Goal: Information Seeking & Learning: Find specific fact

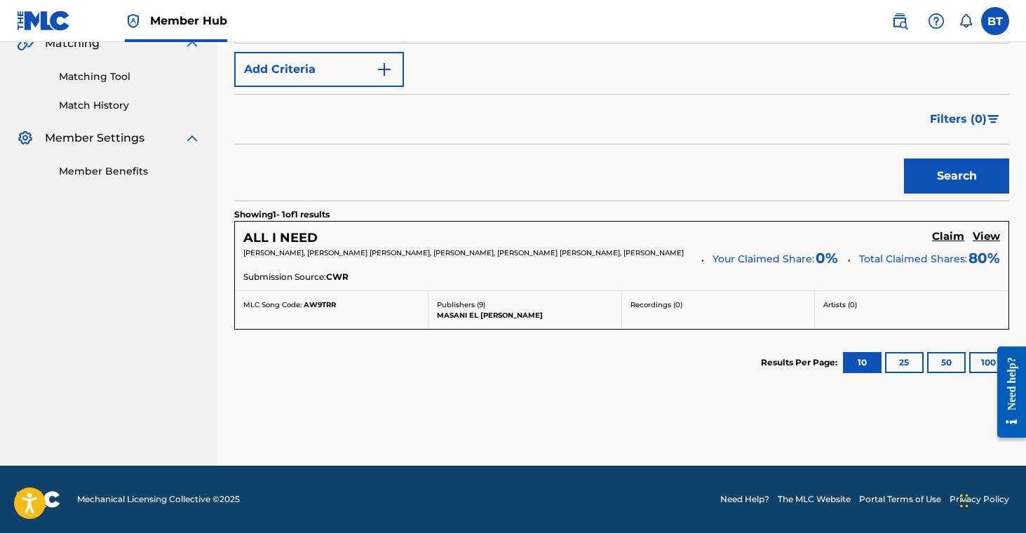
click at [646, 363] on section "Results Per Page: 10 25 50 100" at bounding box center [621, 363] width 775 height 66
click at [981, 238] on h5 "View" at bounding box center [986, 236] width 27 height 13
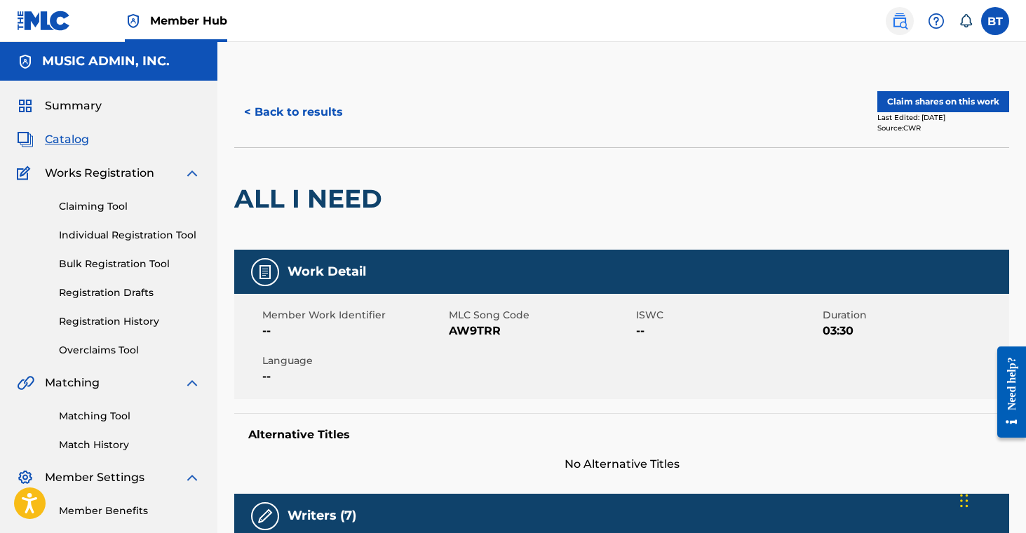
click at [896, 22] on img at bounding box center [900, 21] width 17 height 17
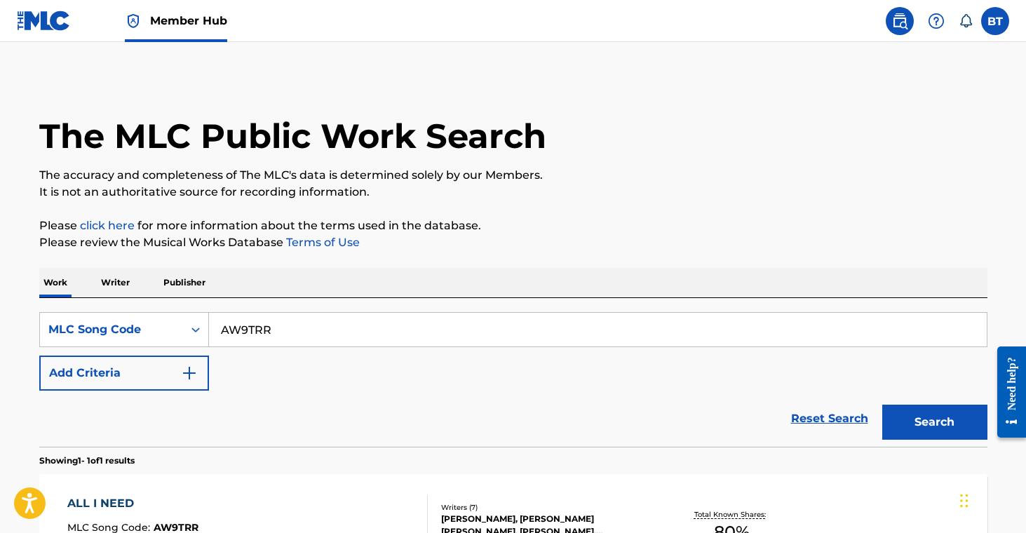
click at [160, 282] on p "Publisher" at bounding box center [184, 282] width 51 height 29
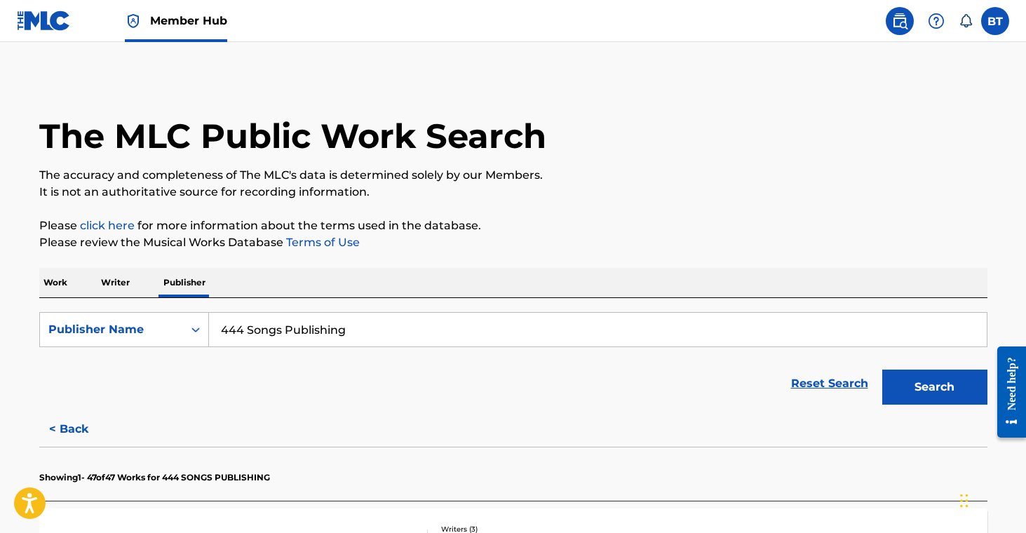
click at [270, 334] on input "444 Songs Publishing" at bounding box center [598, 330] width 778 height 34
paste input "GAS CAN SONGS"
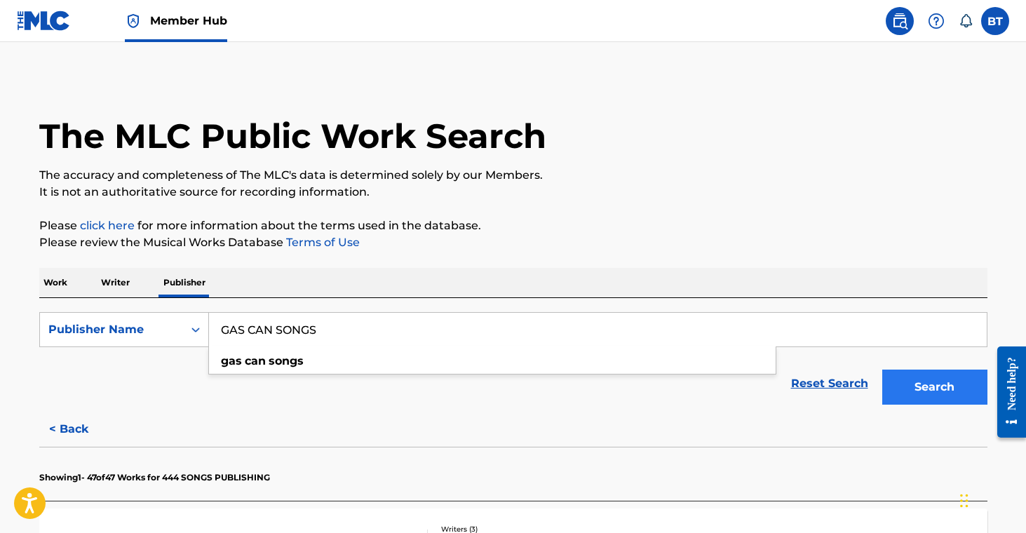
type input "GAS CAN SONGS"
click at [929, 382] on button "Search" at bounding box center [934, 387] width 105 height 35
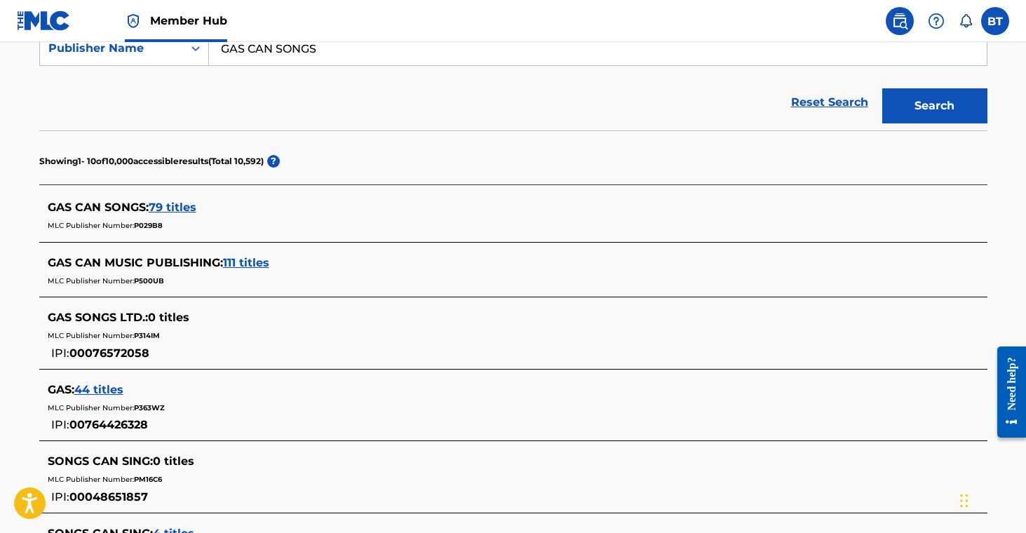
scroll to position [283, 0]
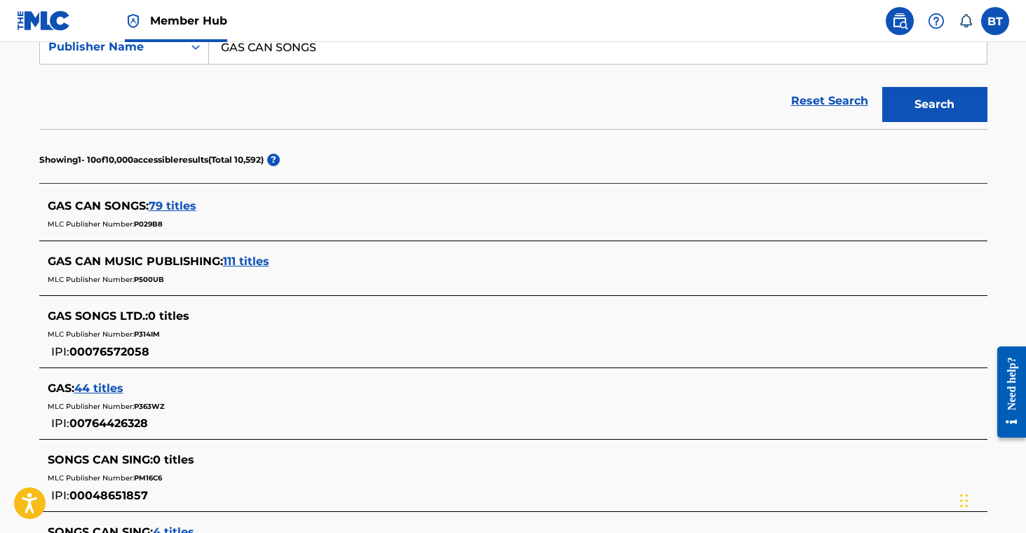
click at [165, 203] on span "79 titles" at bounding box center [173, 205] width 48 height 13
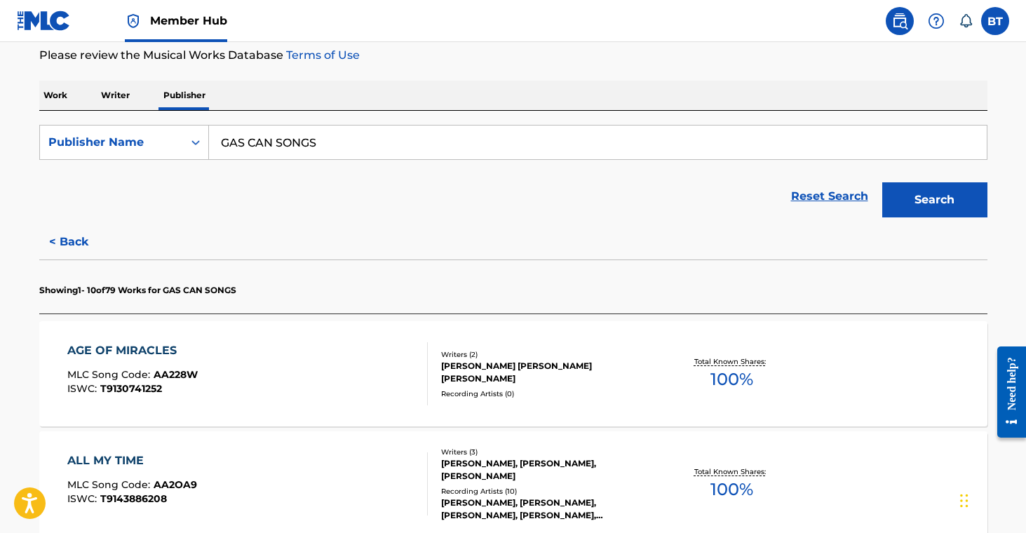
scroll to position [307, 0]
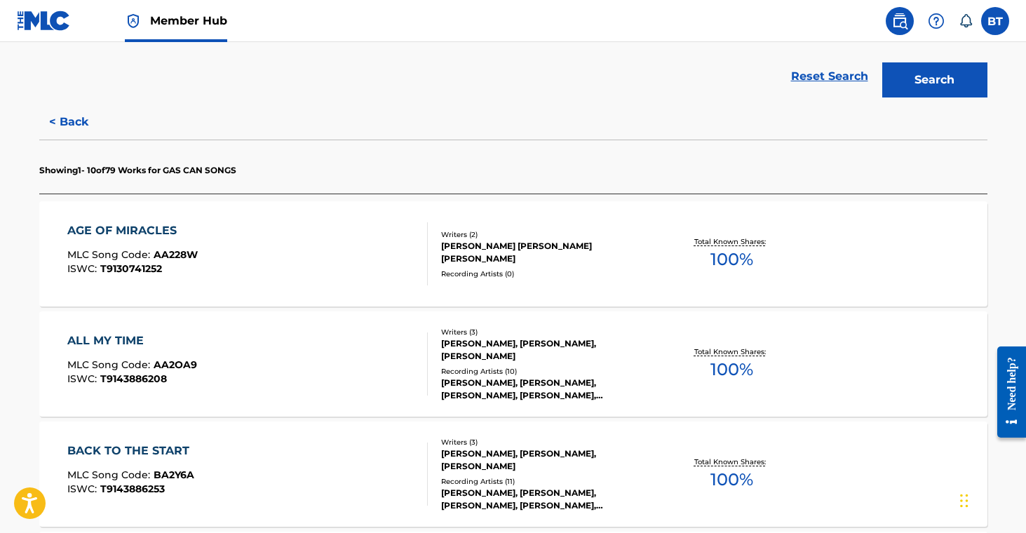
click at [518, 283] on div "AGE OF MIRACLES MLC Song Code : AA228W ISWC : T9130741252 Writers ( 2 ) [PERSON…" at bounding box center [513, 253] width 948 height 105
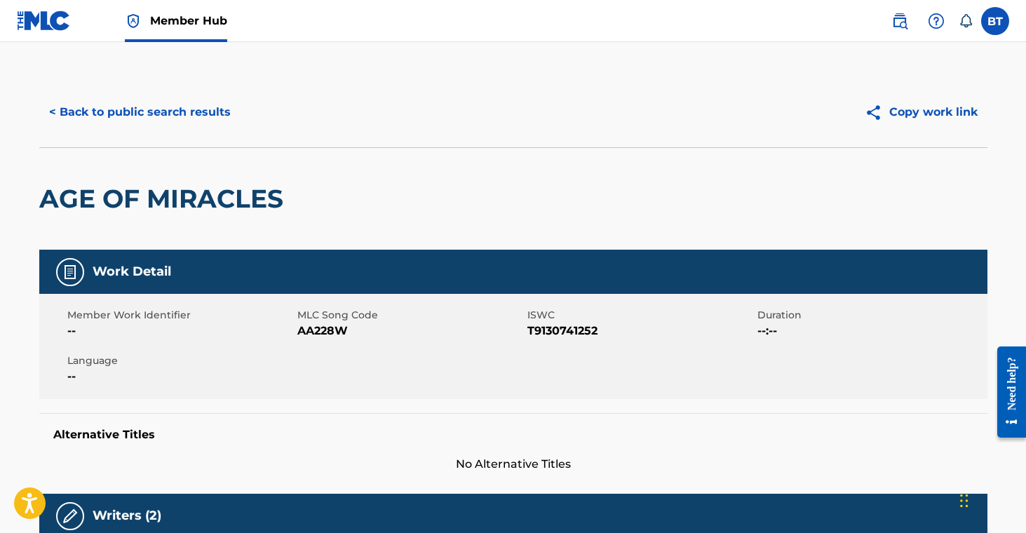
click at [455, 86] on div "< Back to public search results Copy work link" at bounding box center [513, 112] width 948 height 70
click at [464, 192] on div "AGE OF MIRACLES" at bounding box center [513, 198] width 948 height 102
click at [512, 243] on div "AGE OF MIRACLES" at bounding box center [513, 198] width 948 height 102
click at [166, 118] on button "< Back to public search results" at bounding box center [139, 112] width 201 height 35
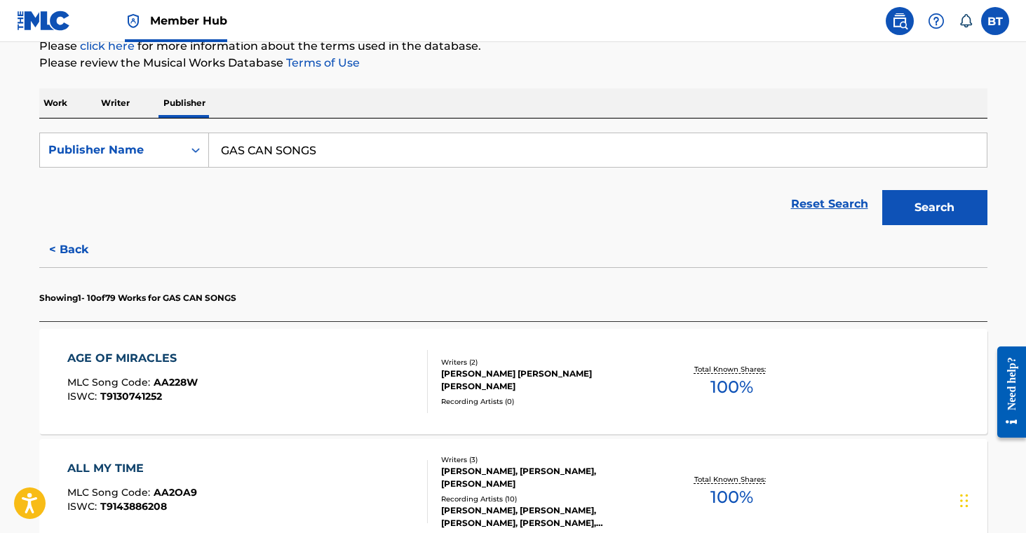
scroll to position [203, 0]
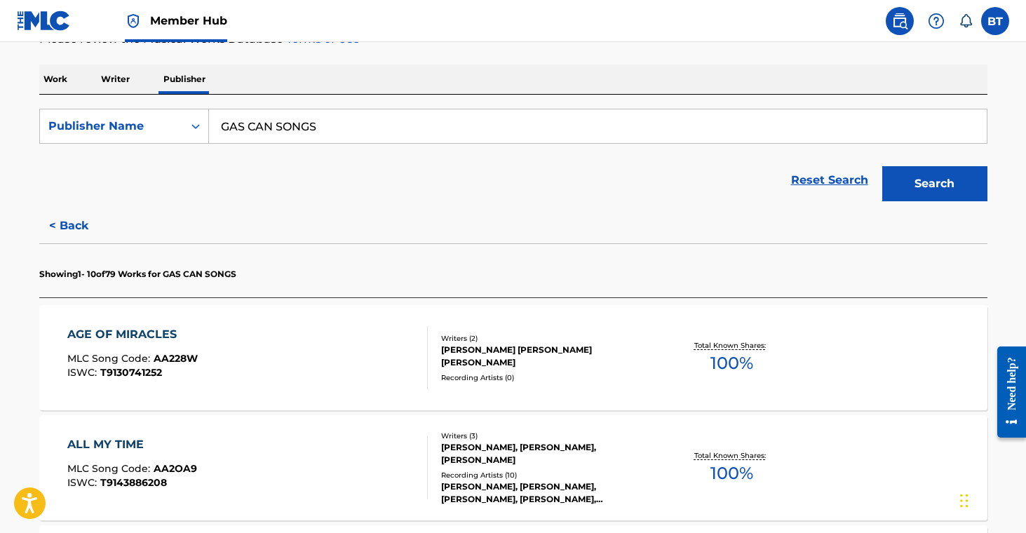
click at [559, 448] on div "[PERSON_NAME], [PERSON_NAME], [PERSON_NAME]" at bounding box center [547, 453] width 212 height 25
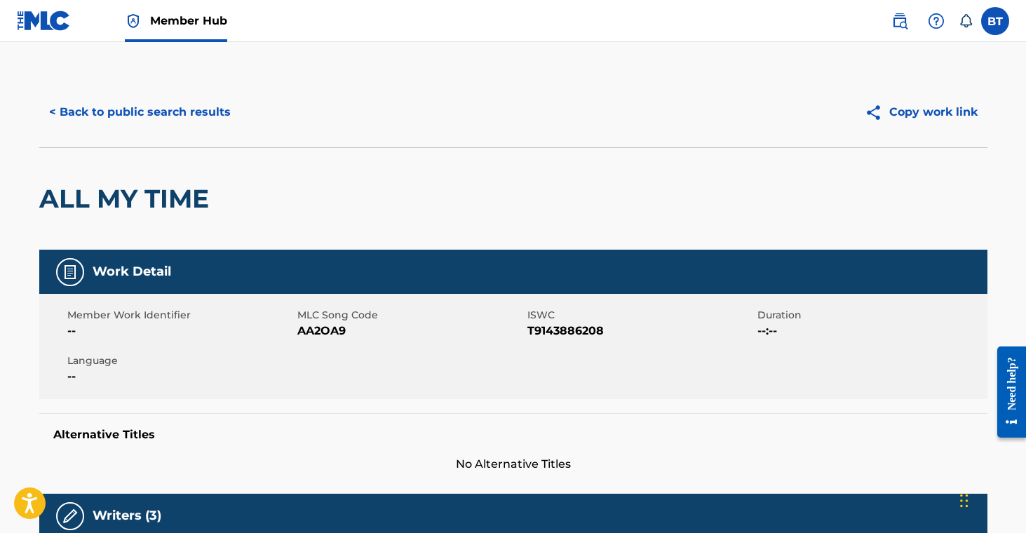
click at [220, 140] on div "< Back to public search results Copy work link" at bounding box center [513, 112] width 948 height 70
click at [201, 126] on button "< Back to public search results" at bounding box center [139, 112] width 201 height 35
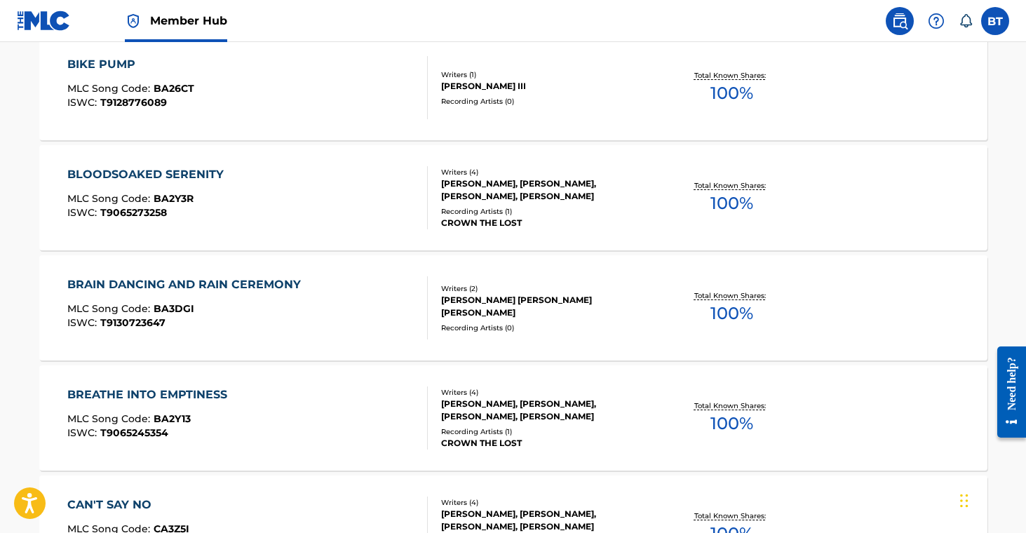
scroll to position [1081, 0]
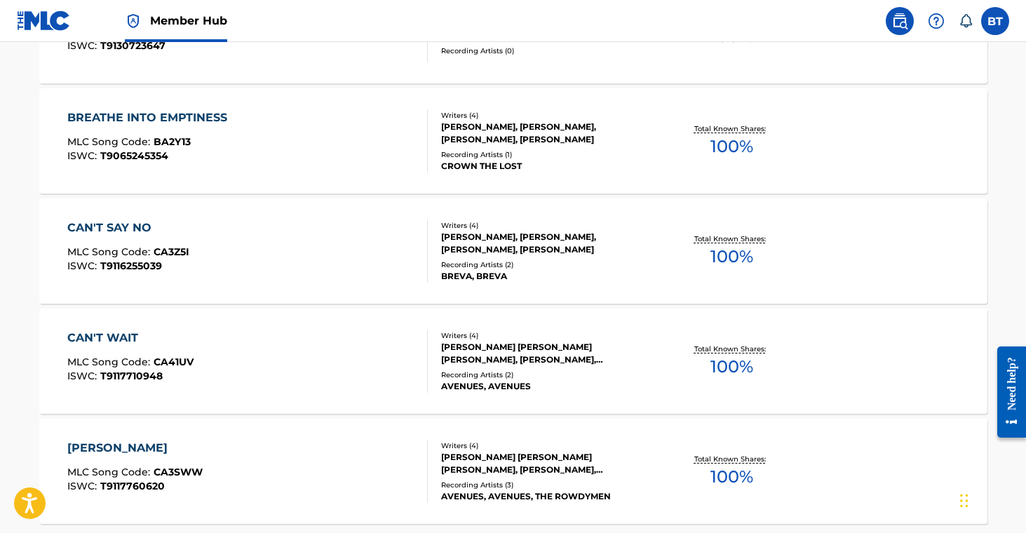
click at [515, 240] on div "[PERSON_NAME], [PERSON_NAME], [PERSON_NAME], [PERSON_NAME]" at bounding box center [547, 243] width 212 height 25
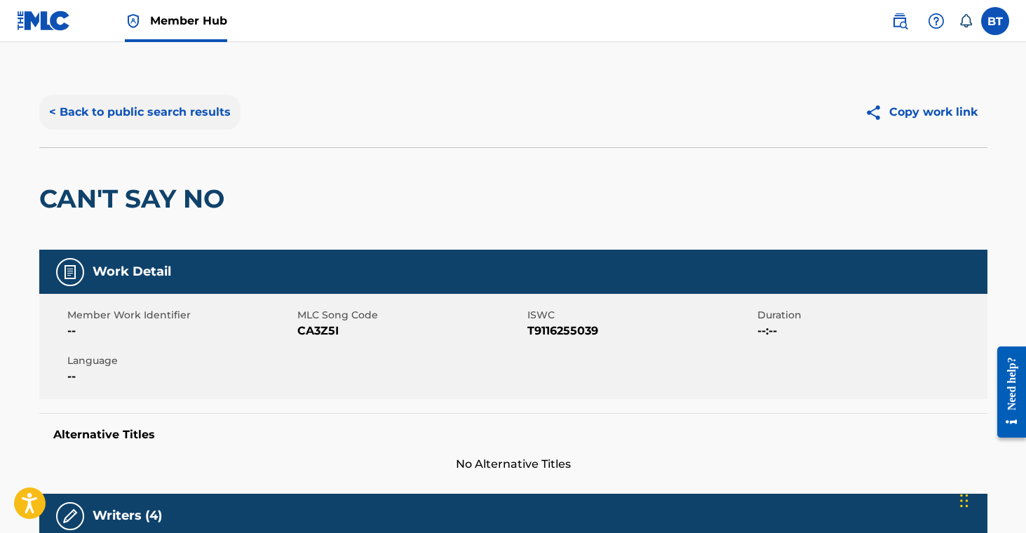
click at [189, 114] on button "< Back to public search results" at bounding box center [139, 112] width 201 height 35
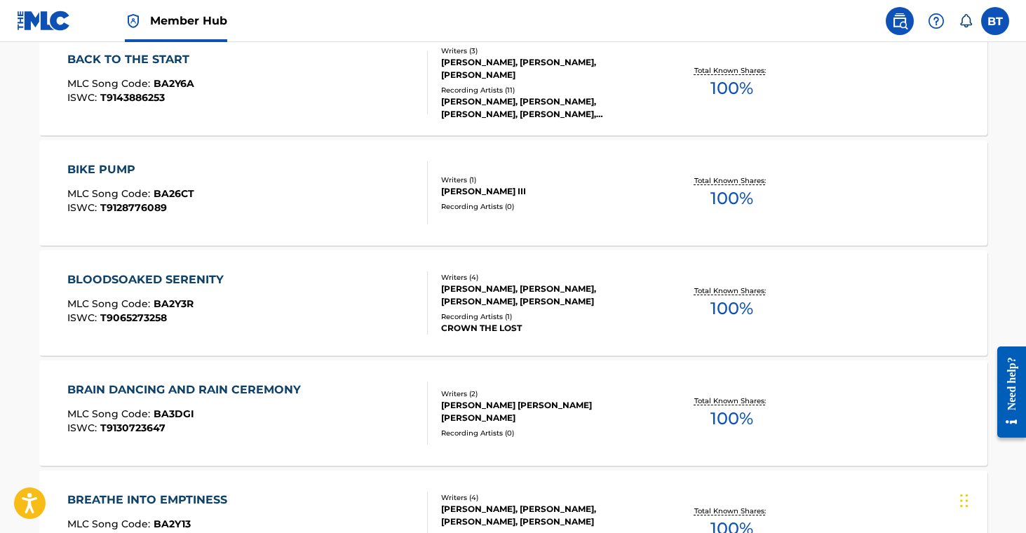
scroll to position [1241, 0]
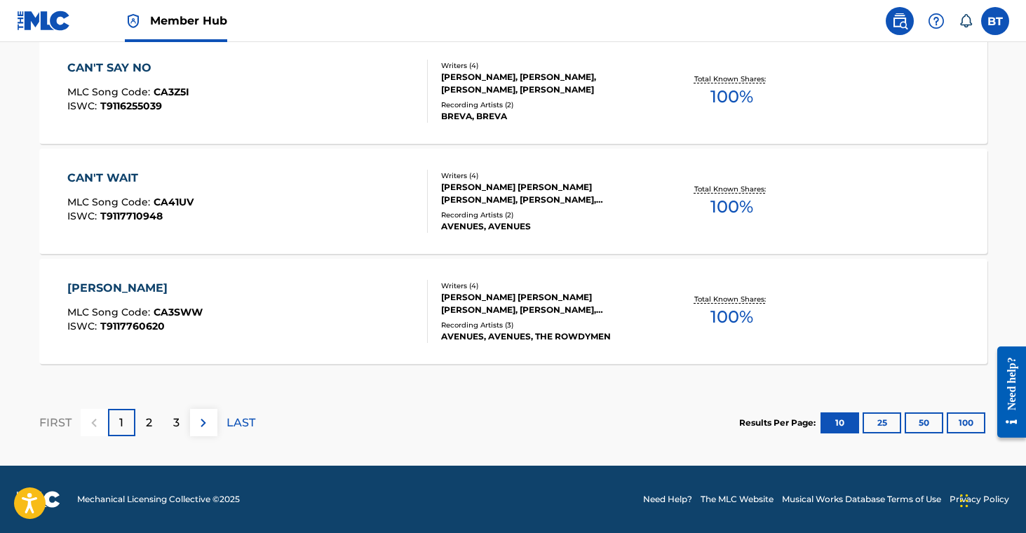
click at [530, 307] on div "[PERSON_NAME] [PERSON_NAME] [PERSON_NAME], [PERSON_NAME], [PERSON_NAME]" at bounding box center [547, 303] width 212 height 25
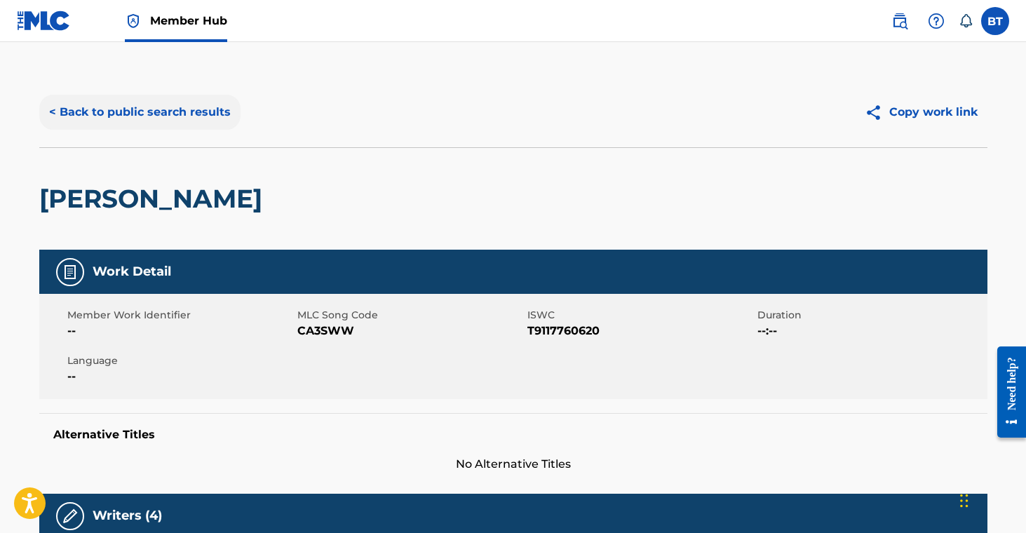
click at [131, 105] on button "< Back to public search results" at bounding box center [139, 112] width 201 height 35
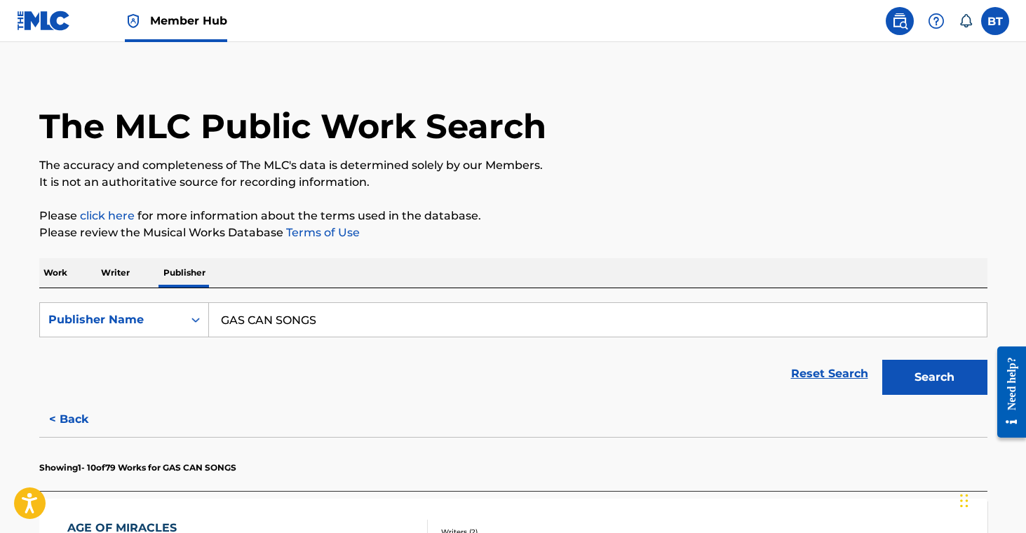
scroll to position [1241, 0]
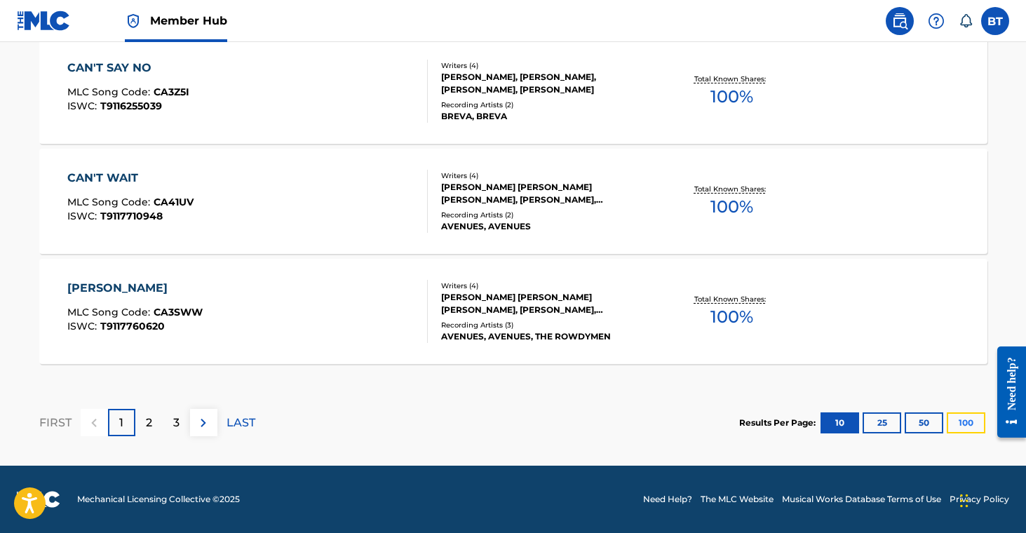
click at [961, 424] on button "100" at bounding box center [966, 422] width 39 height 21
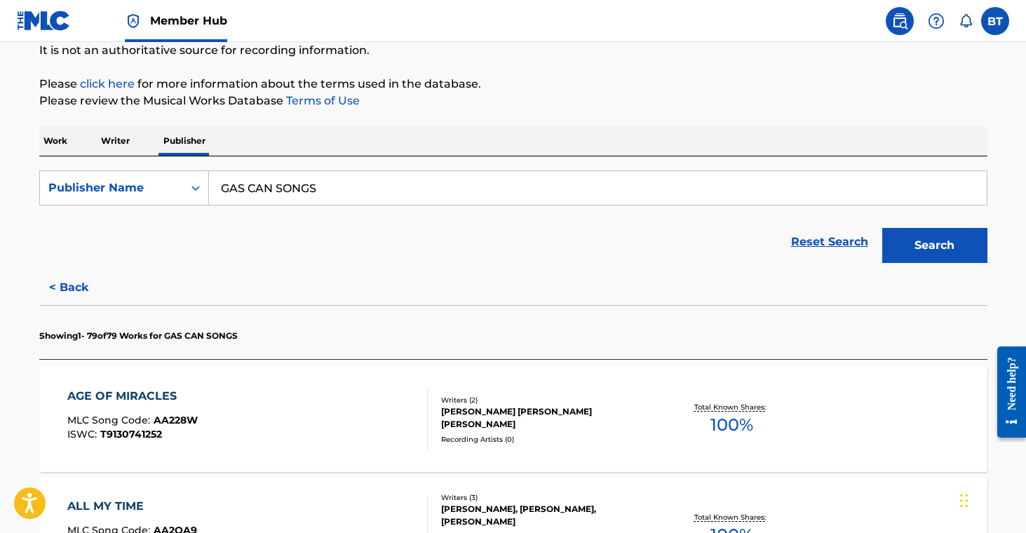
scroll to position [161, 0]
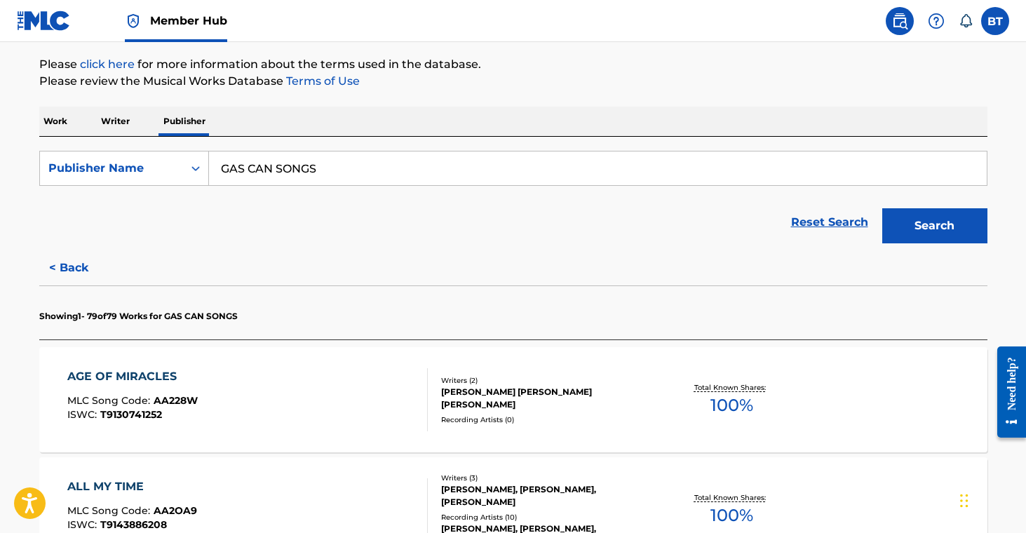
click at [538, 396] on div "[PERSON_NAME] [PERSON_NAME] [PERSON_NAME]" at bounding box center [547, 398] width 212 height 25
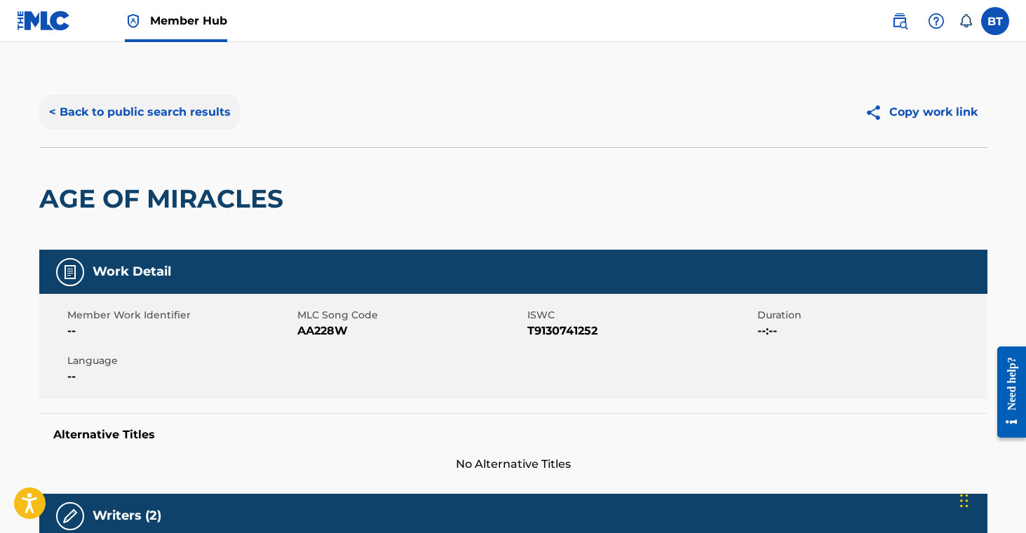
click at [217, 128] on button "< Back to public search results" at bounding box center [139, 112] width 201 height 35
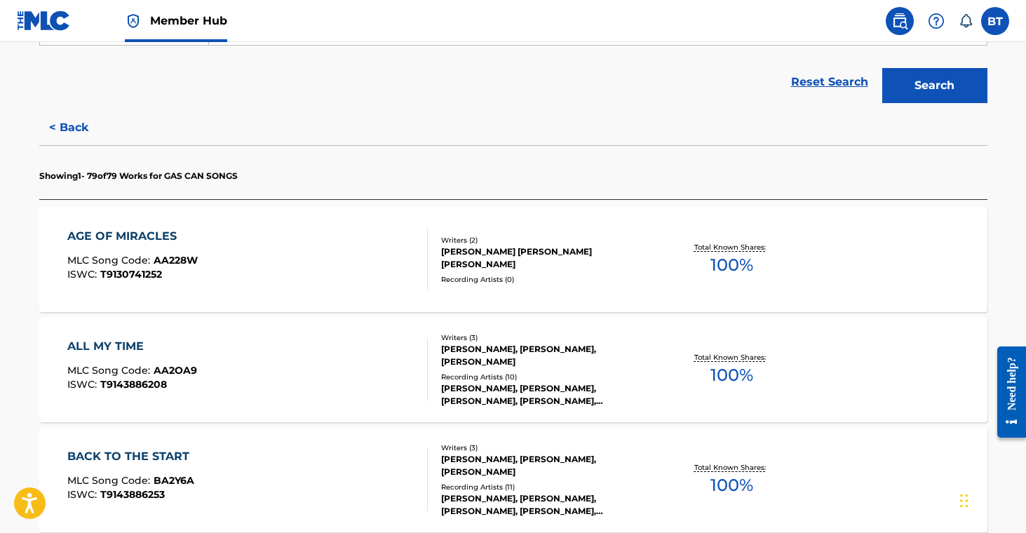
click at [593, 357] on div "[PERSON_NAME], [PERSON_NAME], [PERSON_NAME]" at bounding box center [547, 355] width 212 height 25
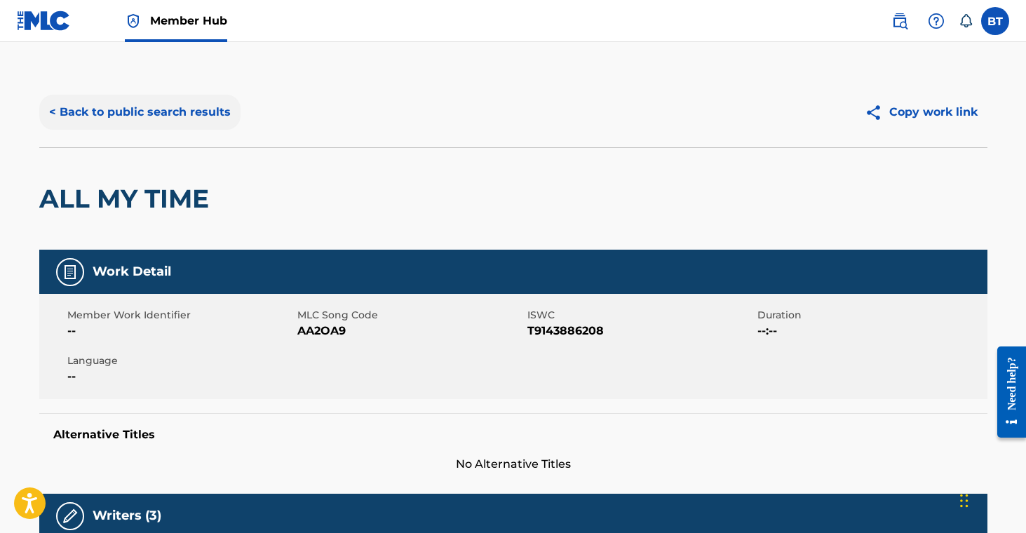
click at [161, 114] on button "< Back to public search results" at bounding box center [139, 112] width 201 height 35
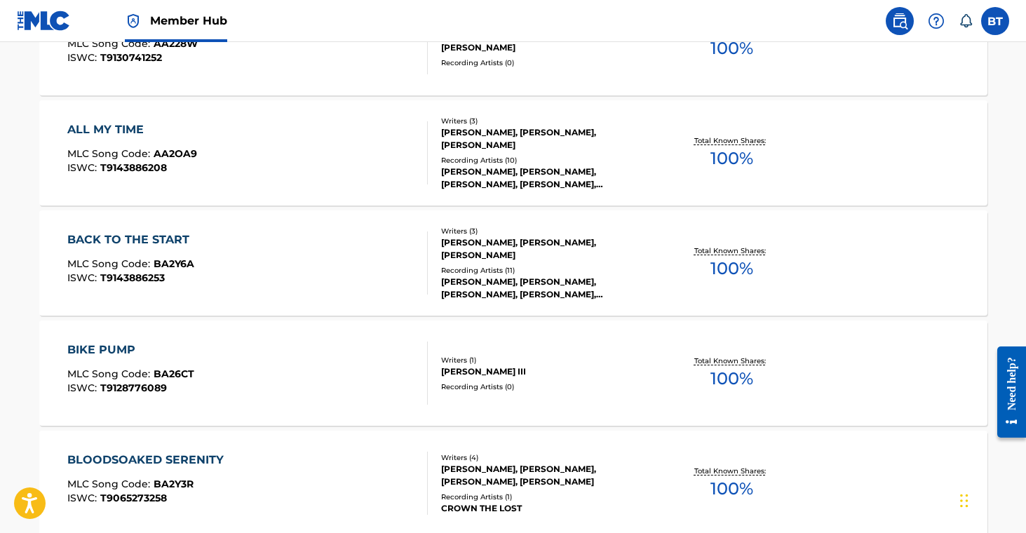
click at [507, 278] on div "[PERSON_NAME], [PERSON_NAME], [PERSON_NAME], [PERSON_NAME], [PERSON_NAME]" at bounding box center [547, 288] width 212 height 25
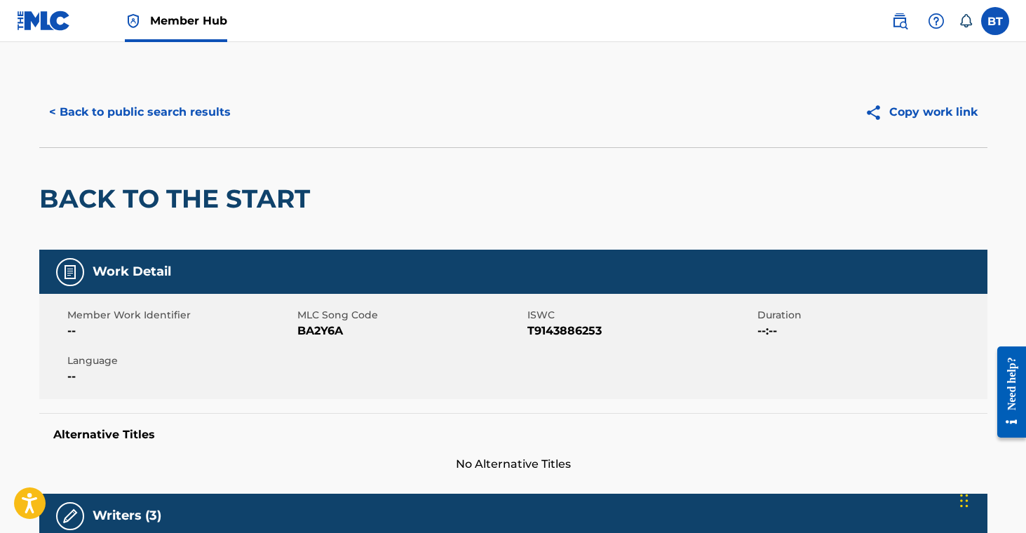
click at [186, 130] on div "< Back to public search results Copy work link" at bounding box center [513, 112] width 948 height 70
click at [168, 110] on button "< Back to public search results" at bounding box center [139, 112] width 201 height 35
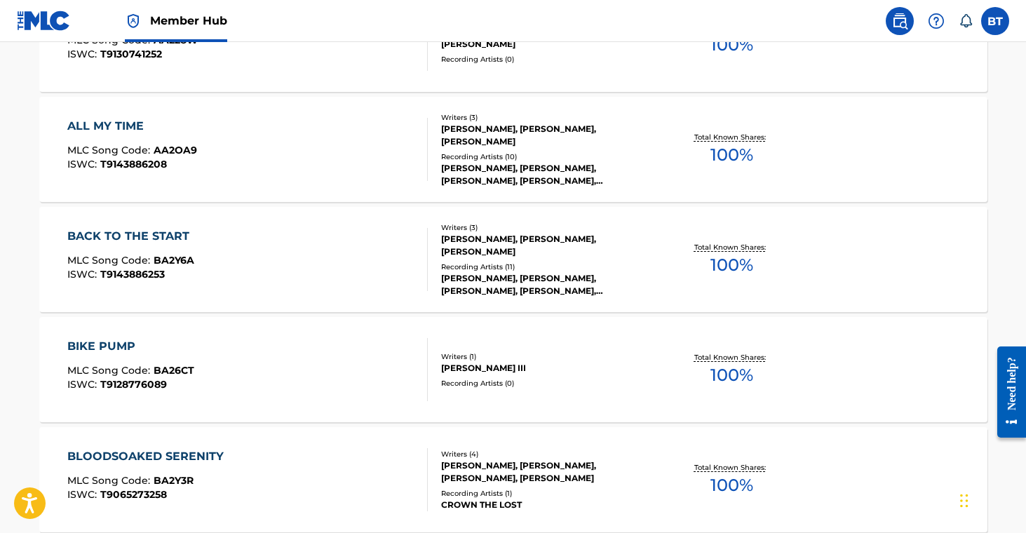
click at [531, 378] on div "Recording Artists ( 0 )" at bounding box center [547, 383] width 212 height 11
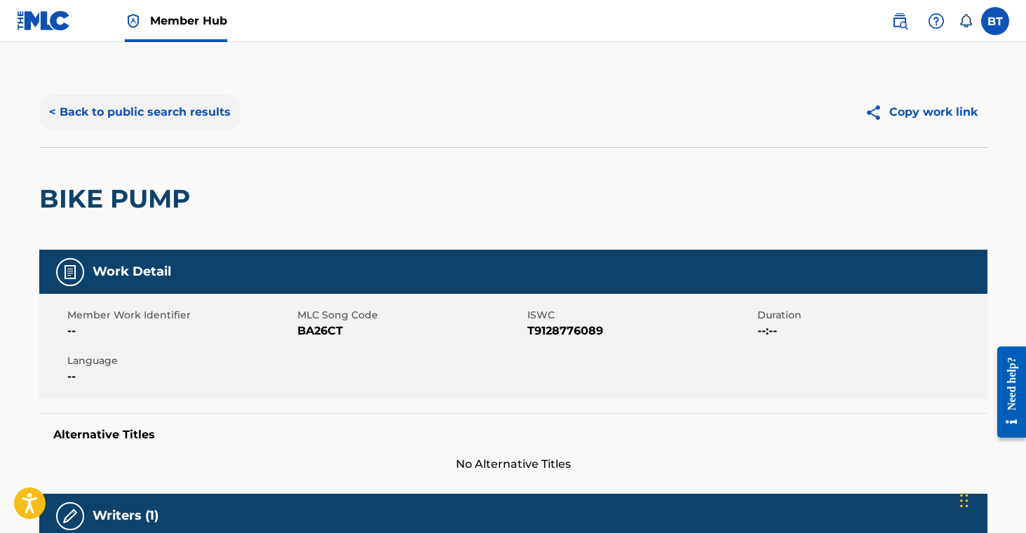
click at [150, 112] on button "< Back to public search results" at bounding box center [139, 112] width 201 height 35
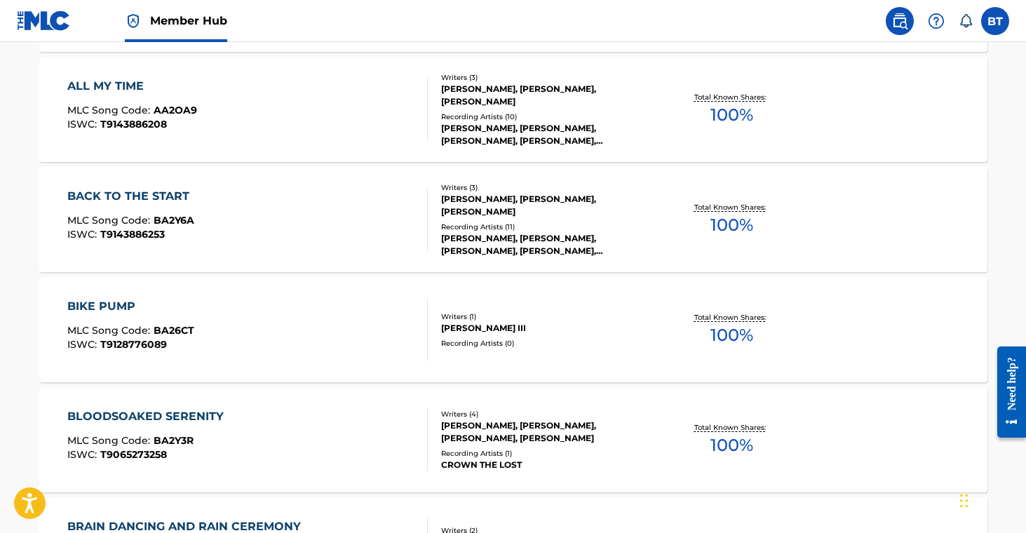
click at [526, 455] on div "Recording Artists ( 1 )" at bounding box center [547, 453] width 212 height 11
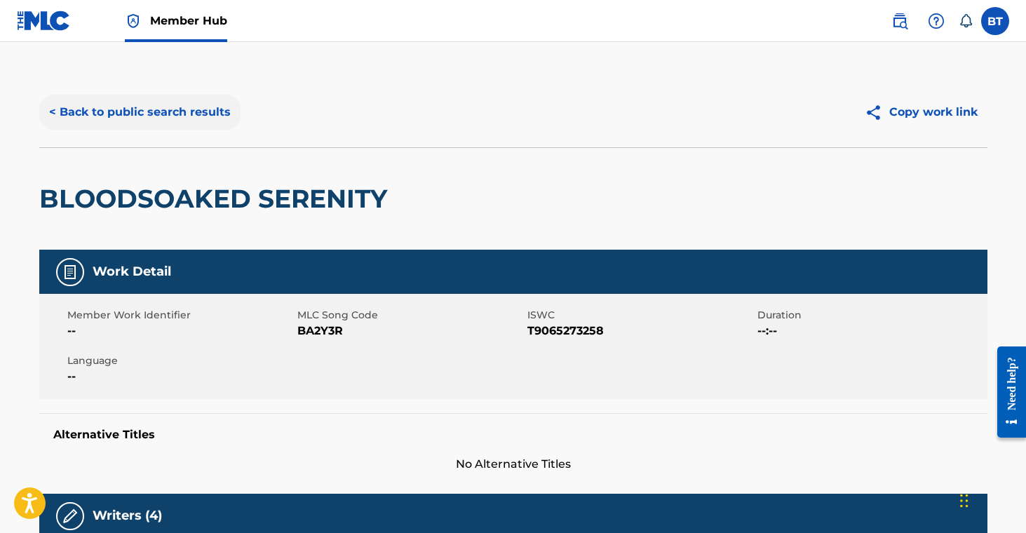
click at [168, 113] on button "< Back to public search results" at bounding box center [139, 112] width 201 height 35
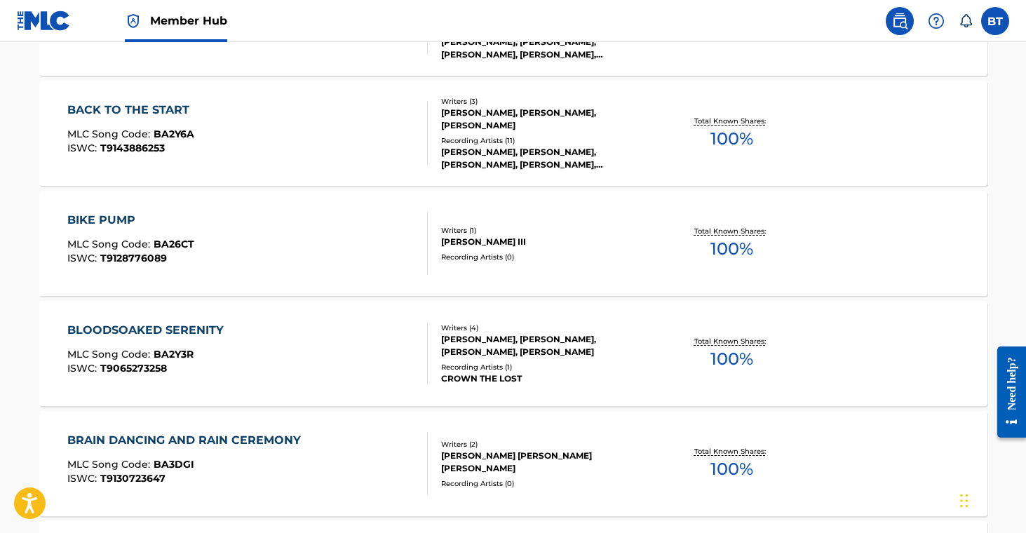
click at [492, 467] on div "[PERSON_NAME] [PERSON_NAME] [PERSON_NAME]" at bounding box center [547, 462] width 212 height 25
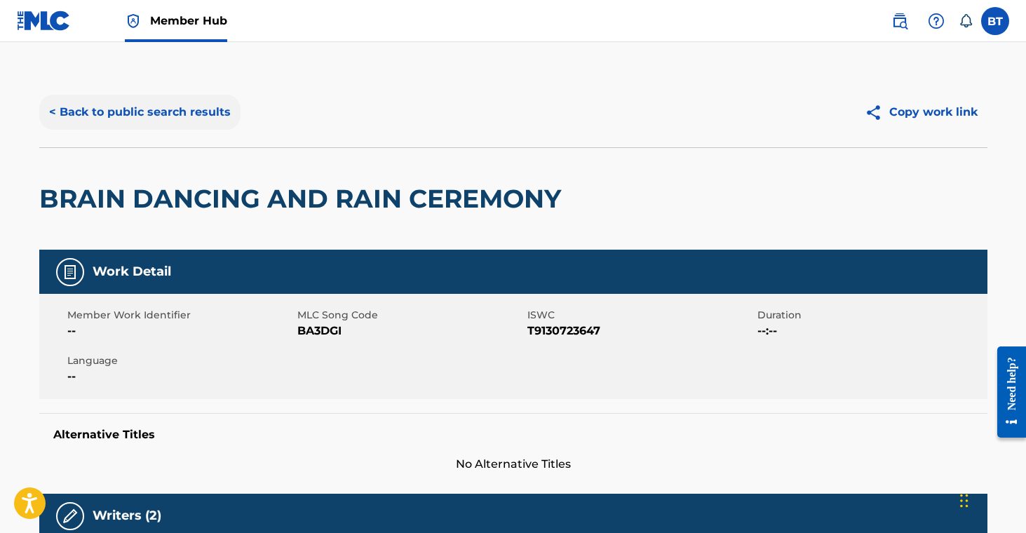
click at [159, 107] on button "< Back to public search results" at bounding box center [139, 112] width 201 height 35
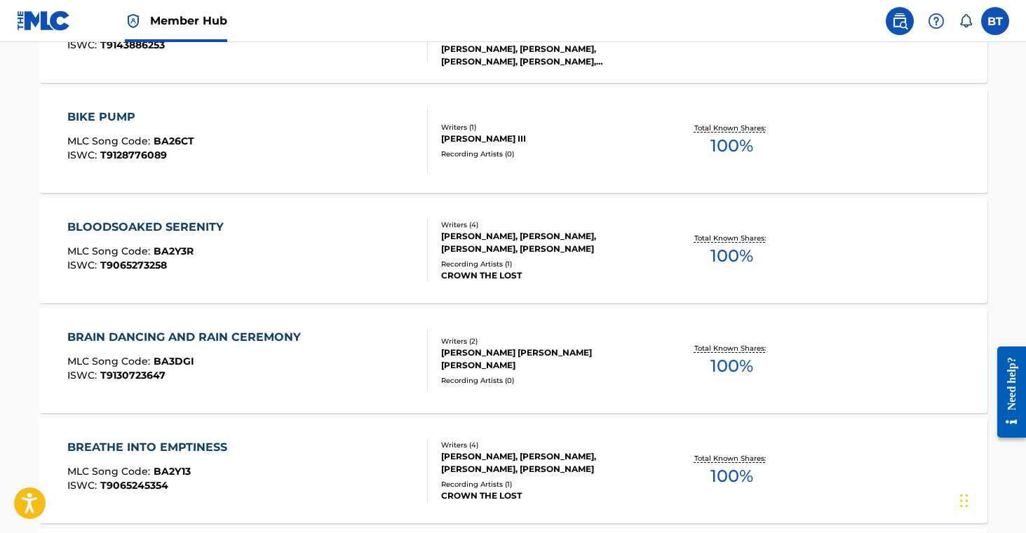
click at [500, 485] on div "Recording Artists ( 1 )" at bounding box center [547, 484] width 212 height 11
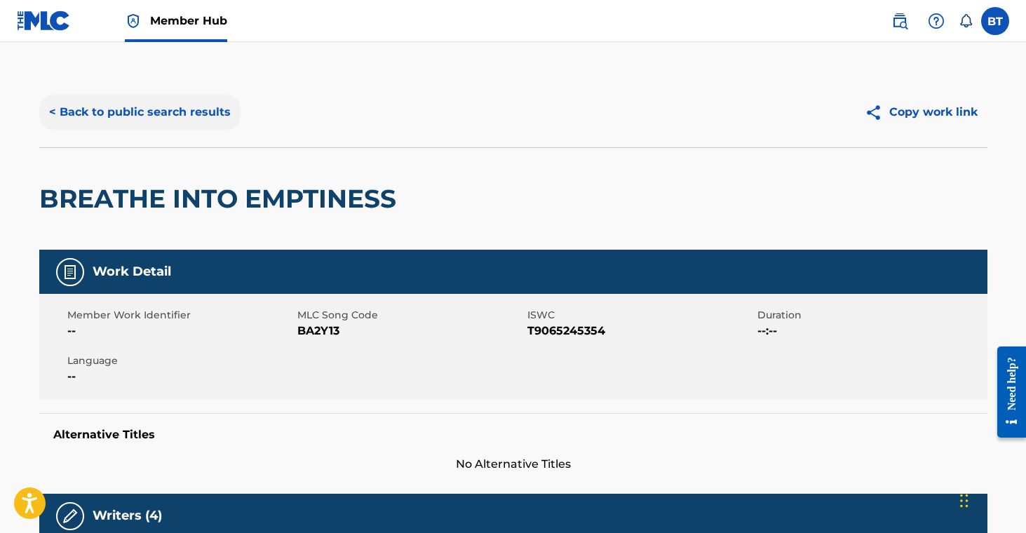
click at [156, 123] on button "< Back to public search results" at bounding box center [139, 112] width 201 height 35
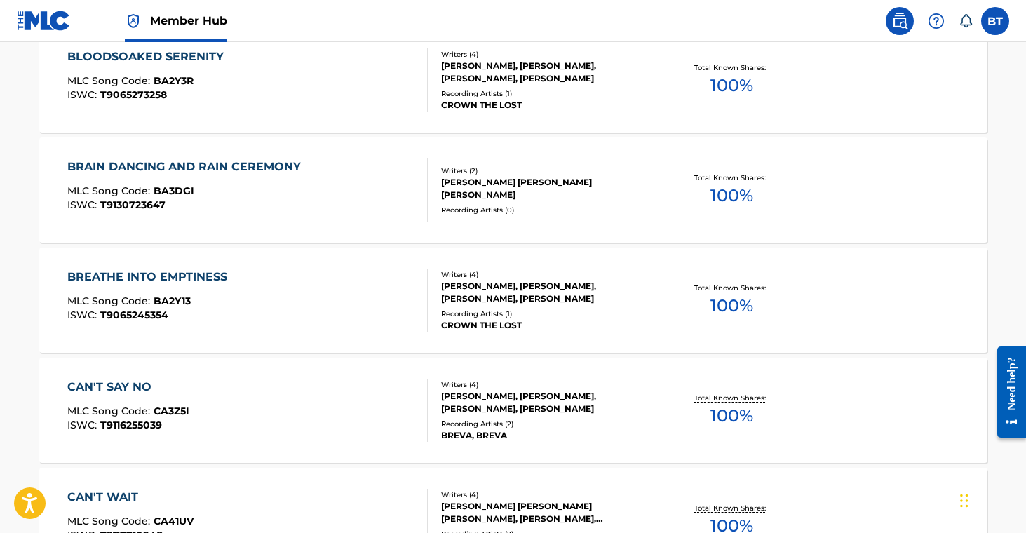
click at [509, 400] on div "[PERSON_NAME], [PERSON_NAME], [PERSON_NAME], [PERSON_NAME]" at bounding box center [547, 402] width 212 height 25
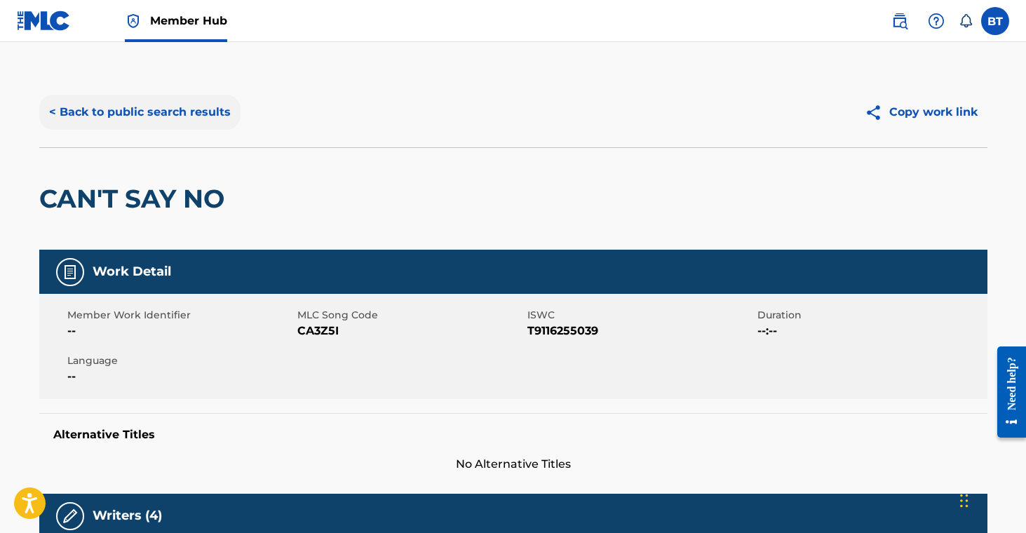
click at [145, 108] on button "< Back to public search results" at bounding box center [139, 112] width 201 height 35
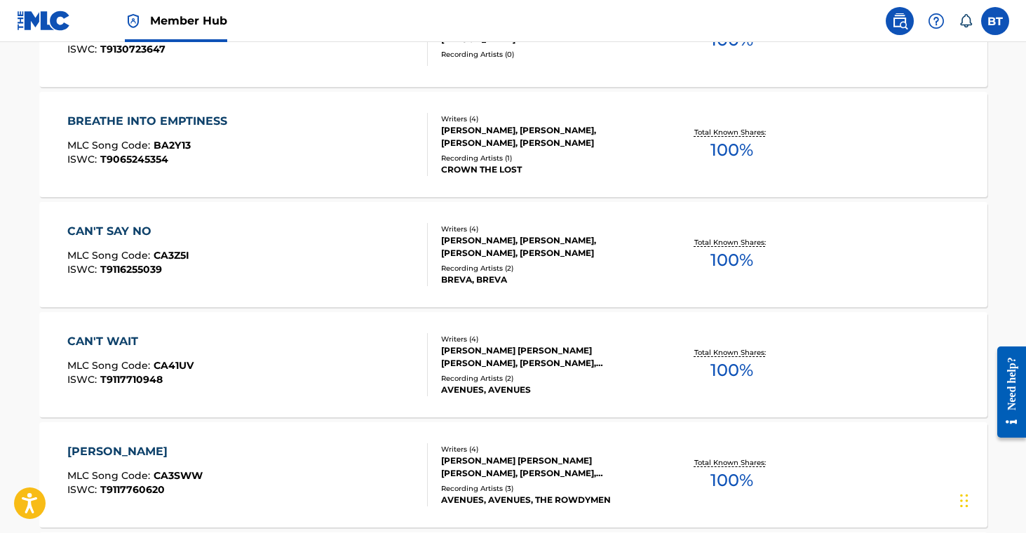
click at [534, 377] on div "Recording Artists ( 2 )" at bounding box center [547, 378] width 212 height 11
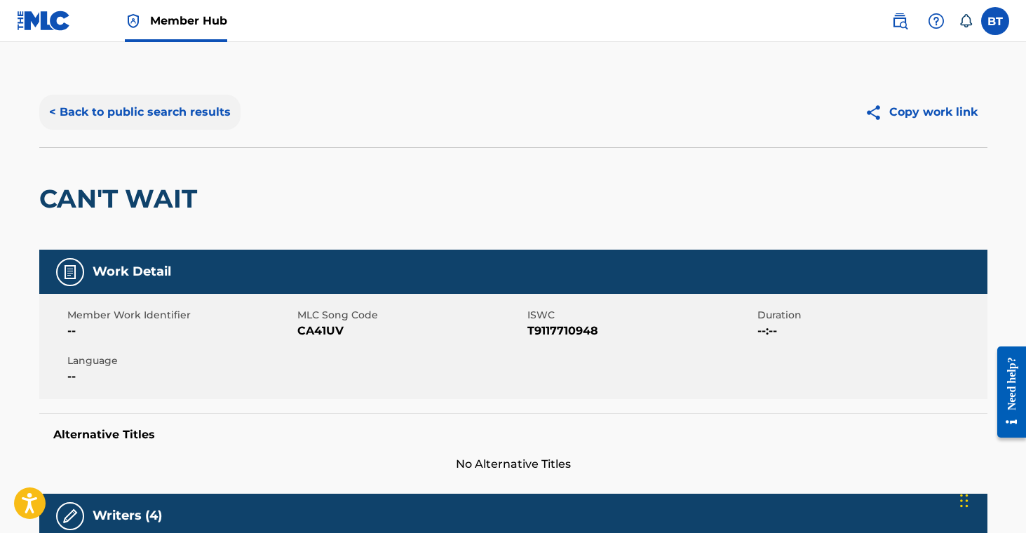
click at [149, 107] on button "< Back to public search results" at bounding box center [139, 112] width 201 height 35
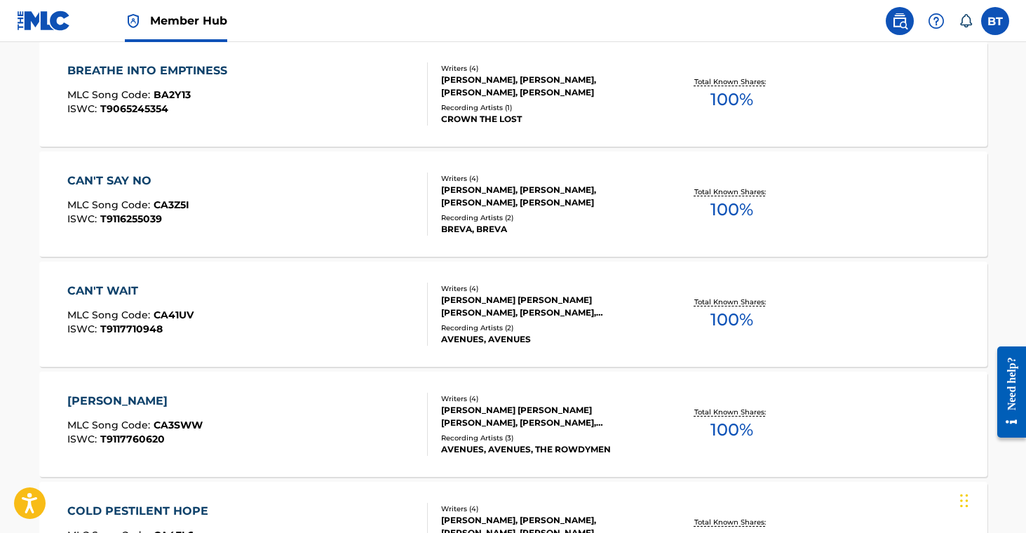
click at [515, 423] on div "[PERSON_NAME] [PERSON_NAME] [PERSON_NAME], [PERSON_NAME], [PERSON_NAME]" at bounding box center [547, 416] width 212 height 25
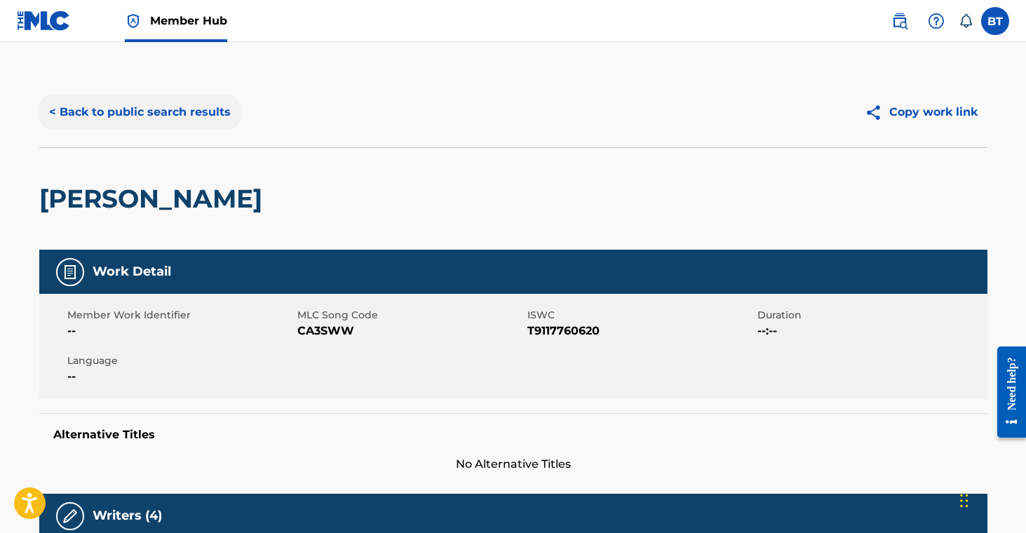
click at [149, 103] on button "< Back to public search results" at bounding box center [139, 112] width 201 height 35
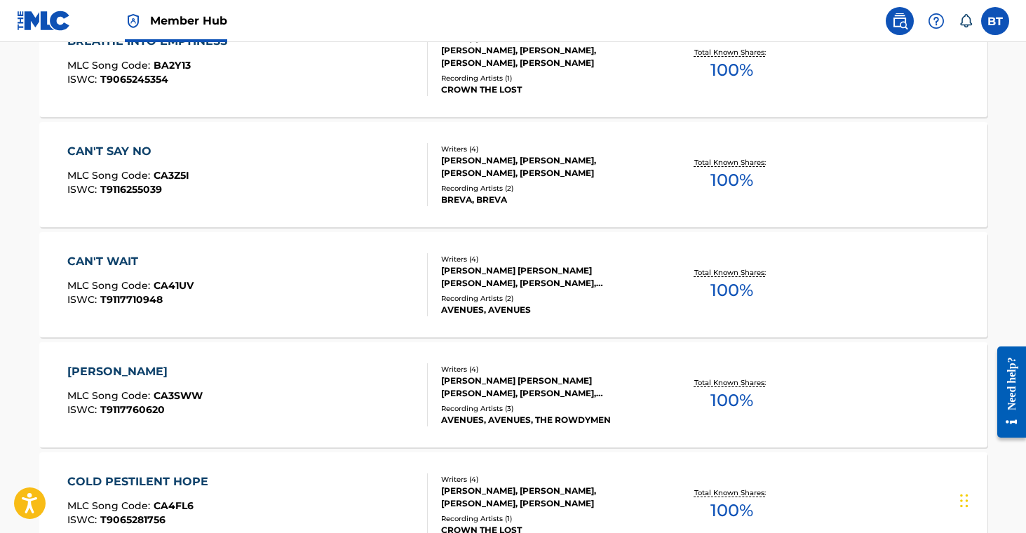
click at [550, 486] on div "[PERSON_NAME], [PERSON_NAME], [PERSON_NAME], [PERSON_NAME]" at bounding box center [547, 497] width 212 height 25
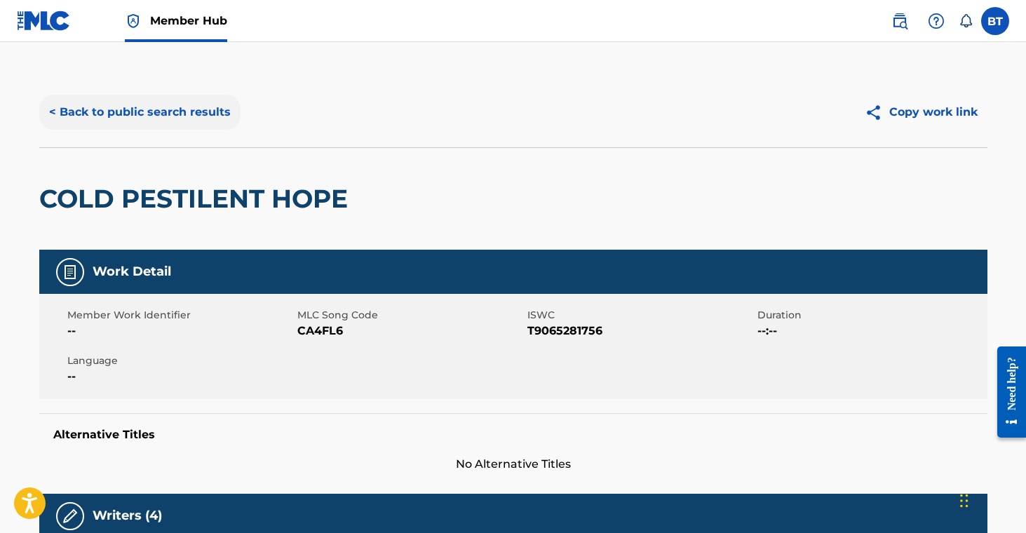
click at [158, 108] on button "< Back to public search results" at bounding box center [139, 112] width 201 height 35
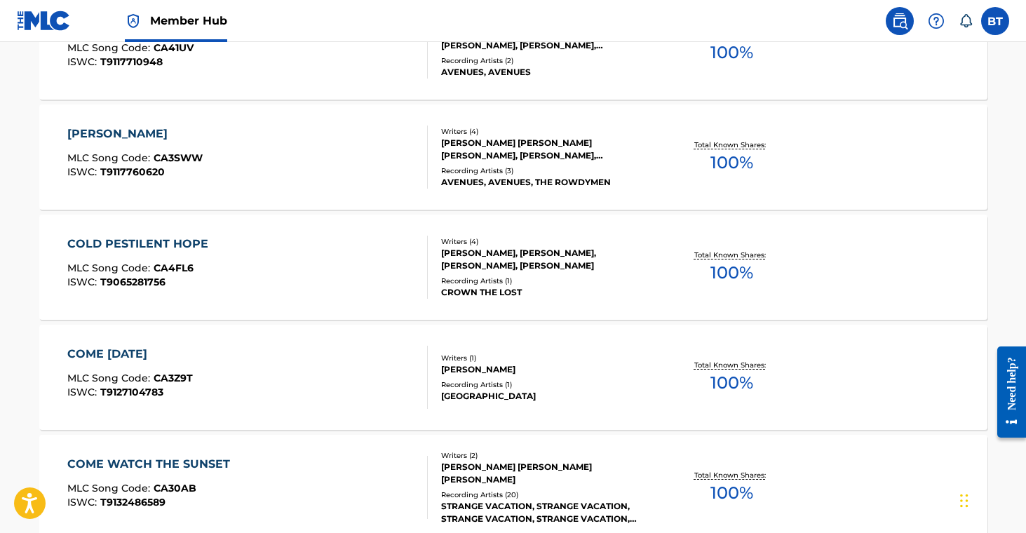
click at [570, 375] on div "[PERSON_NAME]" at bounding box center [547, 369] width 212 height 13
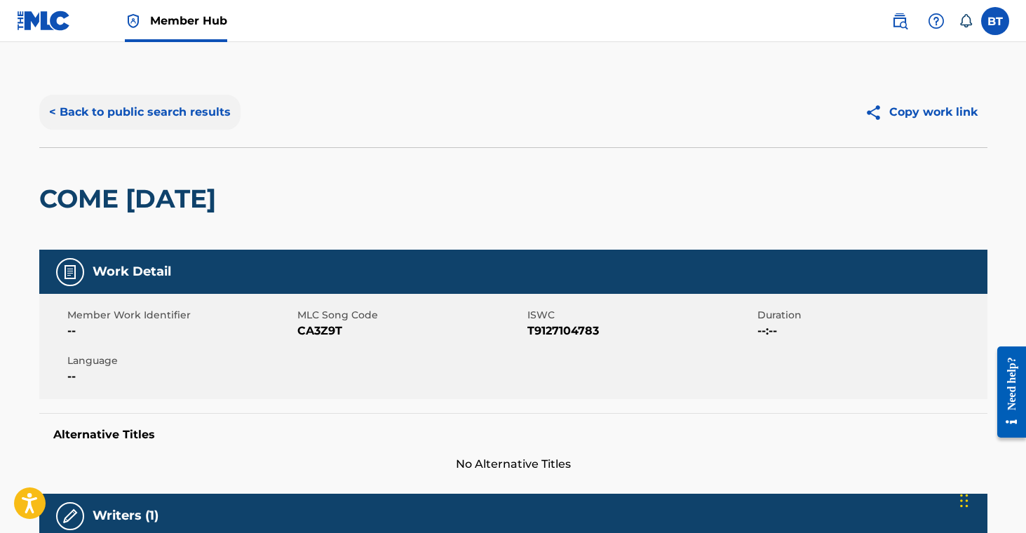
click at [107, 109] on button "< Back to public search results" at bounding box center [139, 112] width 201 height 35
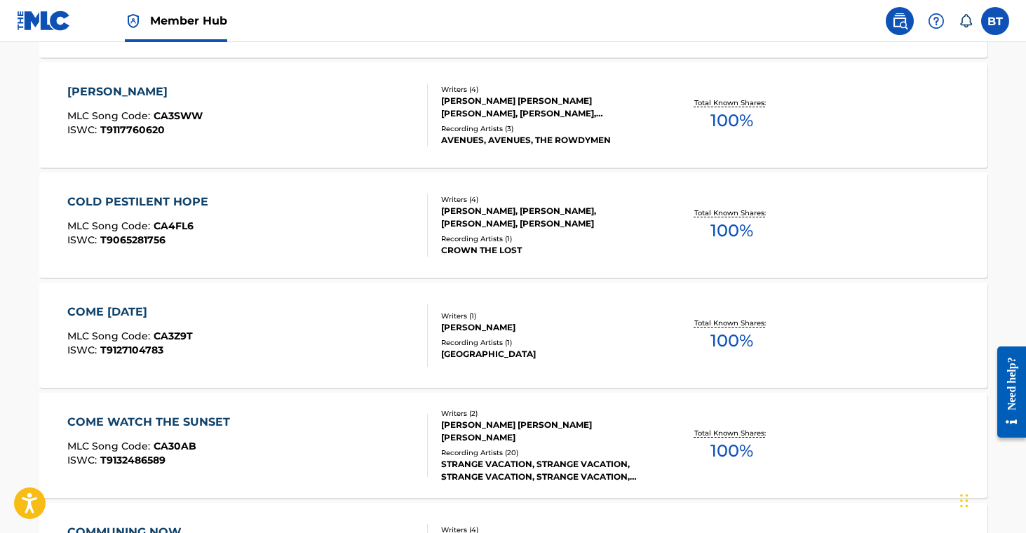
click at [560, 458] on div "STRANGE VACATION, STRANGE VACATION, STRANGE VACATION, STRANGE VACATION, STRANGE…" at bounding box center [547, 470] width 212 height 25
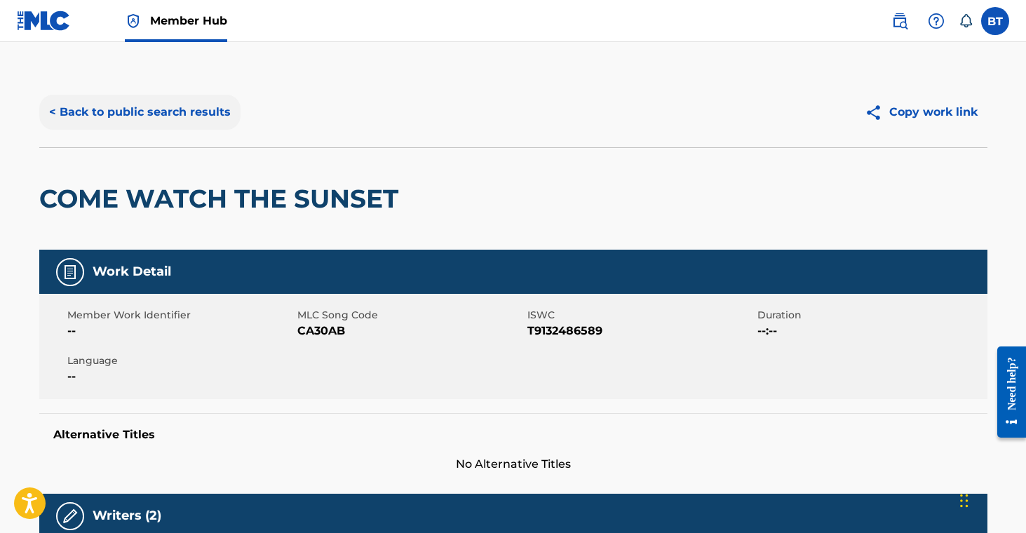
click at [152, 98] on button "< Back to public search results" at bounding box center [139, 112] width 201 height 35
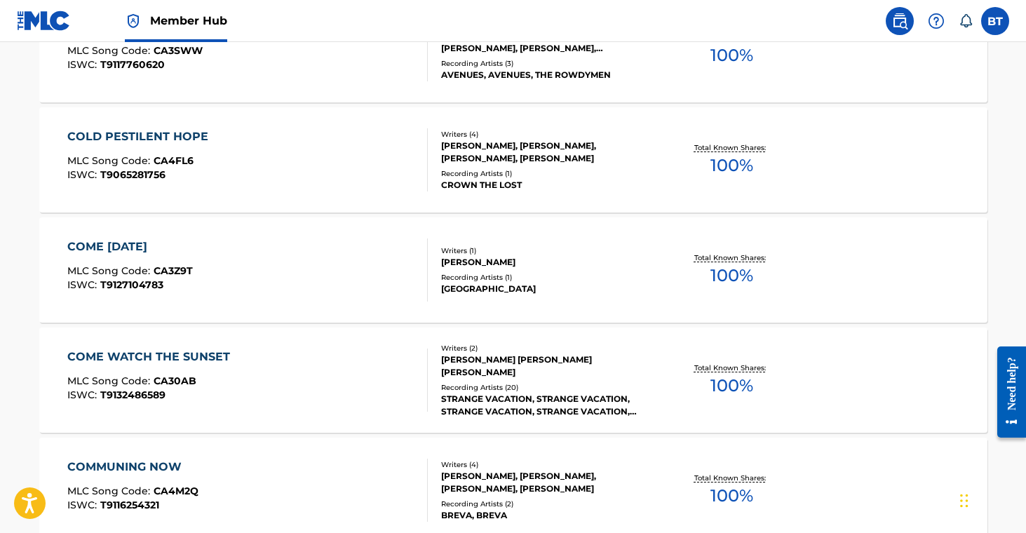
click at [545, 471] on div "[PERSON_NAME], [PERSON_NAME], [PERSON_NAME], [PERSON_NAME]" at bounding box center [547, 482] width 212 height 25
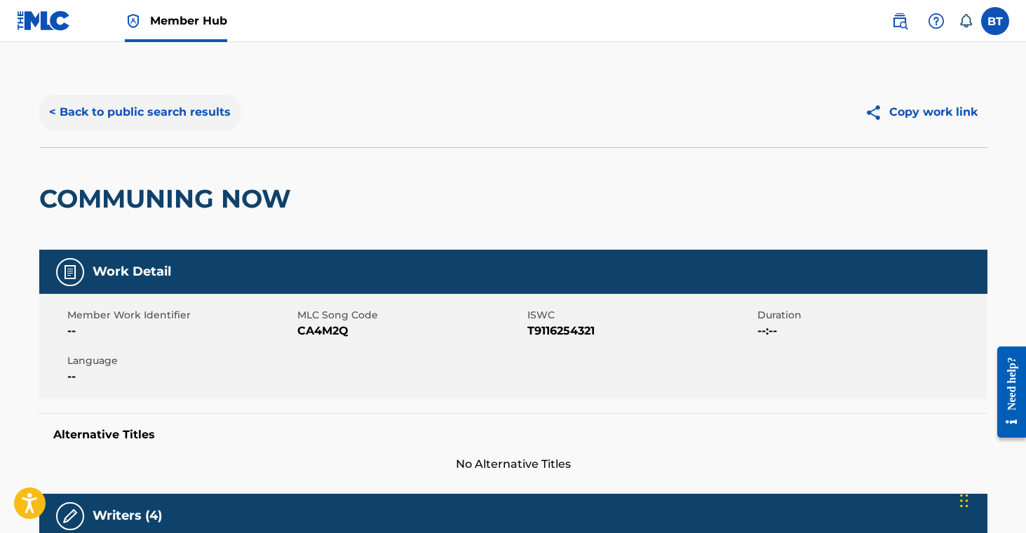
click at [187, 124] on button "< Back to public search results" at bounding box center [139, 112] width 201 height 35
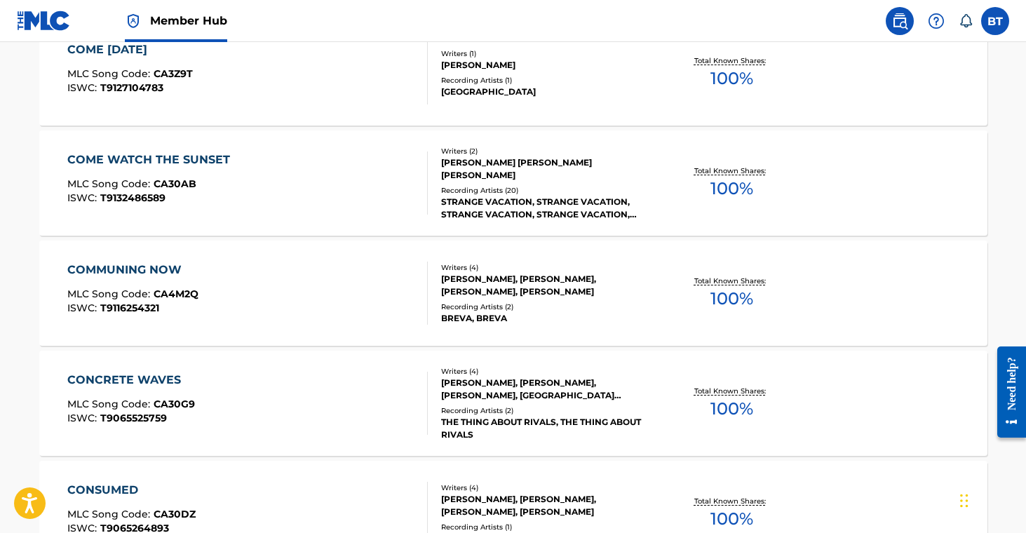
click at [505, 398] on div "[PERSON_NAME], [PERSON_NAME], [PERSON_NAME], [GEOGRAPHIC_DATA][PERSON_NAME]" at bounding box center [547, 389] width 212 height 25
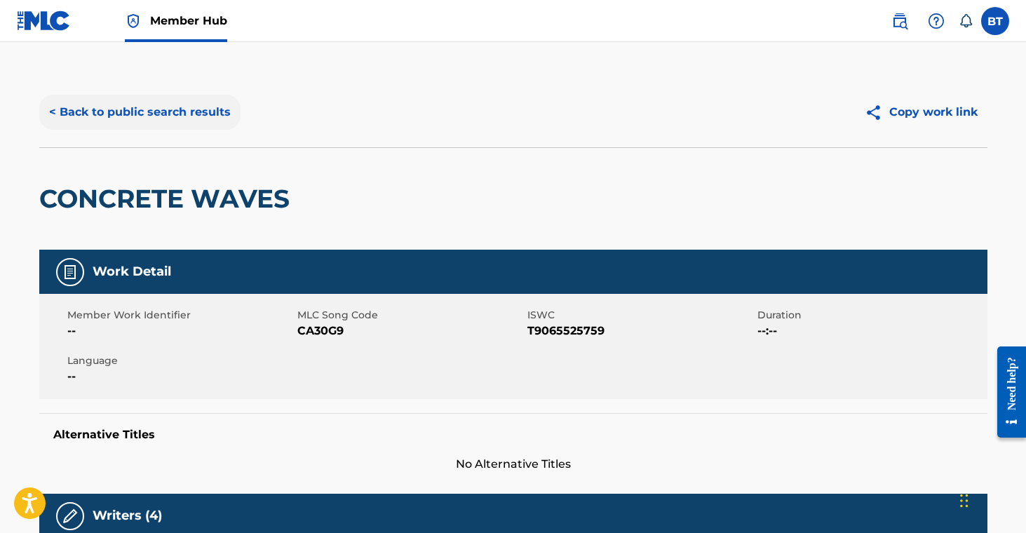
click at [173, 116] on button "< Back to public search results" at bounding box center [139, 112] width 201 height 35
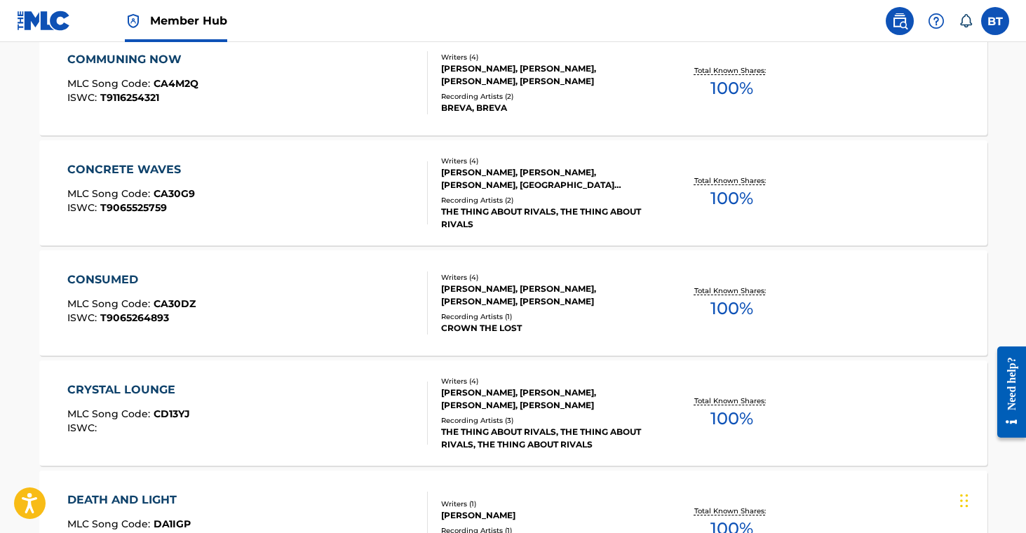
scroll to position [1912, 0]
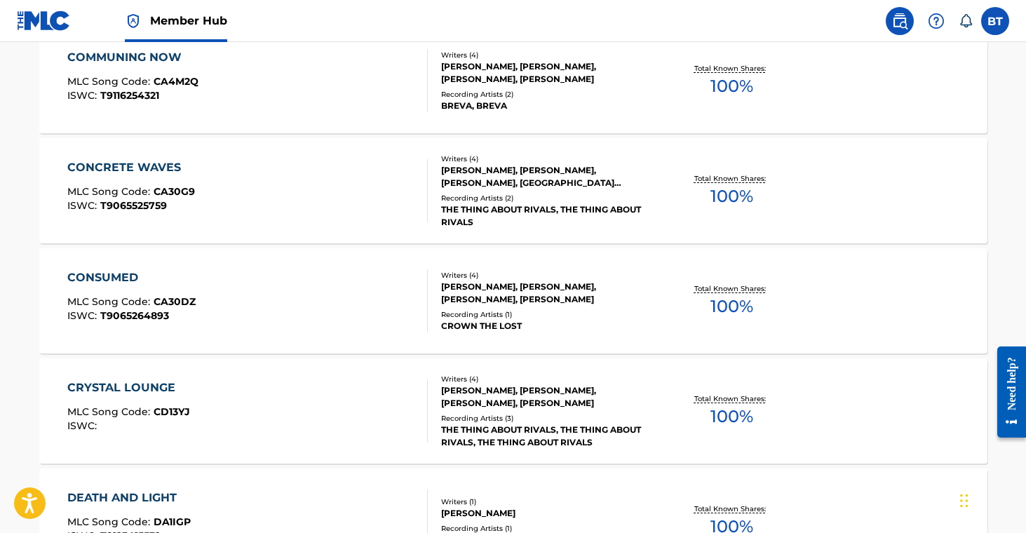
click at [505, 224] on div "THE THING ABOUT RIVALS, THE THING ABOUT RIVALS" at bounding box center [547, 215] width 212 height 25
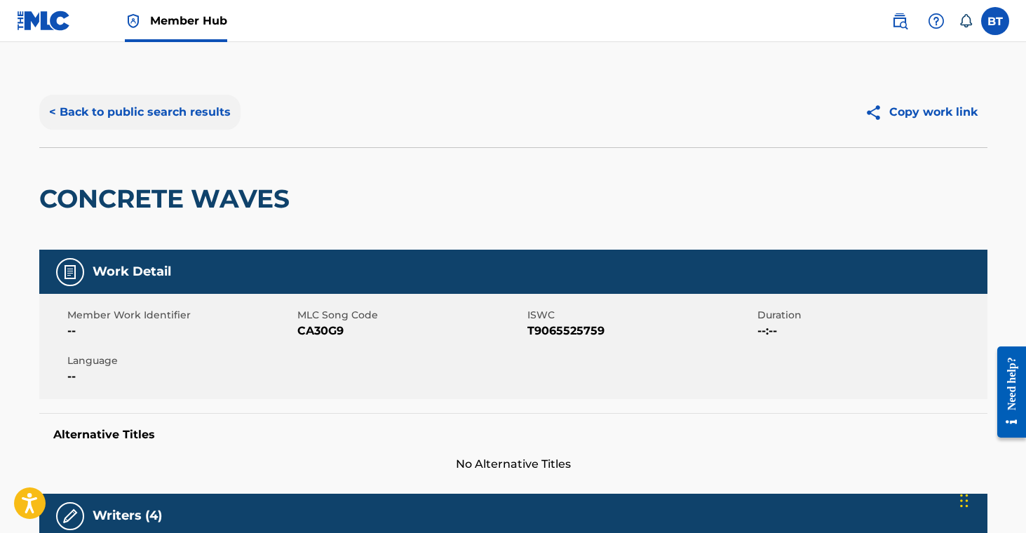
click at [112, 115] on button "< Back to public search results" at bounding box center [139, 112] width 201 height 35
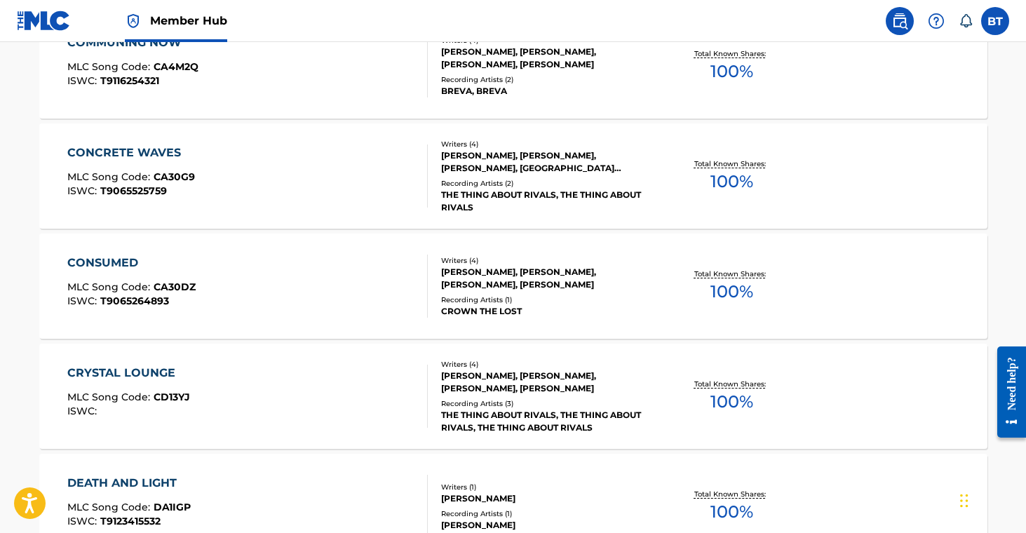
click at [538, 394] on div "Writers ( 4 ) [PERSON_NAME], [PERSON_NAME], [PERSON_NAME], [PERSON_NAME] Record…" at bounding box center [540, 396] width 225 height 75
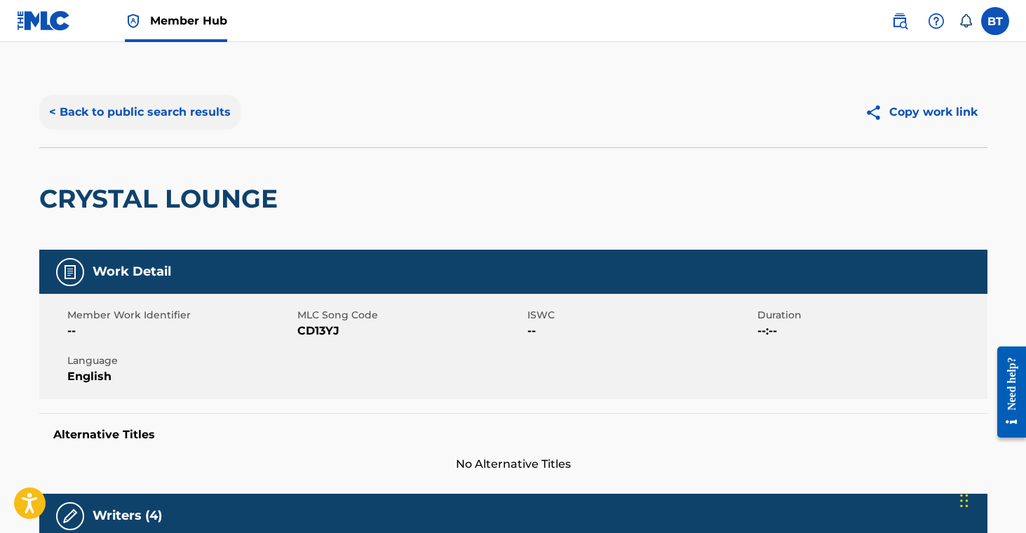
click at [156, 119] on button "< Back to public search results" at bounding box center [139, 112] width 201 height 35
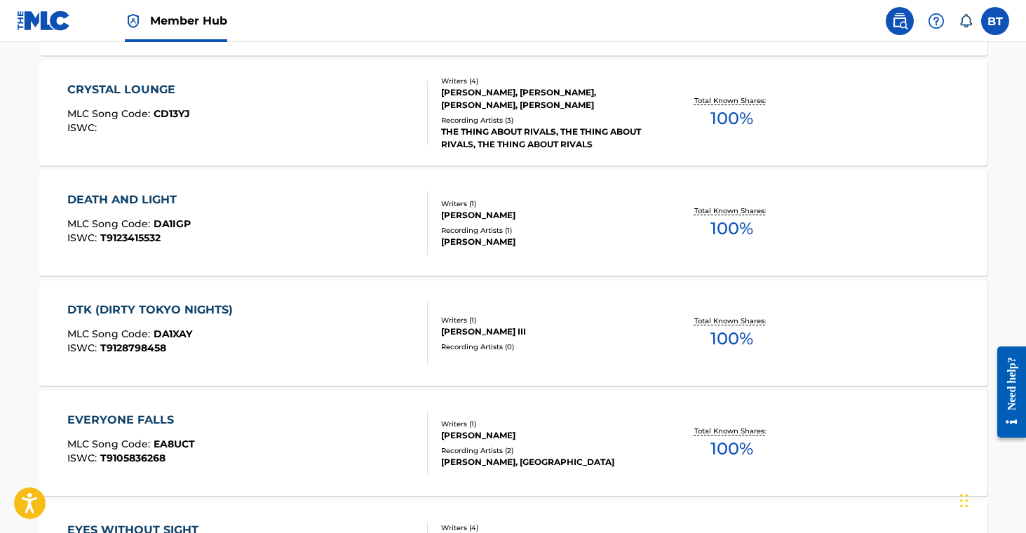
click at [512, 239] on div "[PERSON_NAME]" at bounding box center [547, 242] width 212 height 13
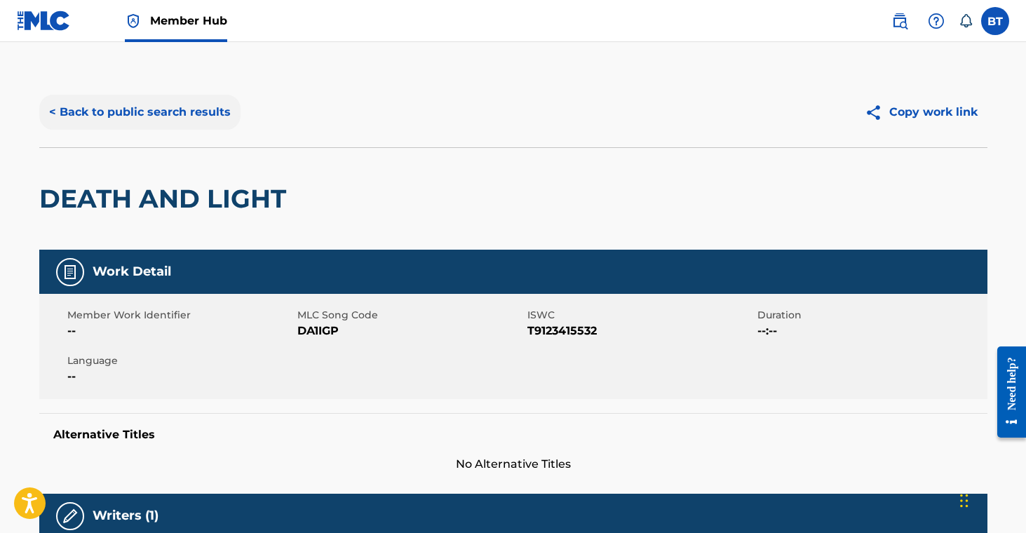
click at [168, 117] on button "< Back to public search results" at bounding box center [139, 112] width 201 height 35
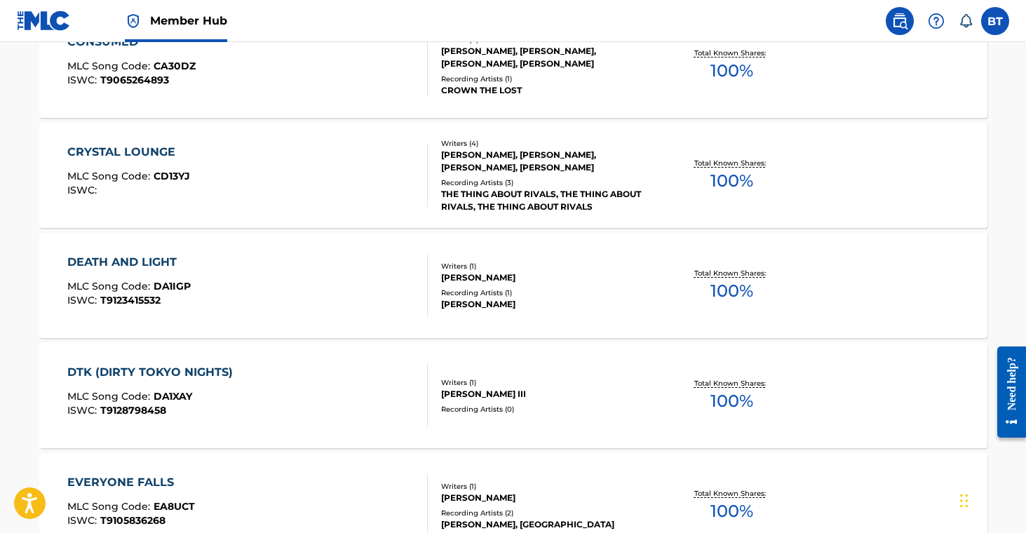
scroll to position [2149, 0]
click at [518, 407] on div "Recording Artists ( 0 )" at bounding box center [547, 408] width 212 height 11
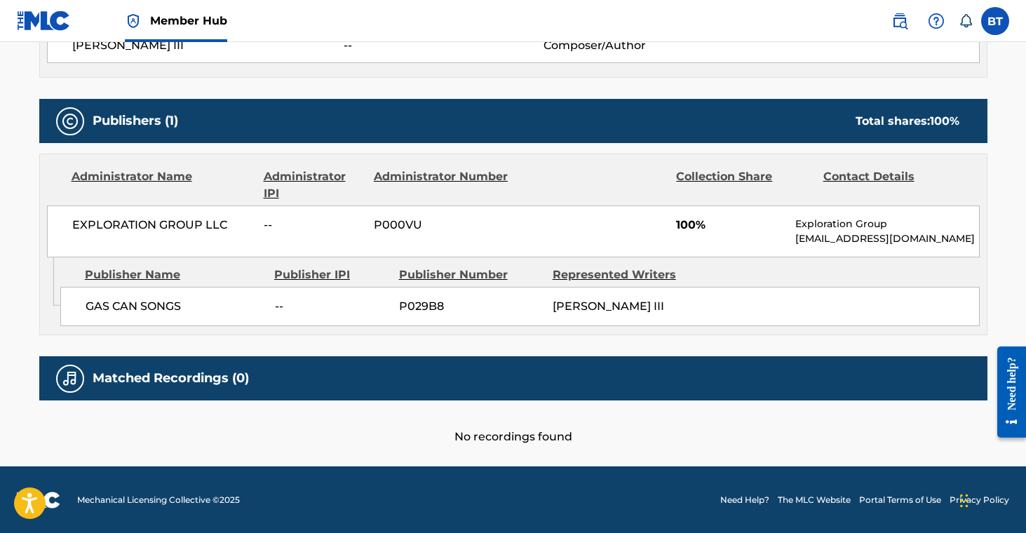
scroll to position [60, 0]
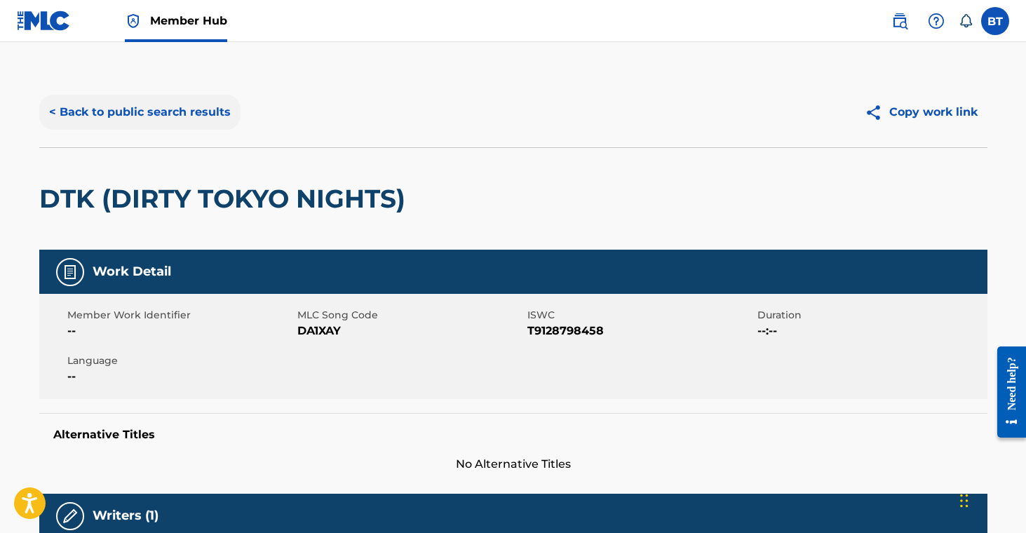
click at [121, 97] on button "< Back to public search results" at bounding box center [139, 112] width 201 height 35
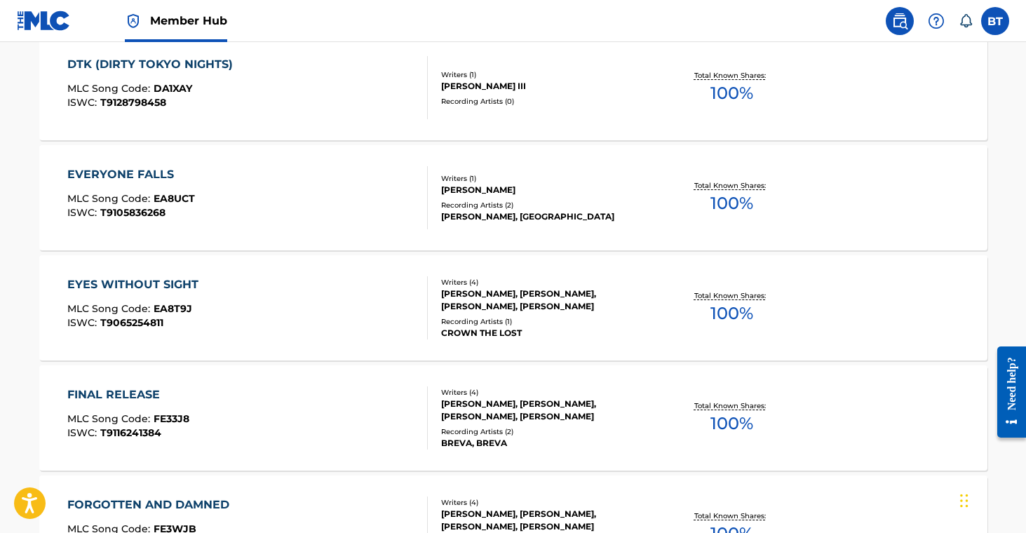
scroll to position [2454, 0]
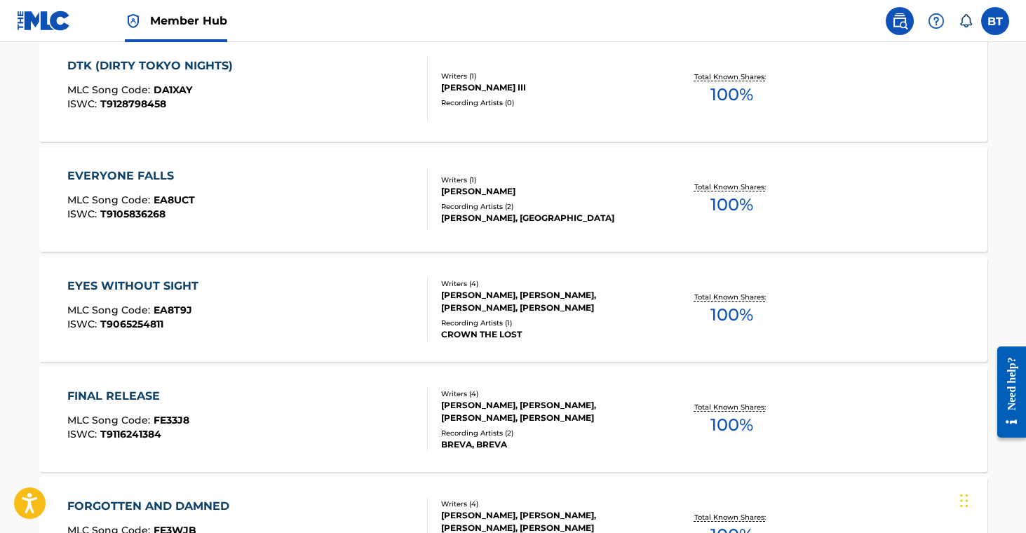
click at [462, 186] on div "[PERSON_NAME]" at bounding box center [547, 191] width 212 height 13
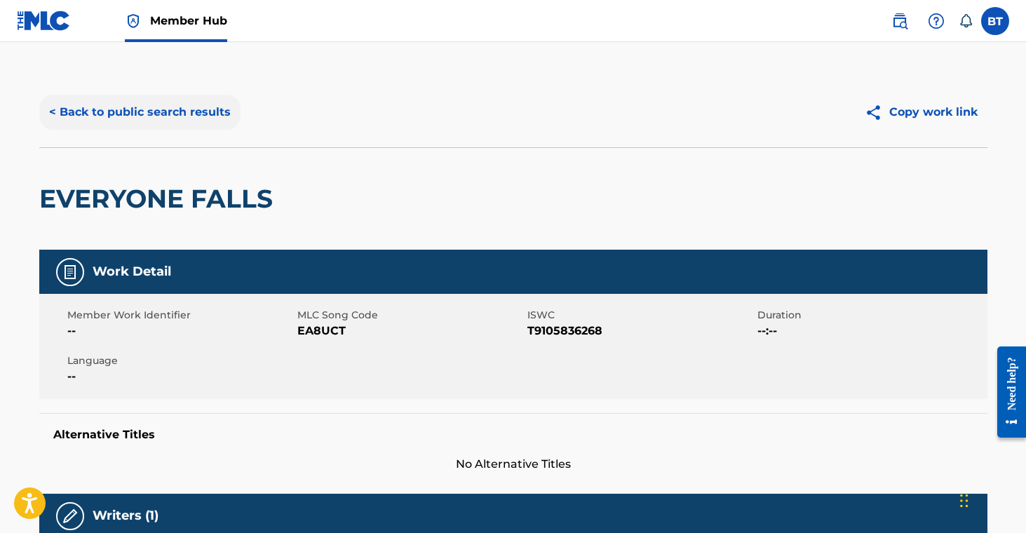
click at [197, 121] on button "< Back to public search results" at bounding box center [139, 112] width 201 height 35
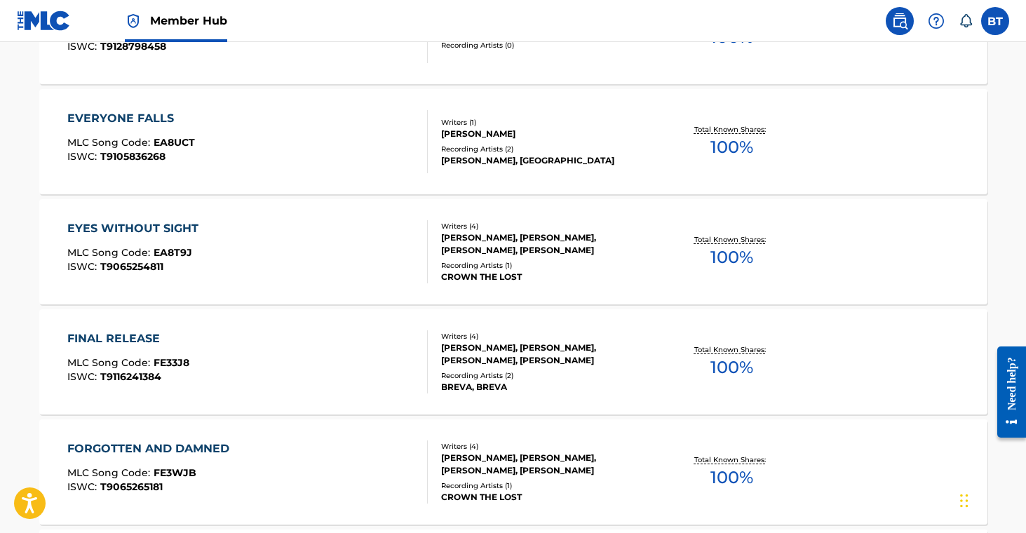
scroll to position [2509, 0]
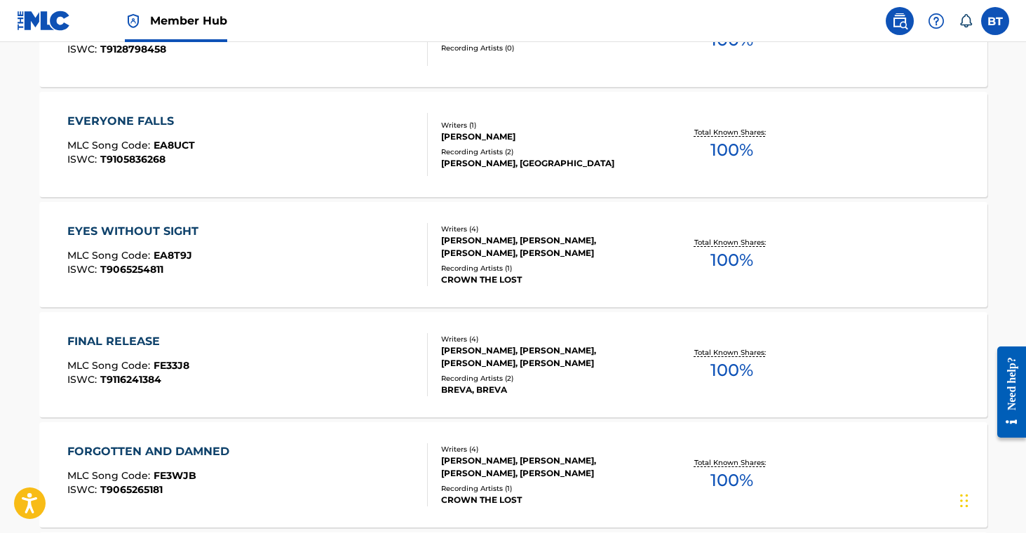
click at [472, 241] on div "[PERSON_NAME], [PERSON_NAME], [PERSON_NAME], [PERSON_NAME]" at bounding box center [547, 246] width 212 height 25
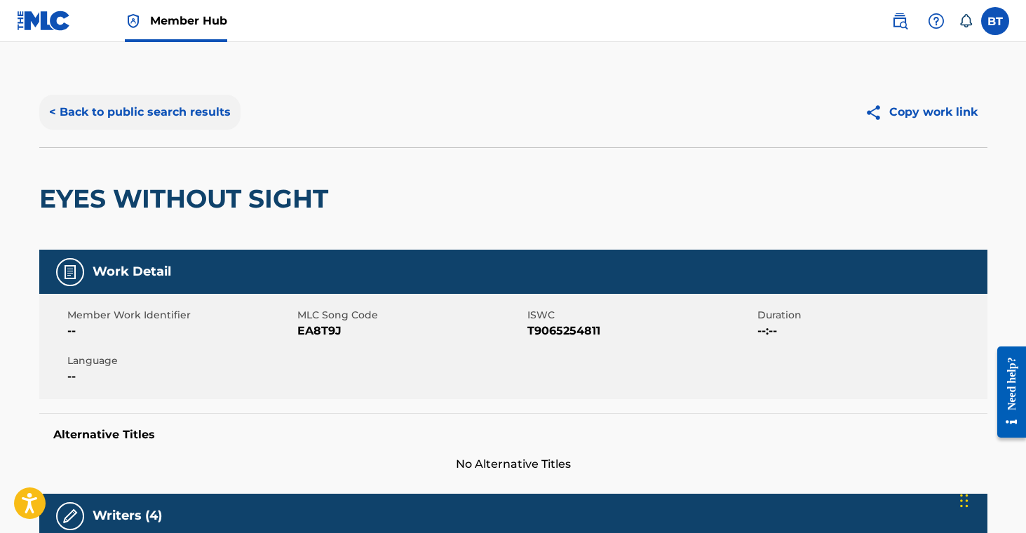
click at [154, 108] on button "< Back to public search results" at bounding box center [139, 112] width 201 height 35
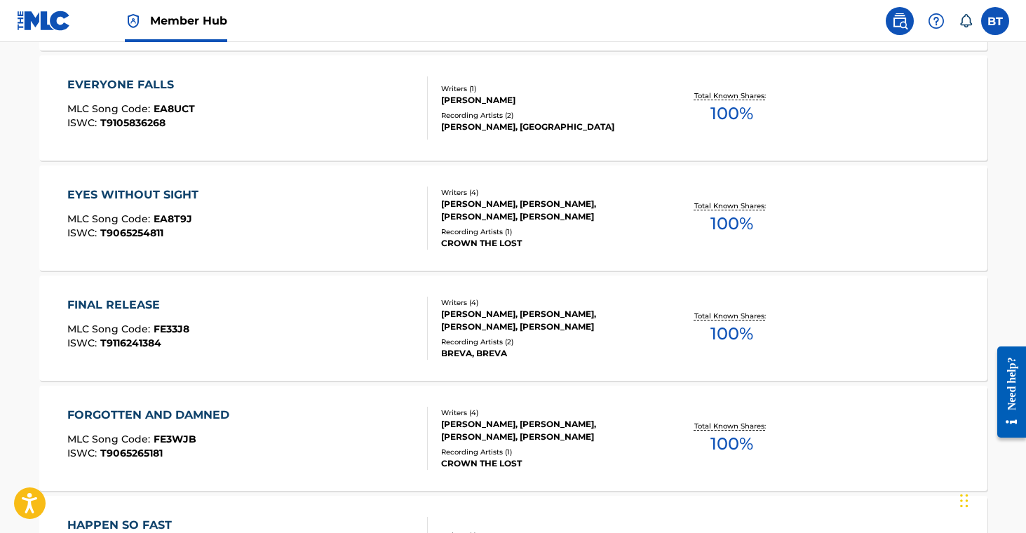
scroll to position [2546, 0]
click at [483, 353] on div "BREVA, BREVA" at bounding box center [547, 353] width 212 height 13
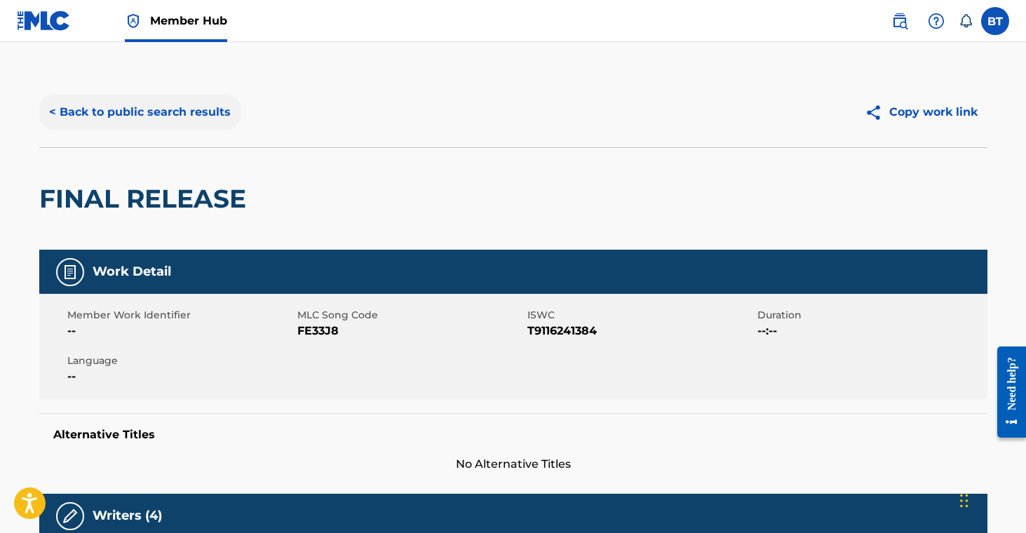
click at [152, 112] on button "< Back to public search results" at bounding box center [139, 112] width 201 height 35
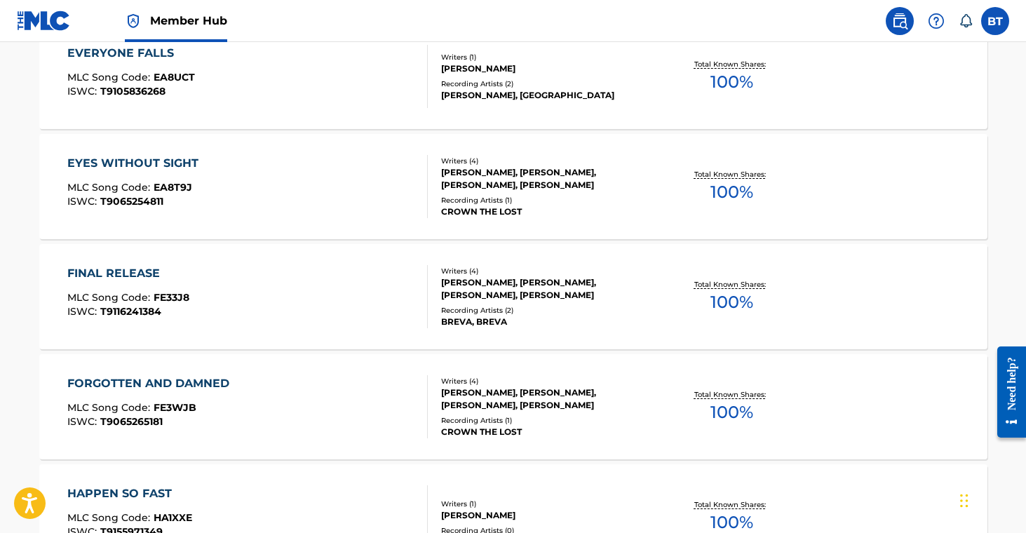
scroll to position [2589, 0]
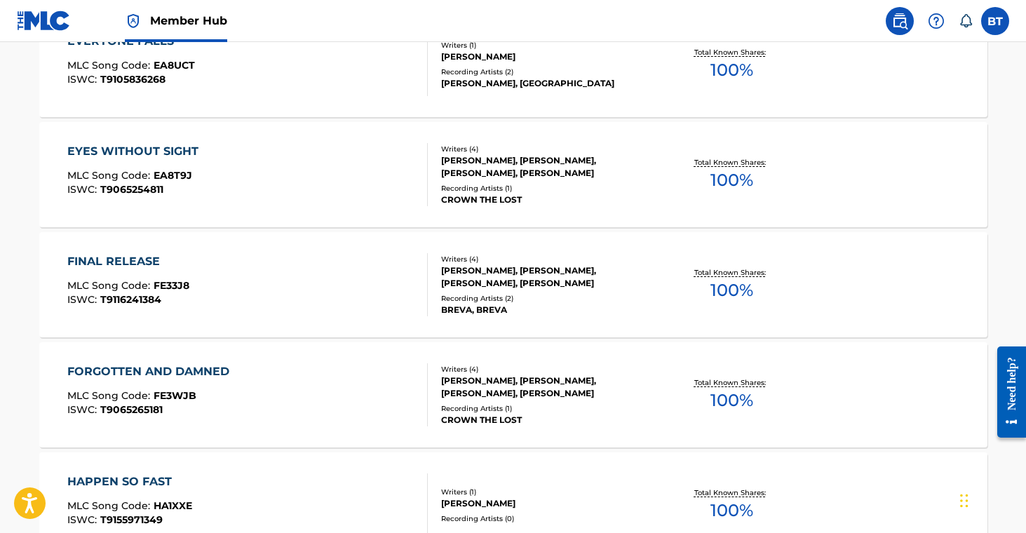
click at [478, 400] on div "Writers ( 4 ) [PERSON_NAME], [PERSON_NAME], [PERSON_NAME], [PERSON_NAME] Record…" at bounding box center [540, 395] width 225 height 62
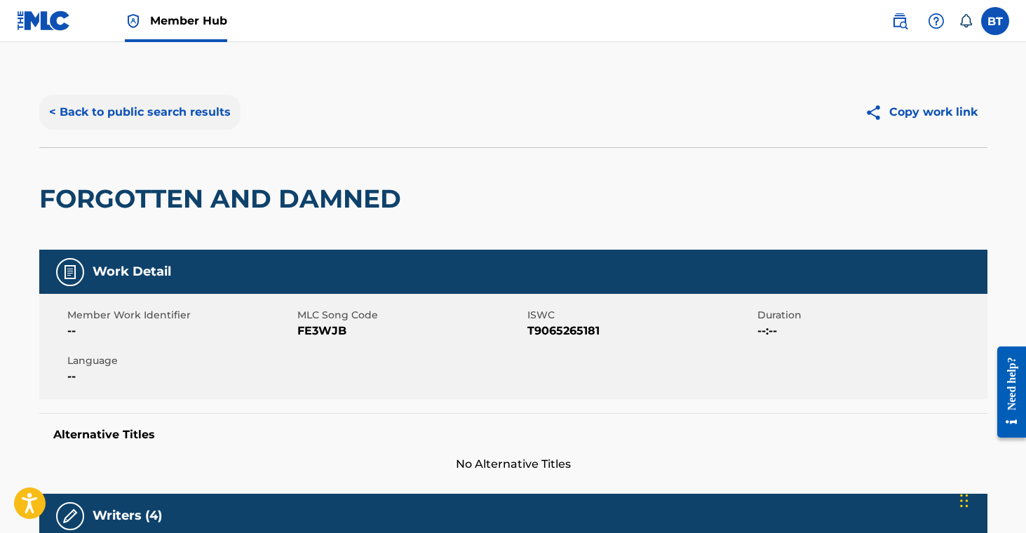
click at [164, 118] on button "< Back to public search results" at bounding box center [139, 112] width 201 height 35
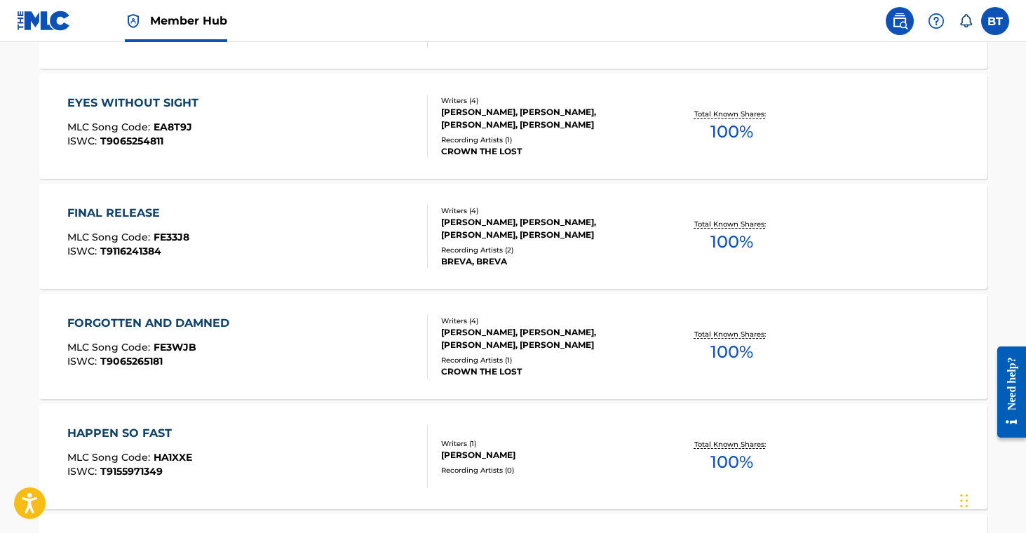
scroll to position [2637, 0]
click at [499, 424] on div "HAPPEN SO FAST MLC Song Code : HA1XXE ISWC : T9155971349 Writers ( 1 ) [PERSON_…" at bounding box center [513, 456] width 948 height 105
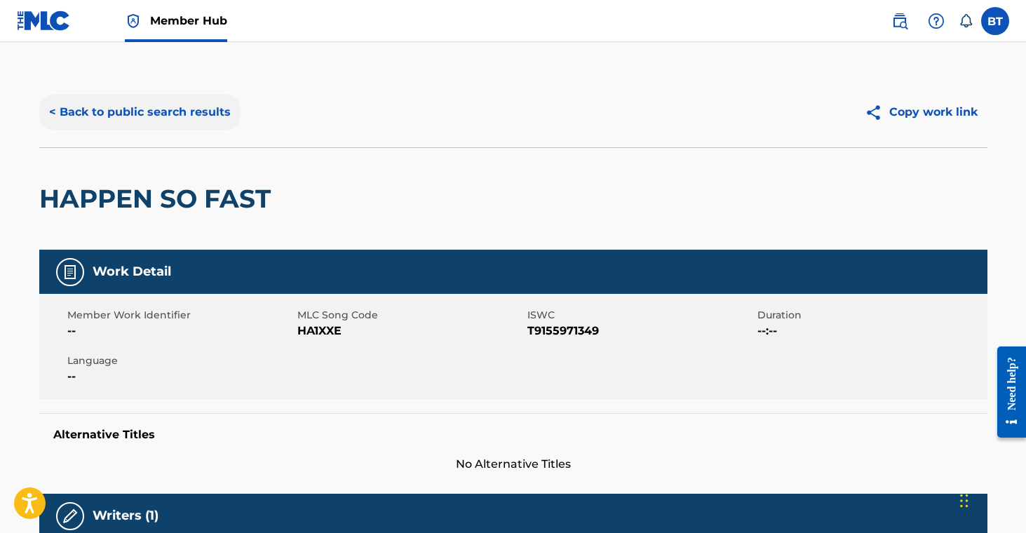
click at [150, 106] on button "< Back to public search results" at bounding box center [139, 112] width 201 height 35
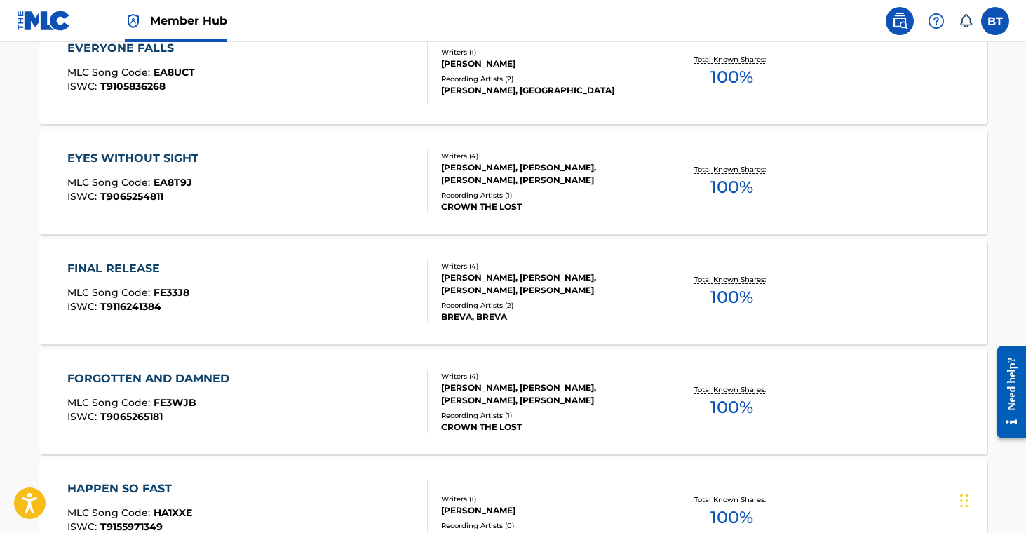
scroll to position [2853, 0]
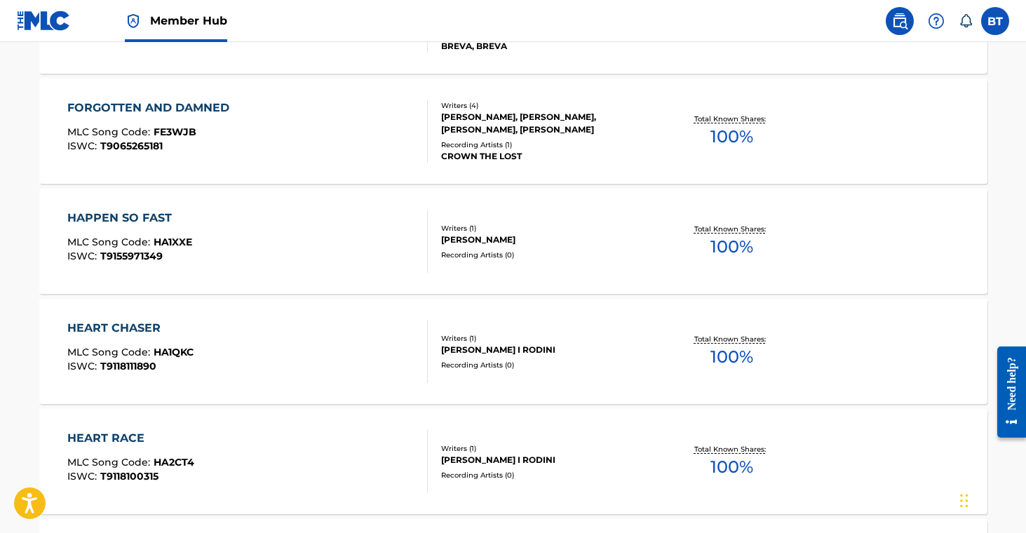
click at [489, 354] on div "[PERSON_NAME] I RODINI" at bounding box center [547, 350] width 212 height 13
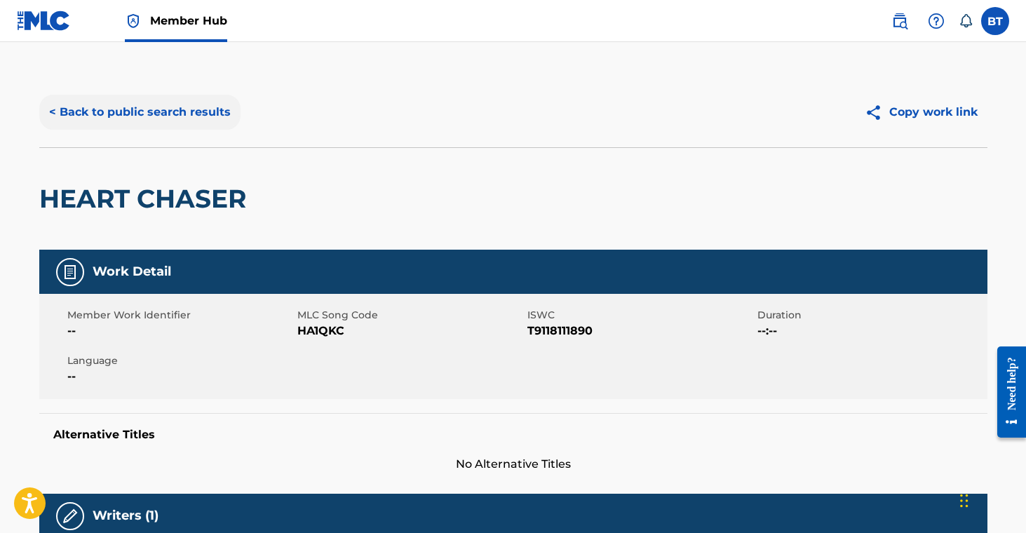
click at [156, 113] on button "< Back to public search results" at bounding box center [139, 112] width 201 height 35
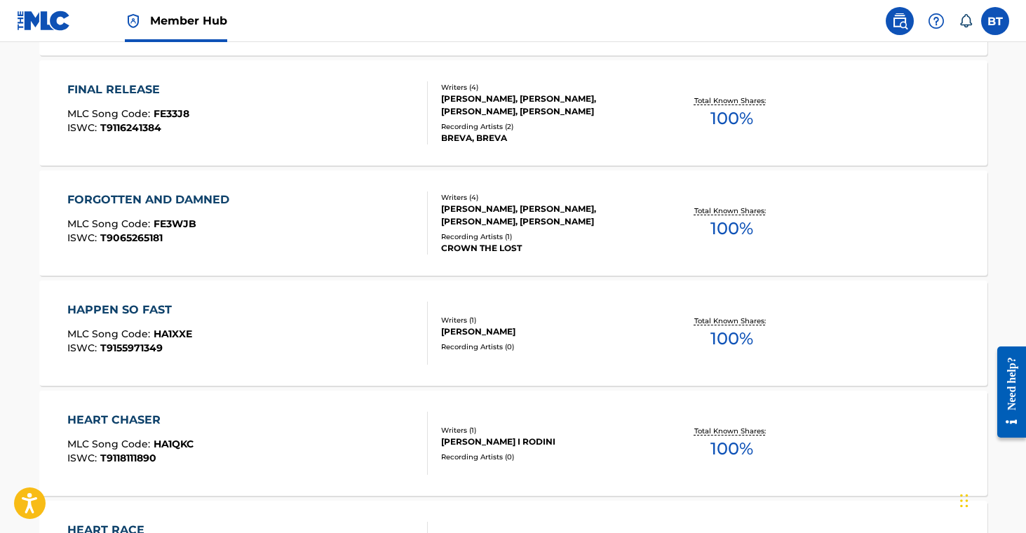
scroll to position [3002, 0]
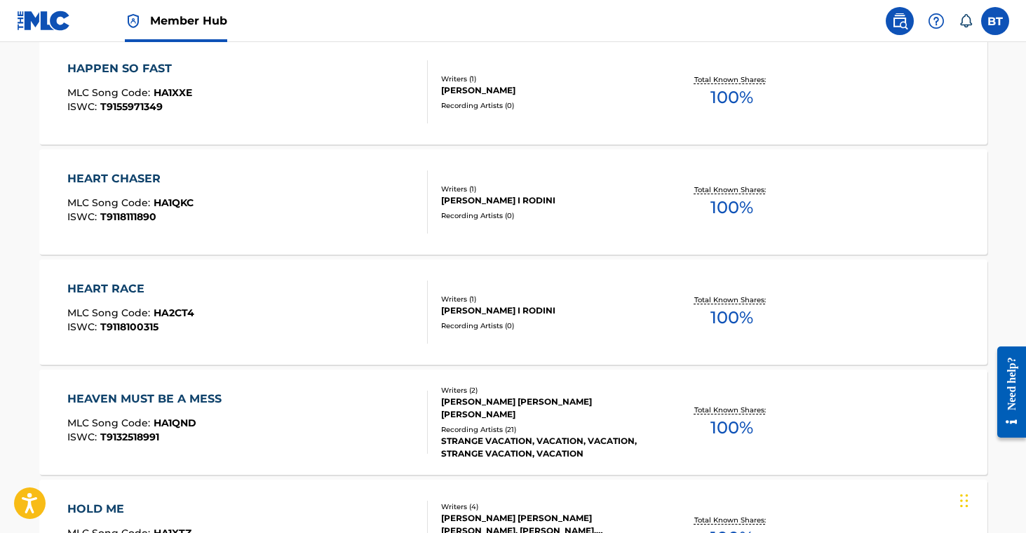
click at [490, 334] on div "HEART RACE MLC Song Code : HA2CT4 ISWC : T9118100315 Writers ( 1 ) [PERSON_NAME…" at bounding box center [513, 312] width 948 height 105
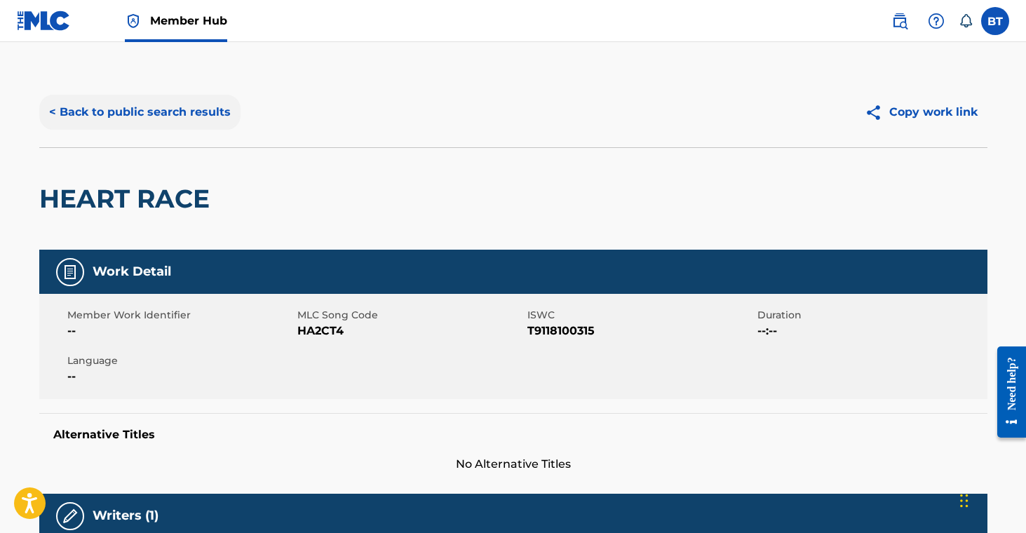
click at [181, 120] on button "< Back to public search results" at bounding box center [139, 112] width 201 height 35
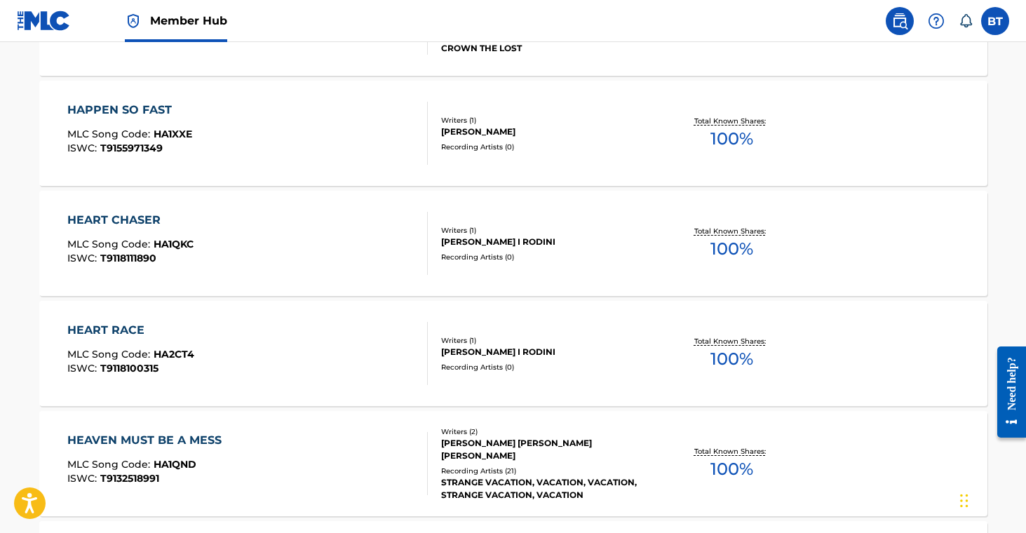
scroll to position [2965, 0]
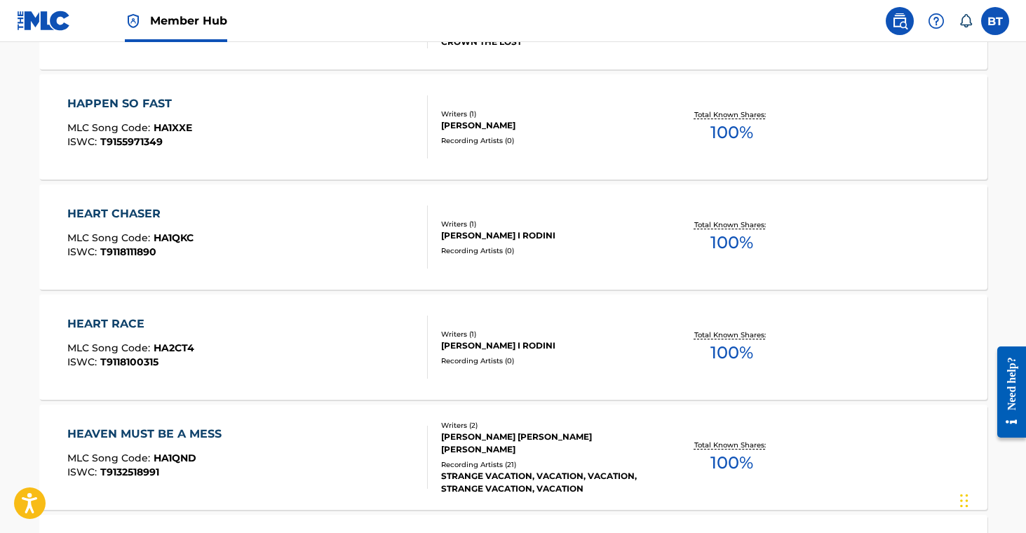
click at [505, 470] on div "STRANGE VACATION, VACATION, VACATION, STRANGE VACATION, VACATION" at bounding box center [547, 482] width 212 height 25
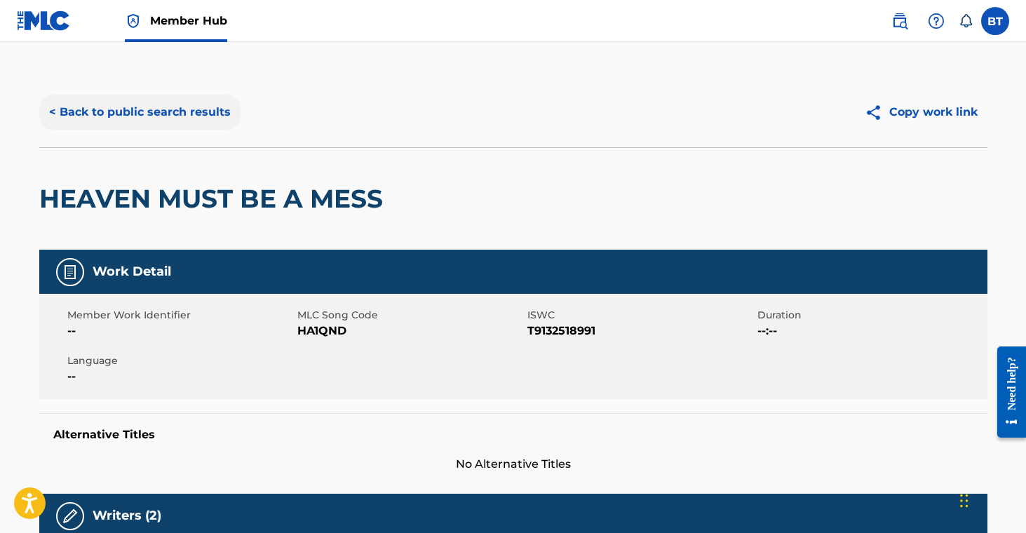
click at [144, 114] on button "< Back to public search results" at bounding box center [139, 112] width 201 height 35
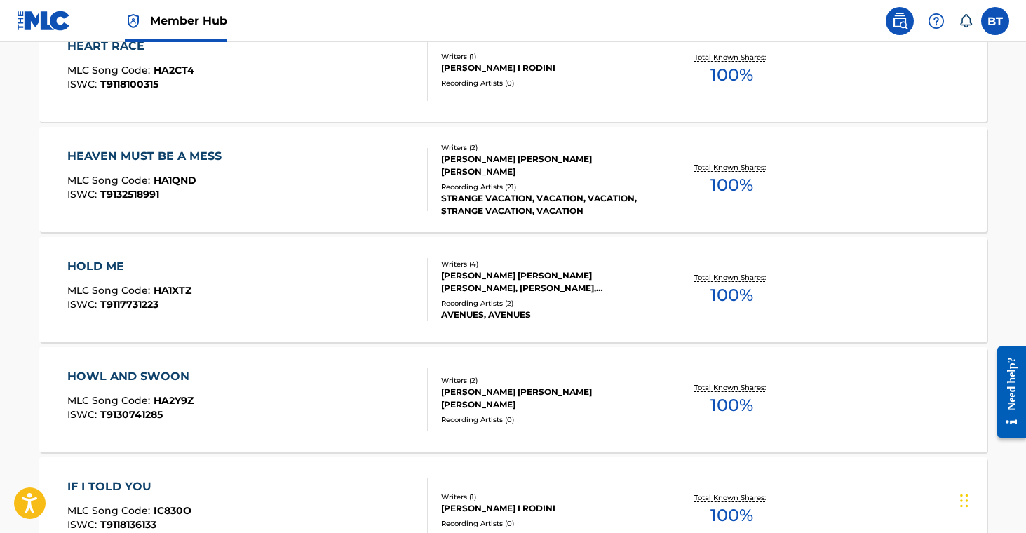
scroll to position [3246, 0]
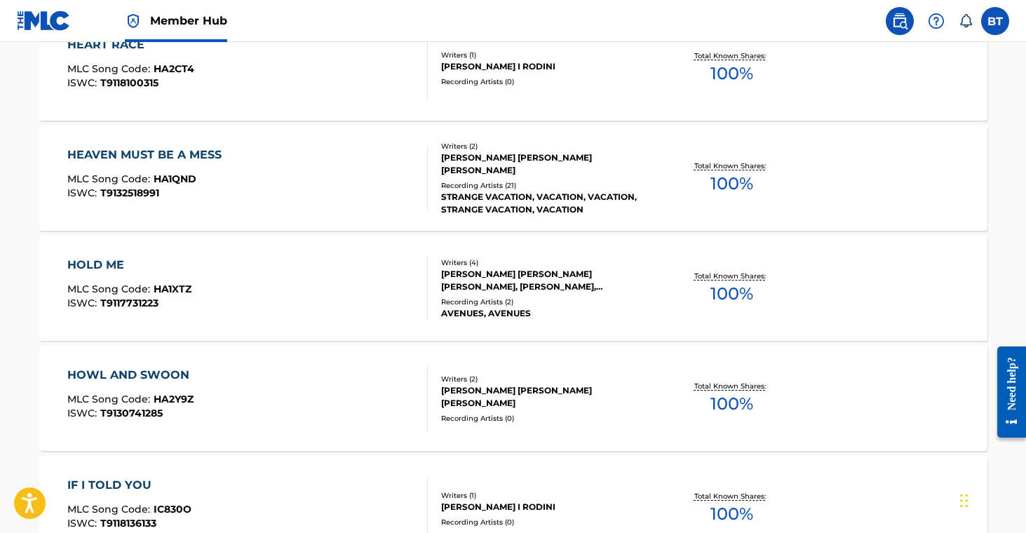
click at [505, 328] on div "HOLD ME MLC Song Code : HA1XTZ ISWC : T9117731223 Writers ( 4 ) [PERSON_NAME] […" at bounding box center [513, 288] width 948 height 105
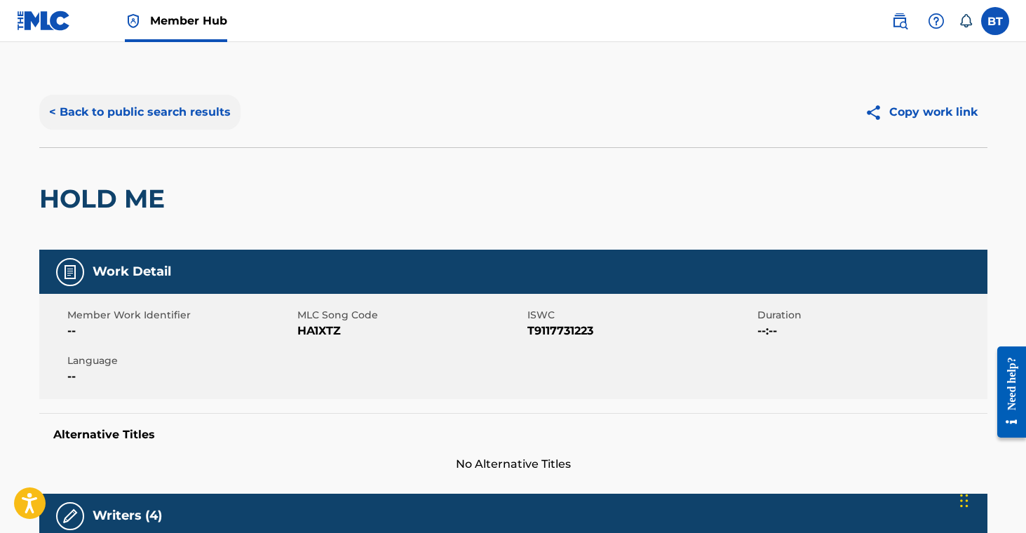
click at [169, 109] on button "< Back to public search results" at bounding box center [139, 112] width 201 height 35
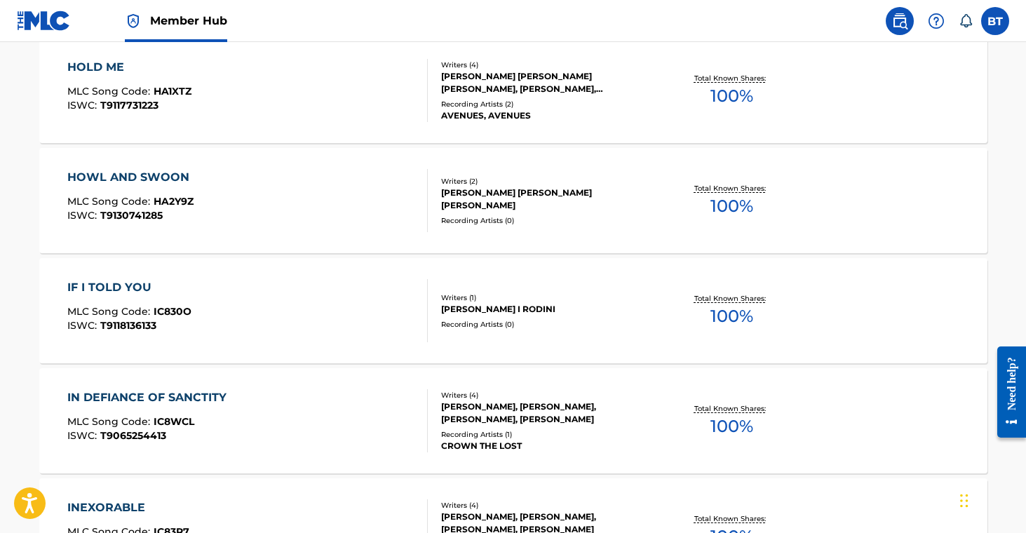
scroll to position [3528, 0]
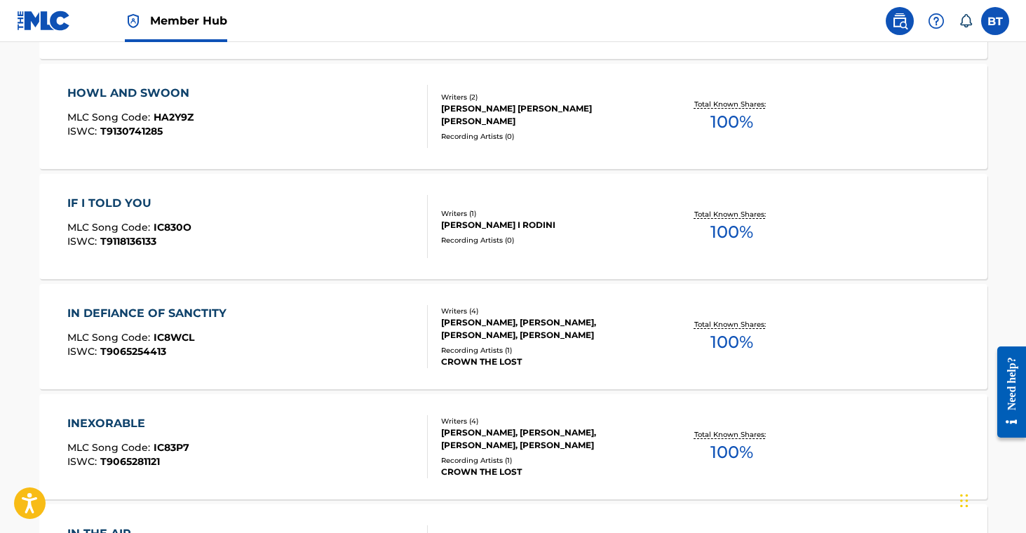
click at [509, 136] on div "HOWL AND SWOON MLC Song Code : HA2Y9Z ISWC : T9130741285 Writers ( 2 ) [PERSON_…" at bounding box center [513, 116] width 948 height 105
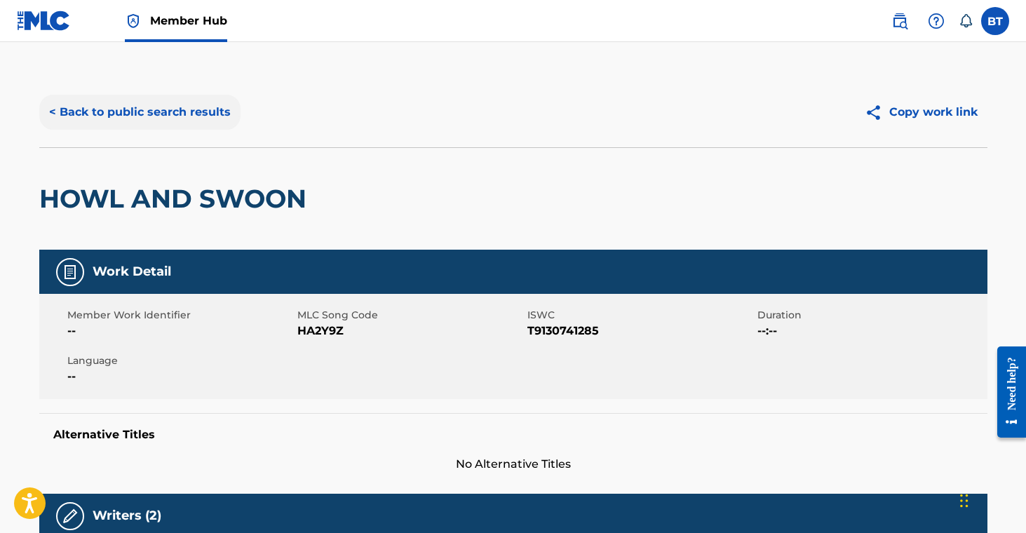
click at [123, 98] on button "< Back to public search results" at bounding box center [139, 112] width 201 height 35
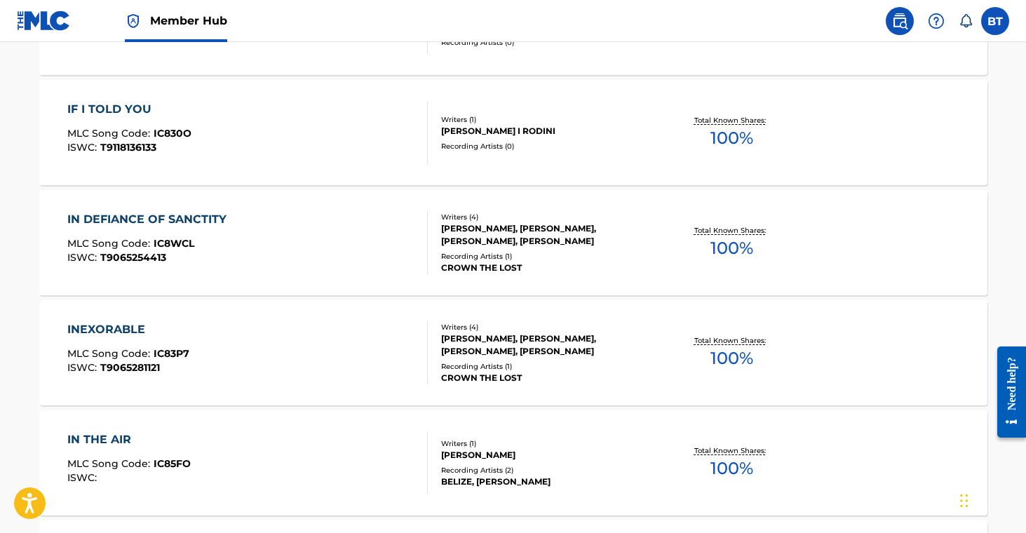
scroll to position [3521, 0]
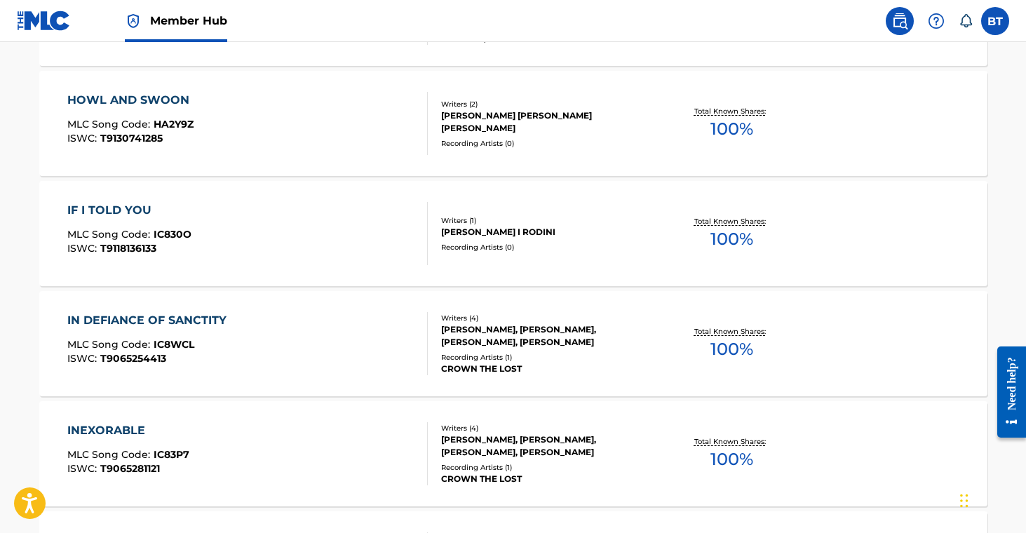
click at [563, 260] on div "IF I TOLD YOU MLC Song Code : IC830O ISWC : T9118136133 Writers ( 1 ) [PERSON_N…" at bounding box center [513, 233] width 948 height 105
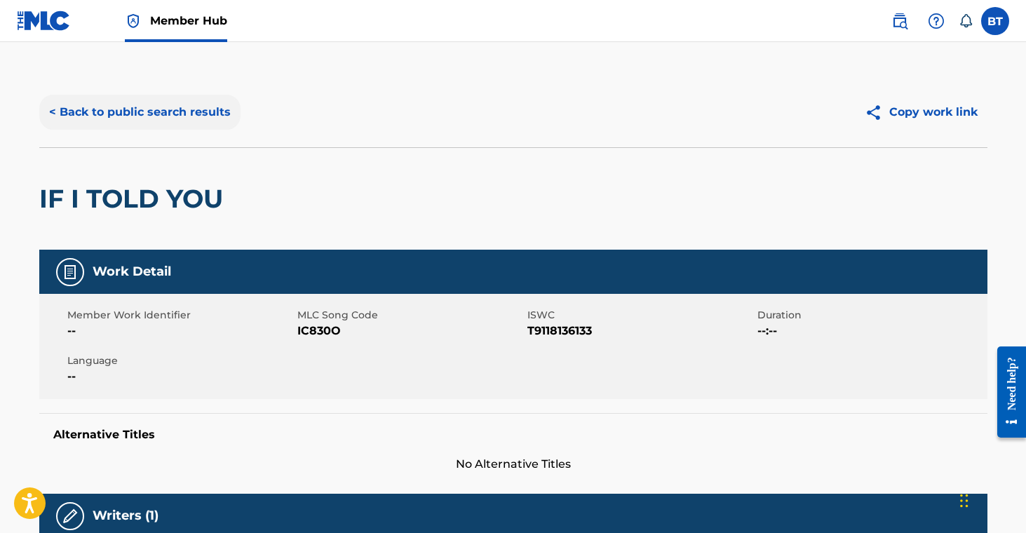
click at [169, 113] on button "< Back to public search results" at bounding box center [139, 112] width 201 height 35
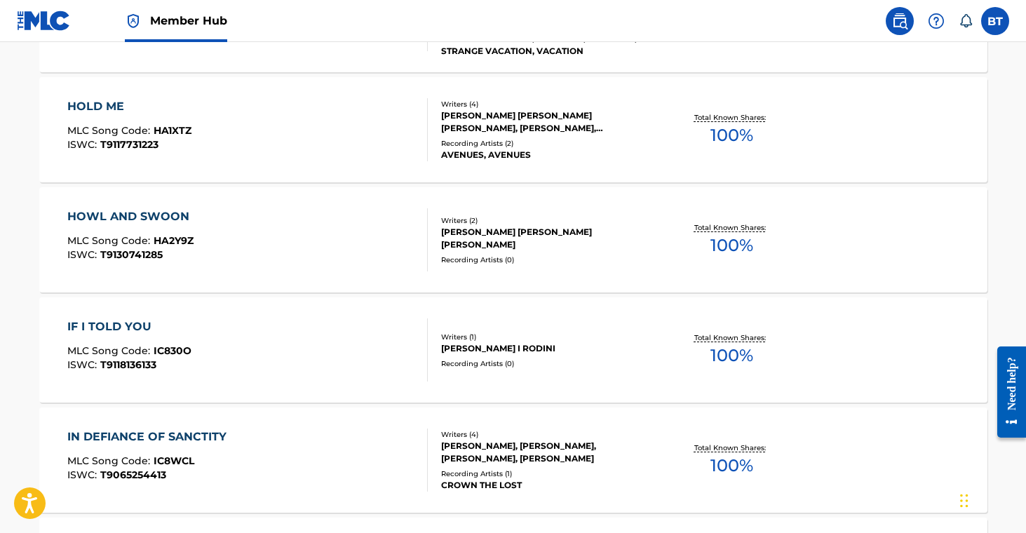
scroll to position [3664, 0]
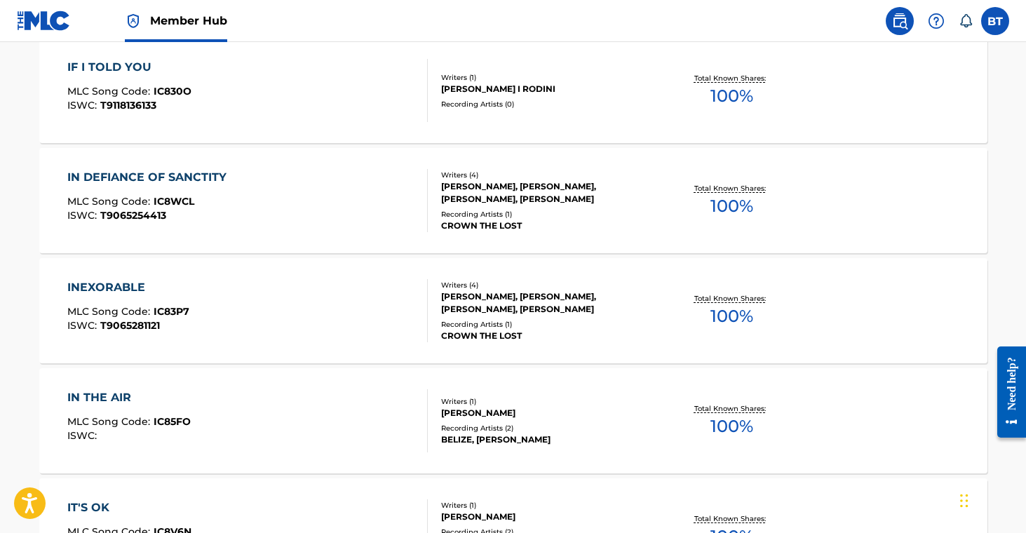
click at [499, 234] on div "IN DEFIANCE OF SANCTITY MLC Song Code : IC8WCL ISWC : T9065254413 Writers ( 4 )…" at bounding box center [513, 200] width 948 height 105
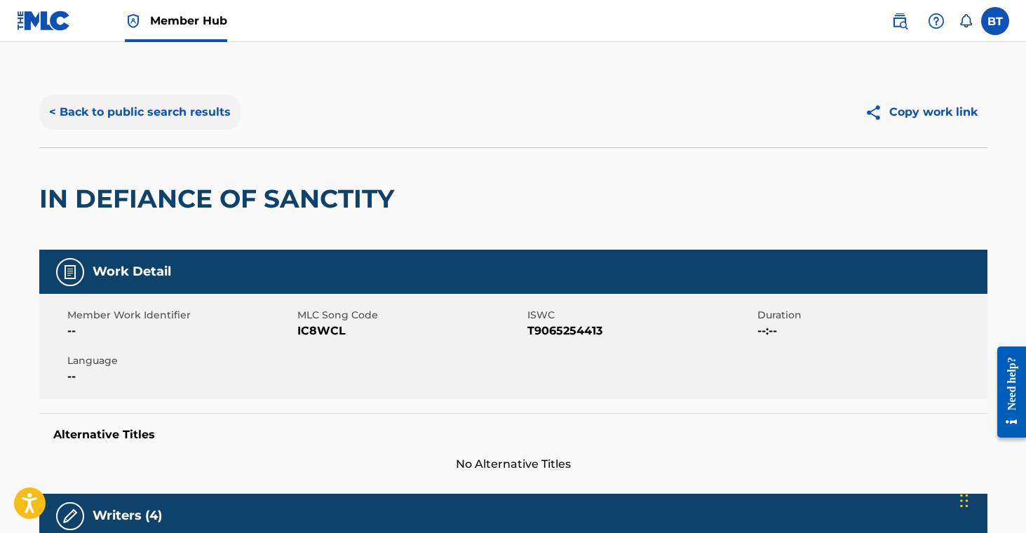
click at [156, 123] on button "< Back to public search results" at bounding box center [139, 112] width 201 height 35
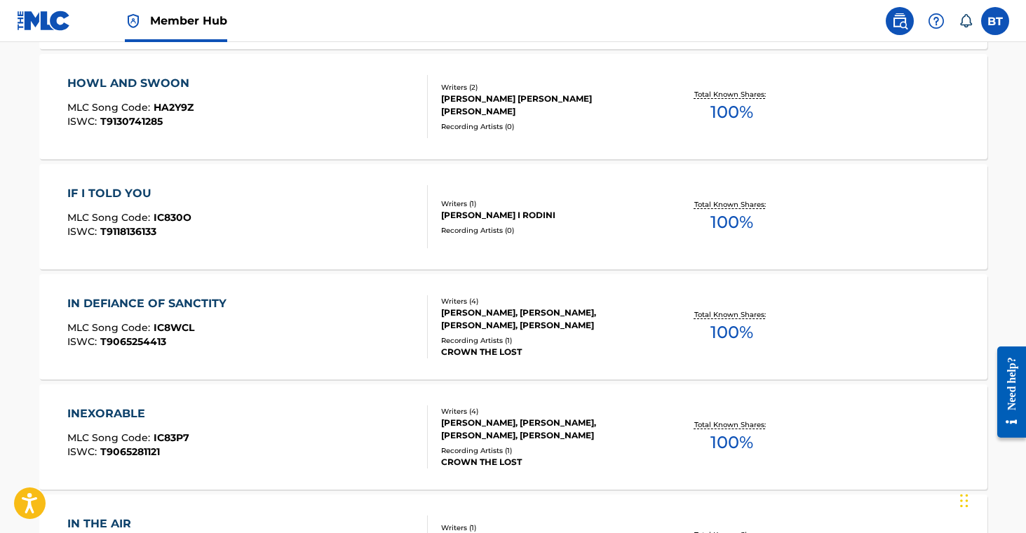
click at [520, 458] on div "CROWN THE LOST" at bounding box center [547, 462] width 212 height 13
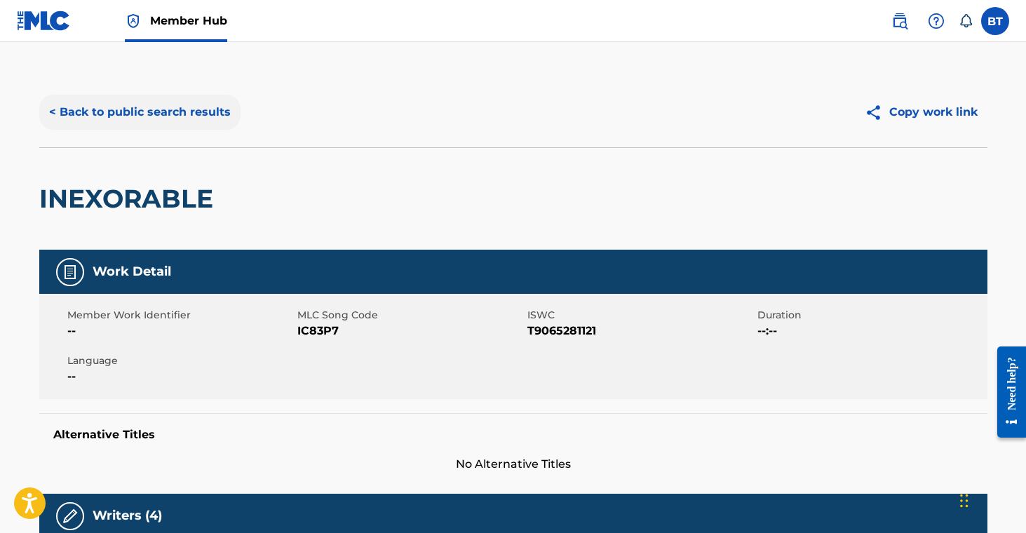
click at [149, 100] on button "< Back to public search results" at bounding box center [139, 112] width 201 height 35
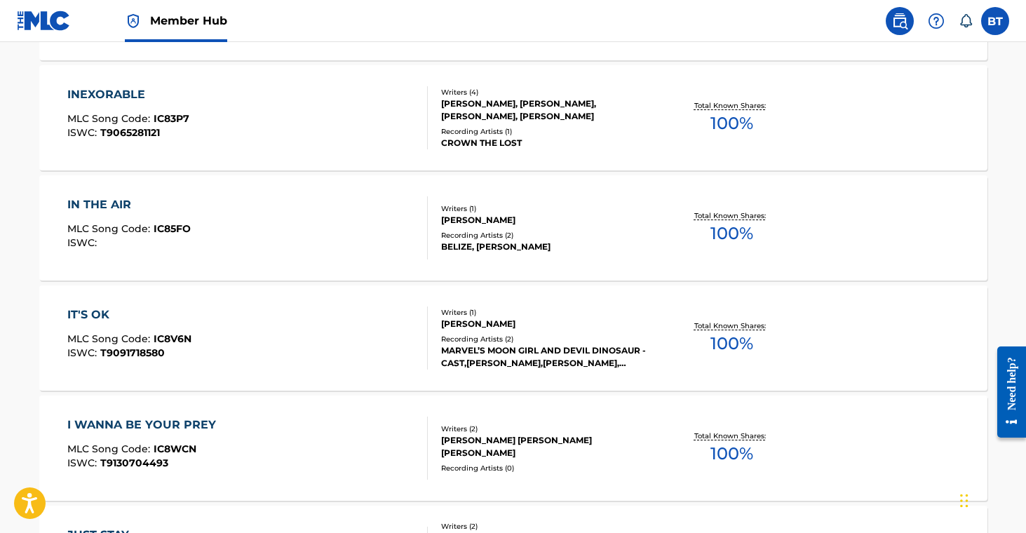
scroll to position [3857, 0]
click at [508, 256] on div "IN THE AIR MLC Song Code : IC85FO ISWC : Writers ( 1 ) [PERSON_NAME] Recording …" at bounding box center [513, 228] width 948 height 105
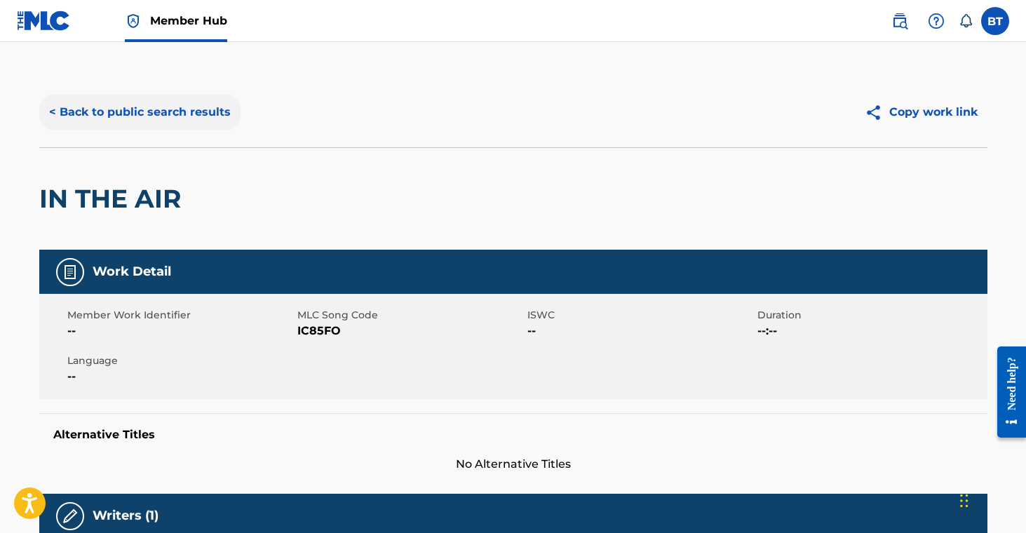
click at [153, 116] on button "< Back to public search results" at bounding box center [139, 112] width 201 height 35
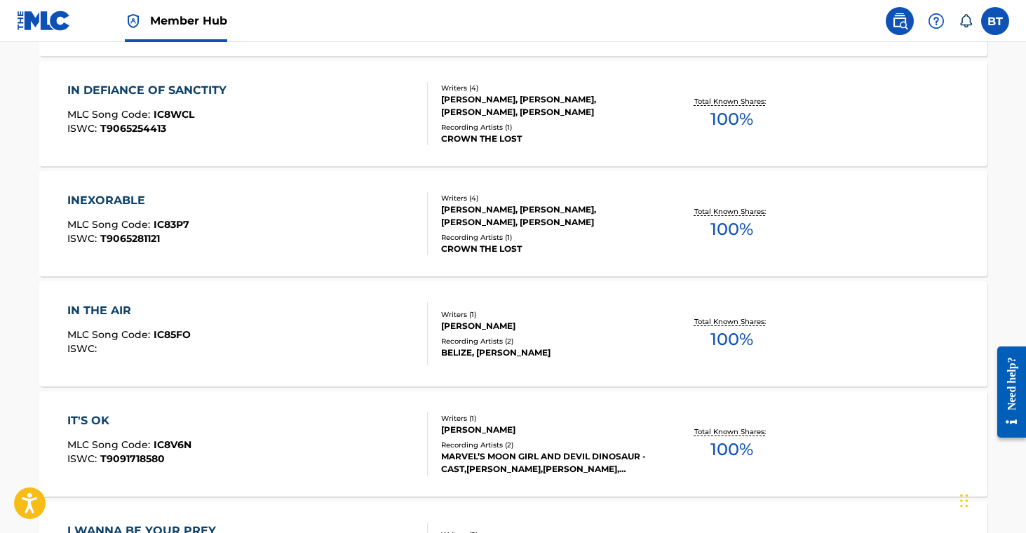
scroll to position [3751, 0]
click at [507, 435] on div "[PERSON_NAME]" at bounding box center [547, 430] width 212 height 13
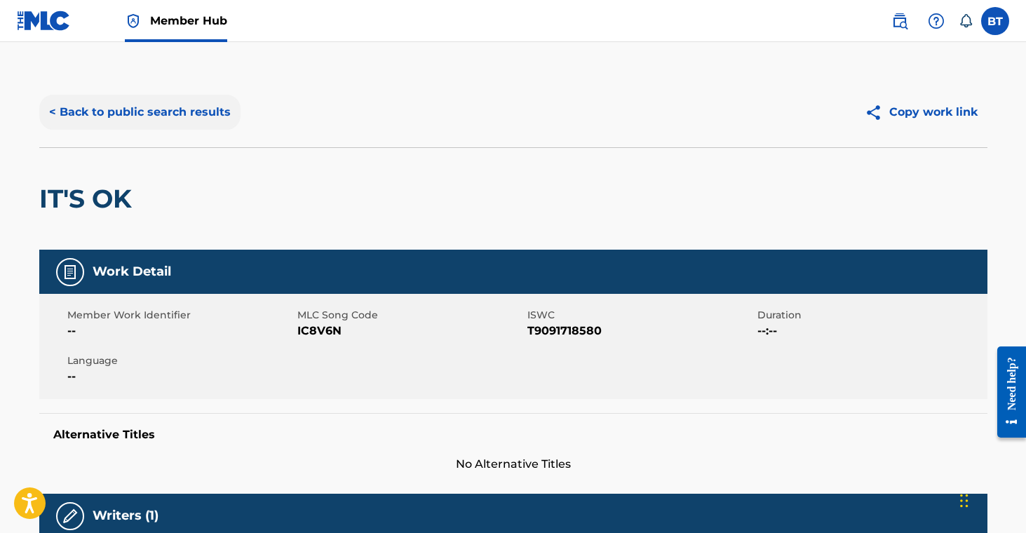
click at [148, 100] on button "< Back to public search results" at bounding box center [139, 112] width 201 height 35
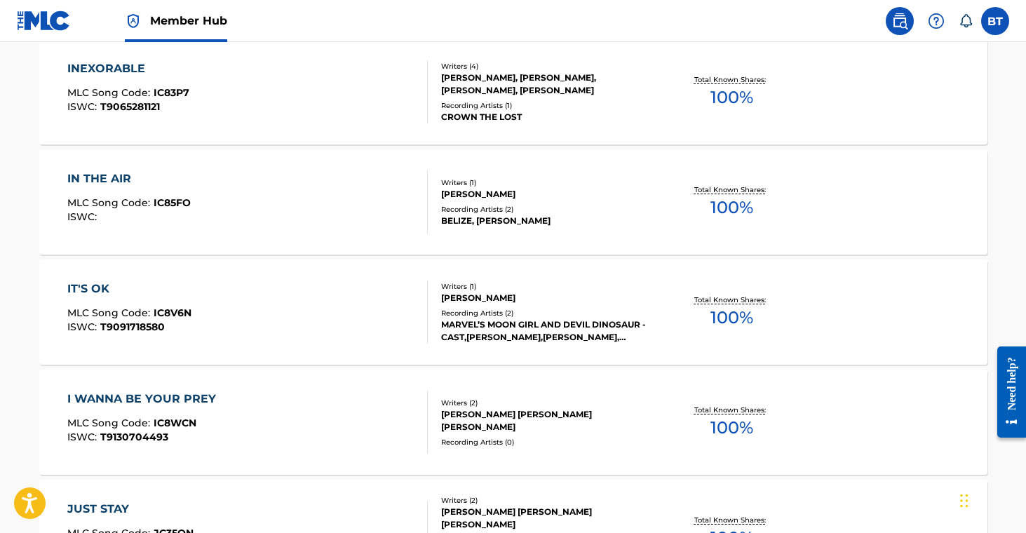
scroll to position [3889, 0]
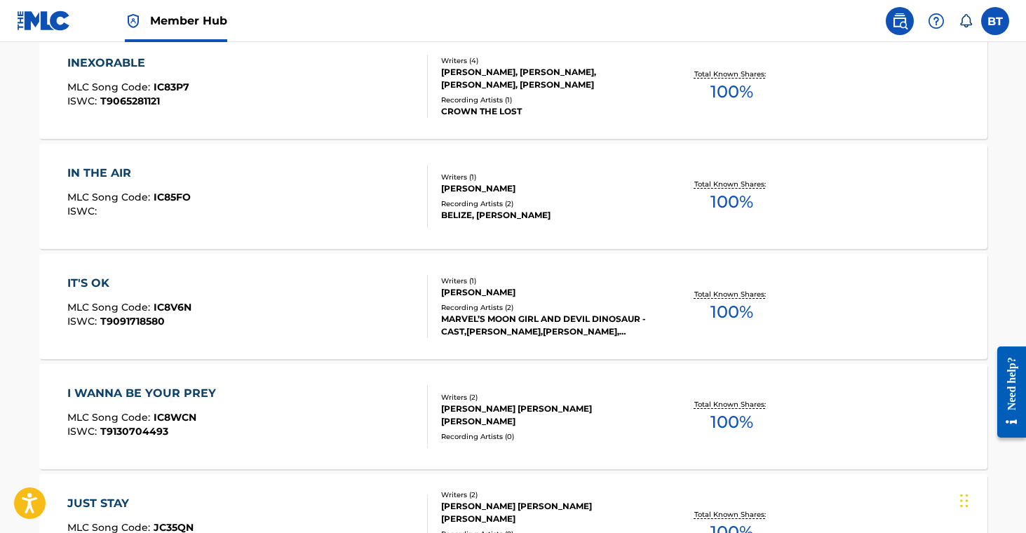
click at [497, 398] on div "Writers ( 2 )" at bounding box center [547, 397] width 212 height 11
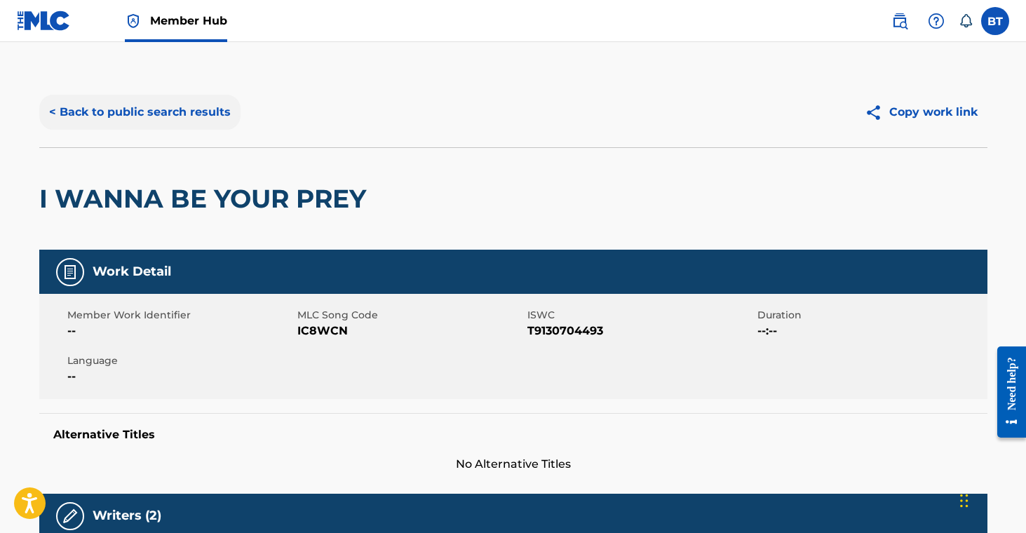
click at [150, 111] on button "< Back to public search results" at bounding box center [139, 112] width 201 height 35
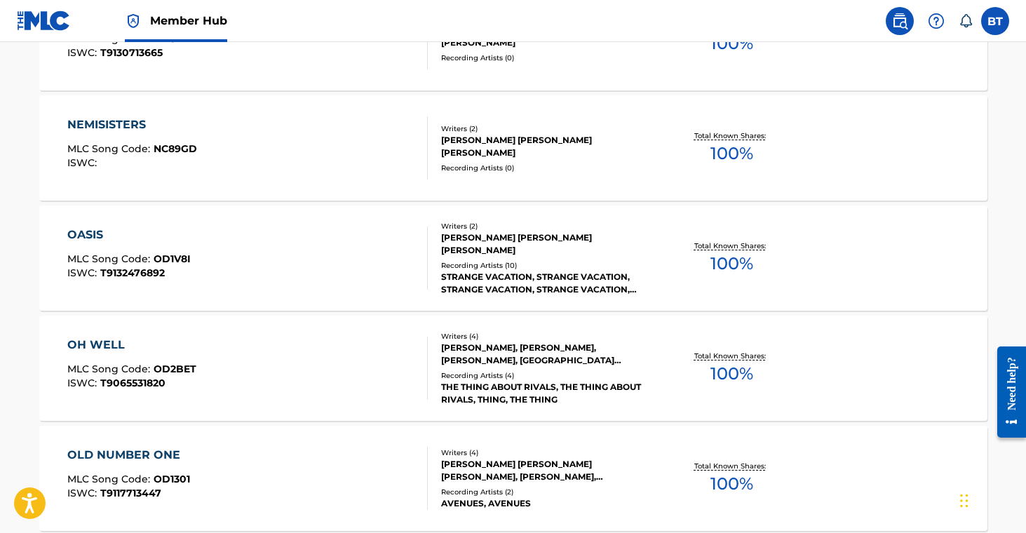
scroll to position [5490, 0]
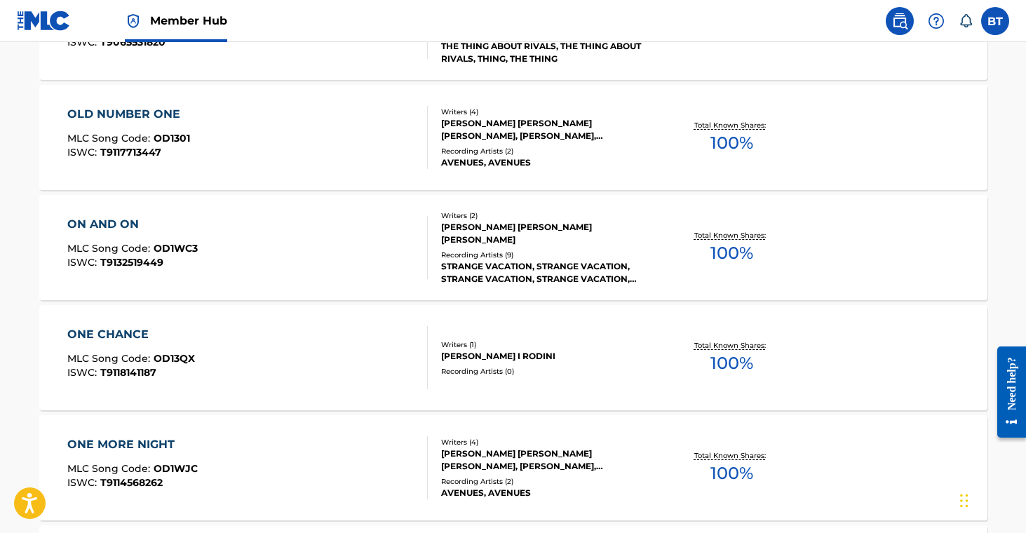
click at [542, 347] on div "Writers ( 1 )" at bounding box center [547, 345] width 212 height 11
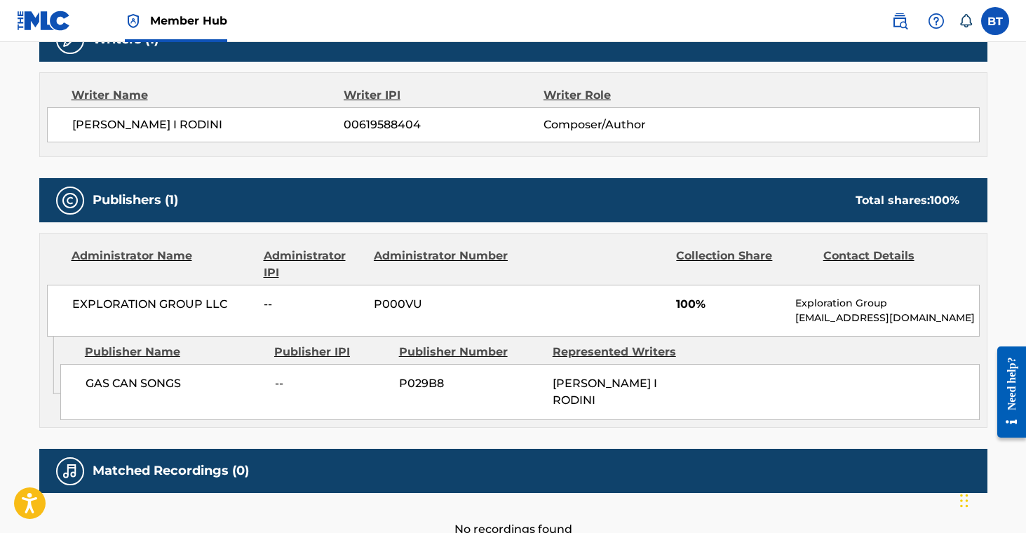
scroll to position [567, 0]
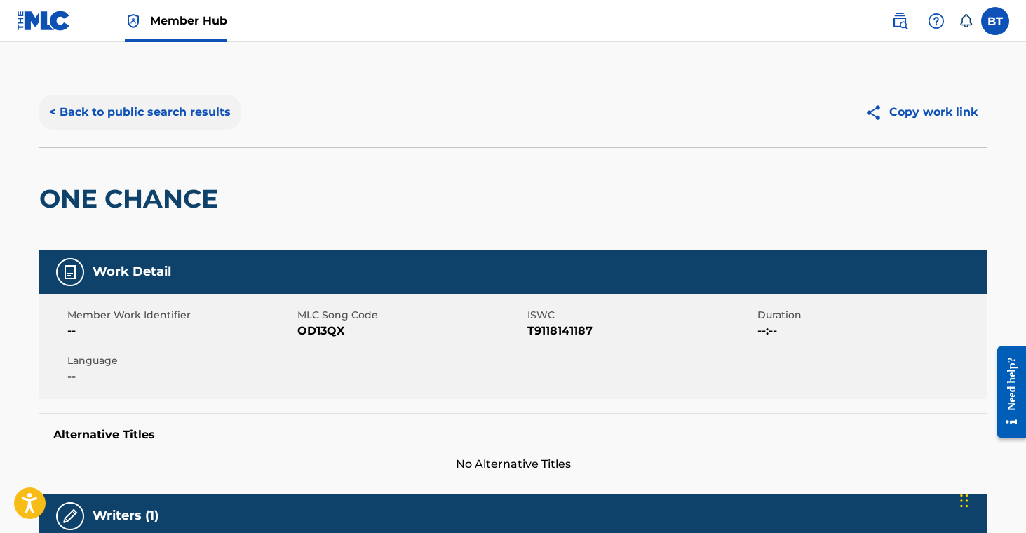
click at [175, 115] on button "< Back to public search results" at bounding box center [139, 112] width 201 height 35
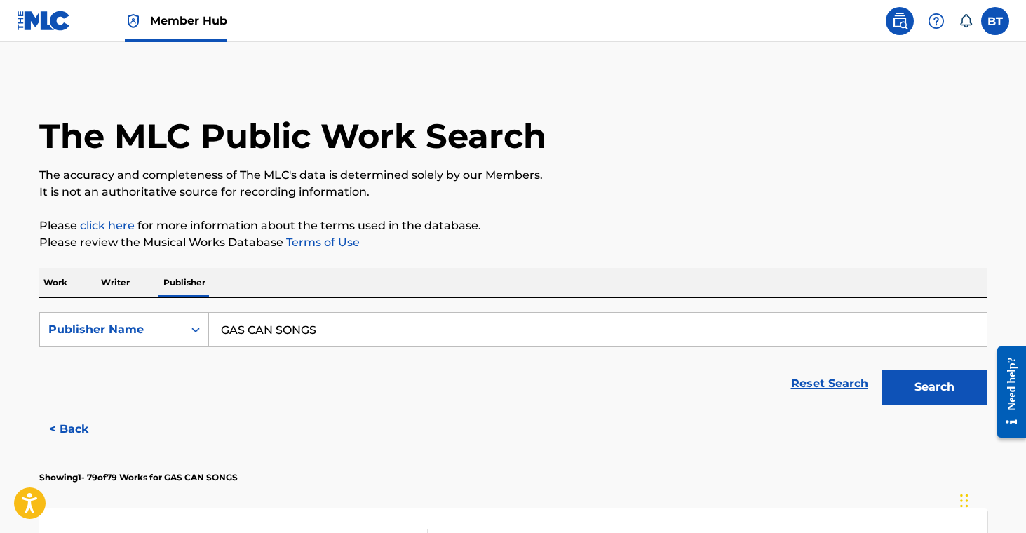
click at [248, 322] on input "GAS CAN SONGS" at bounding box center [598, 330] width 778 height 34
paste input "YUNGTITE LLC"
type input "YUNGTITE LLC"
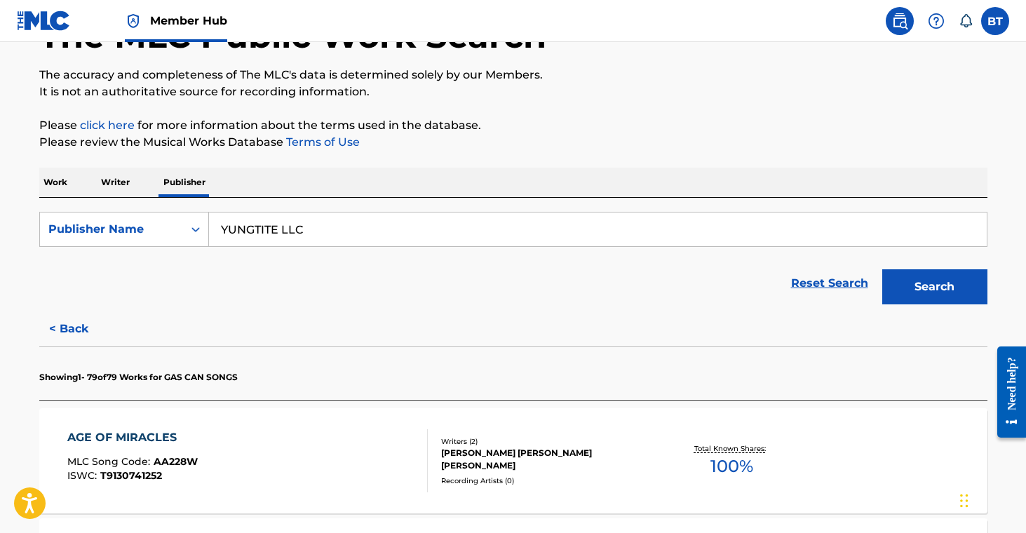
scroll to position [220, 0]
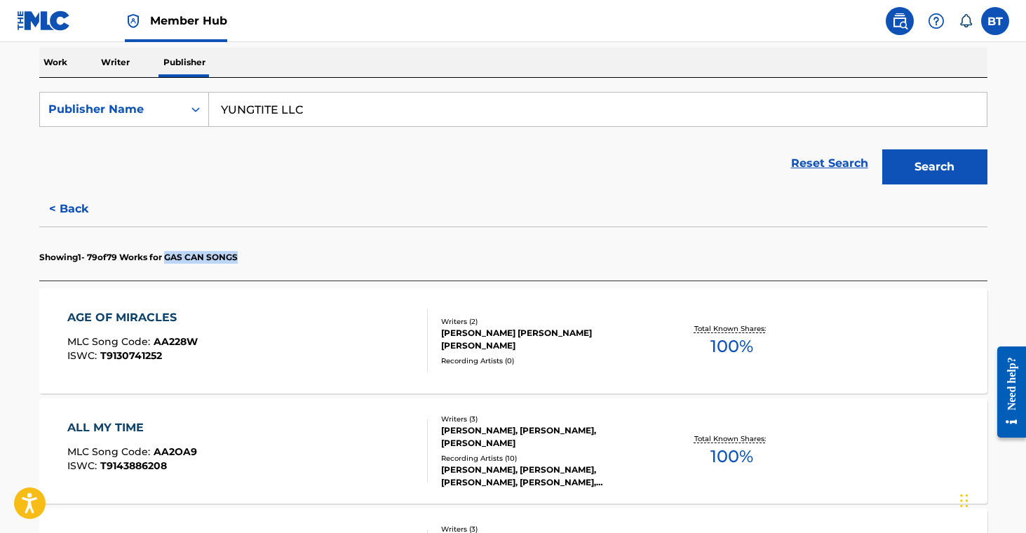
drag, startPoint x: 188, startPoint y: 260, endPoint x: 255, endPoint y: 262, distance: 66.7
click at [250, 259] on section "Showing 1 - 79 of 79 Works for GAS CAN SONGS" at bounding box center [513, 254] width 948 height 54
copy p "GAS CAN SONGS"
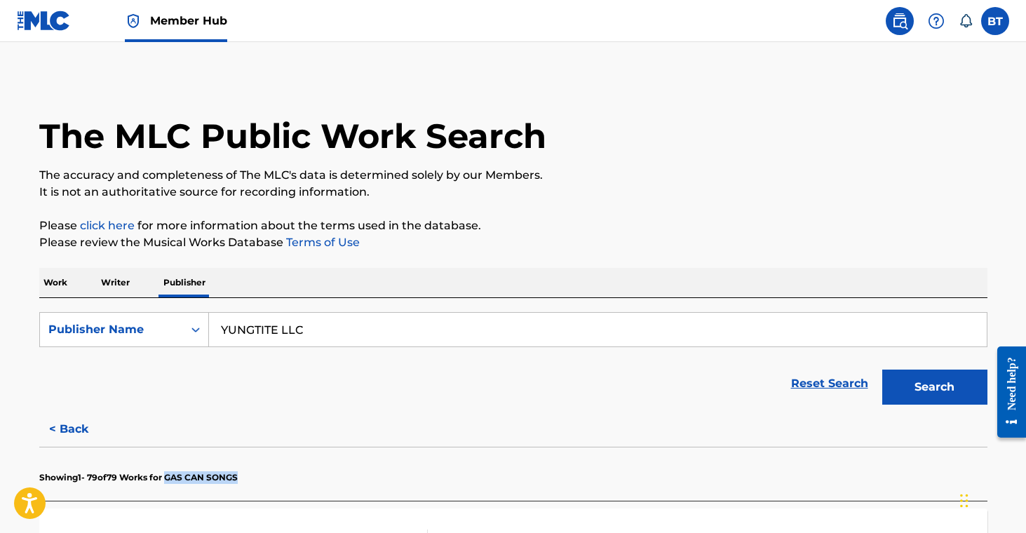
click at [269, 338] on input "YUNGTITE LLC" at bounding box center [598, 330] width 778 height 34
click at [928, 396] on button "Search" at bounding box center [934, 387] width 105 height 35
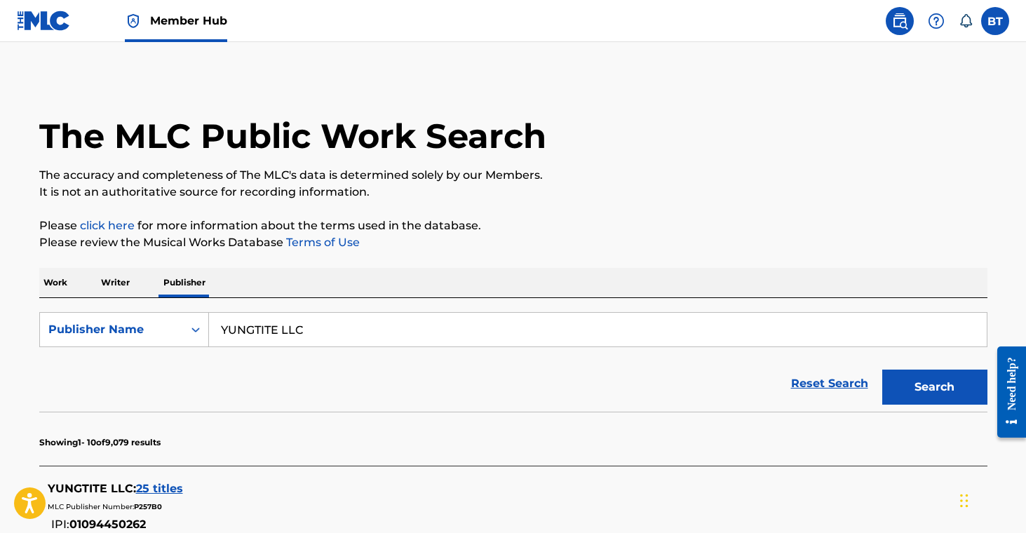
click at [271, 330] on input "YUNGTITE LLC" at bounding box center [598, 330] width 778 height 34
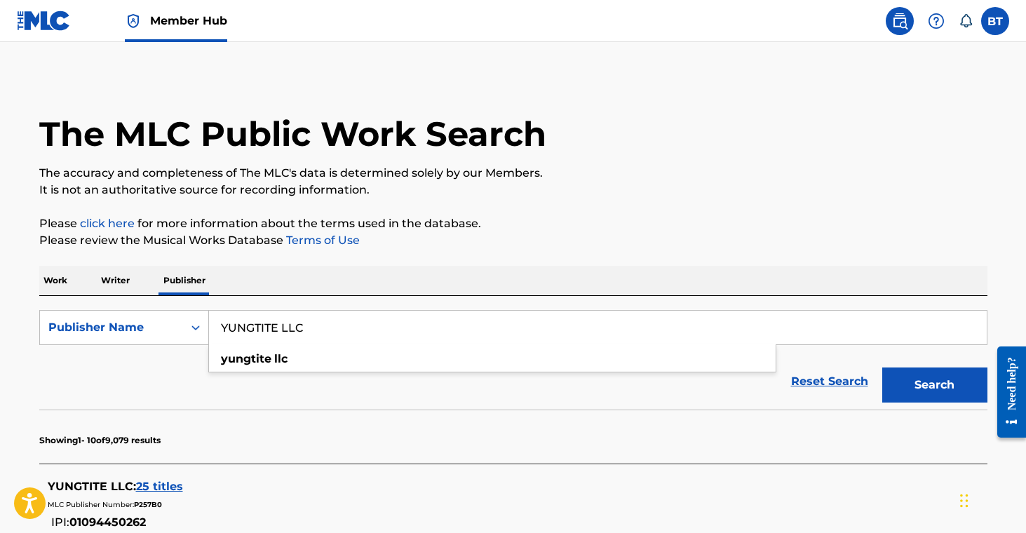
scroll to position [3, 0]
click at [159, 485] on span "25 titles" at bounding box center [159, 485] width 47 height 13
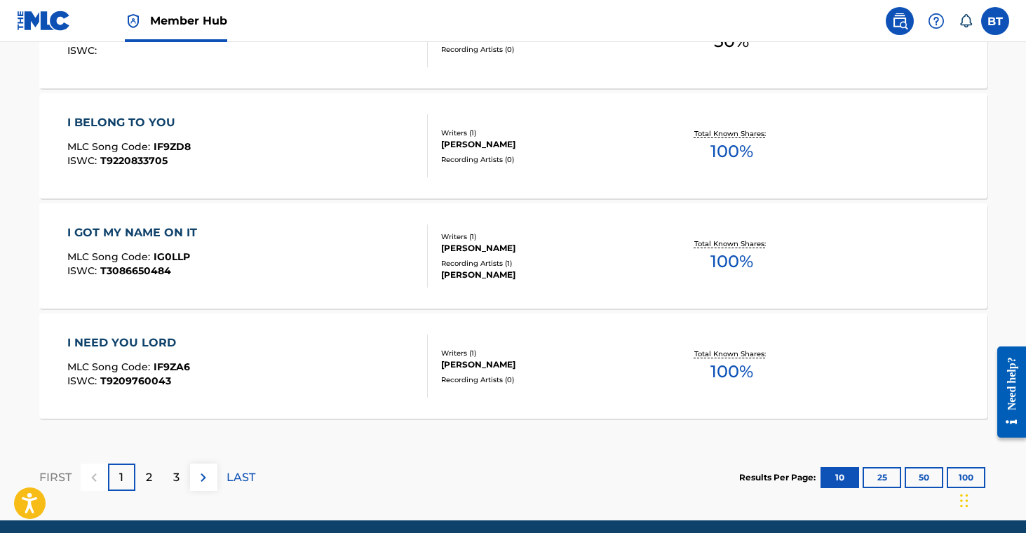
scroll to position [1174, 0]
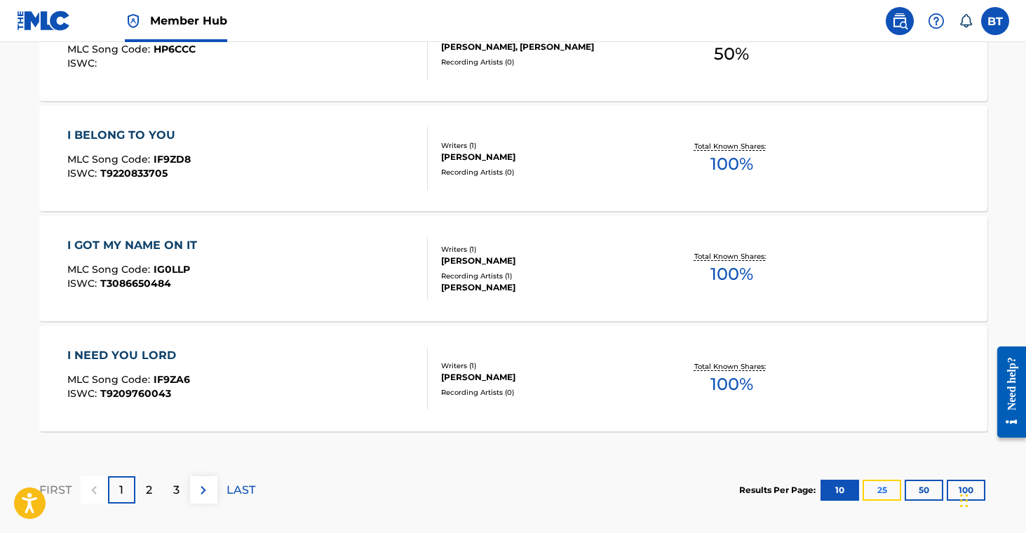
click at [880, 491] on button "25" at bounding box center [882, 490] width 39 height 21
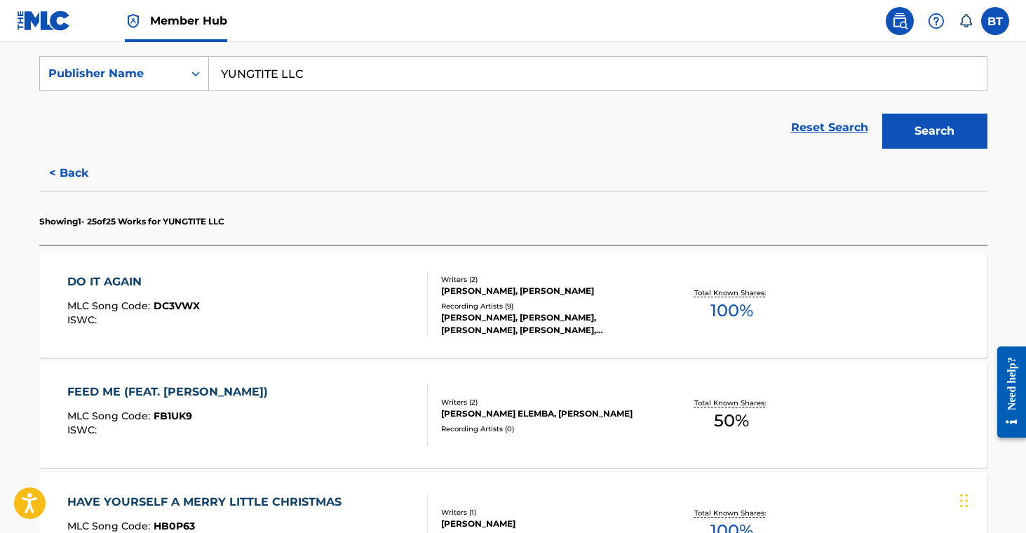
scroll to position [268, 0]
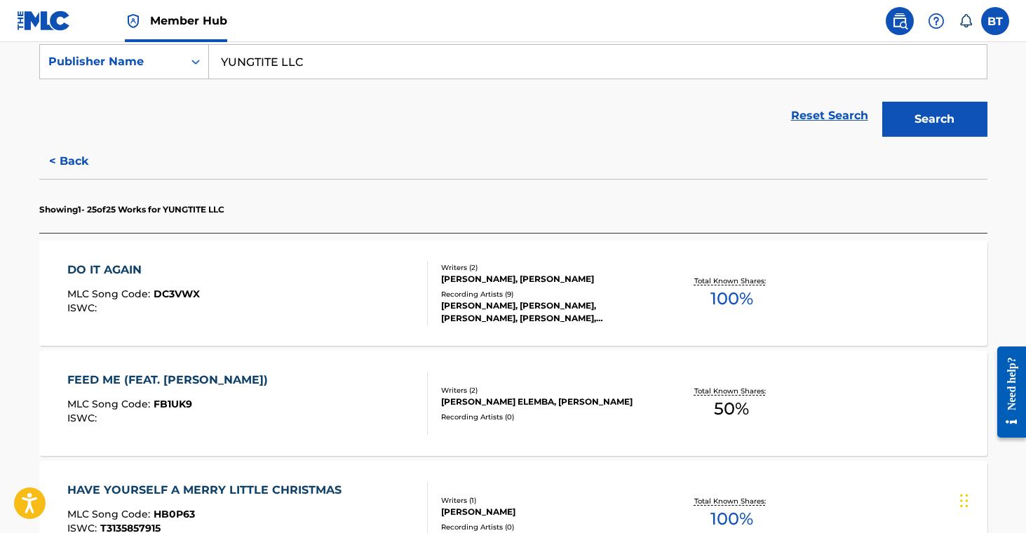
click at [574, 318] on div "[PERSON_NAME], [PERSON_NAME], [PERSON_NAME], [PERSON_NAME], [PERSON_NAME]" at bounding box center [547, 312] width 212 height 25
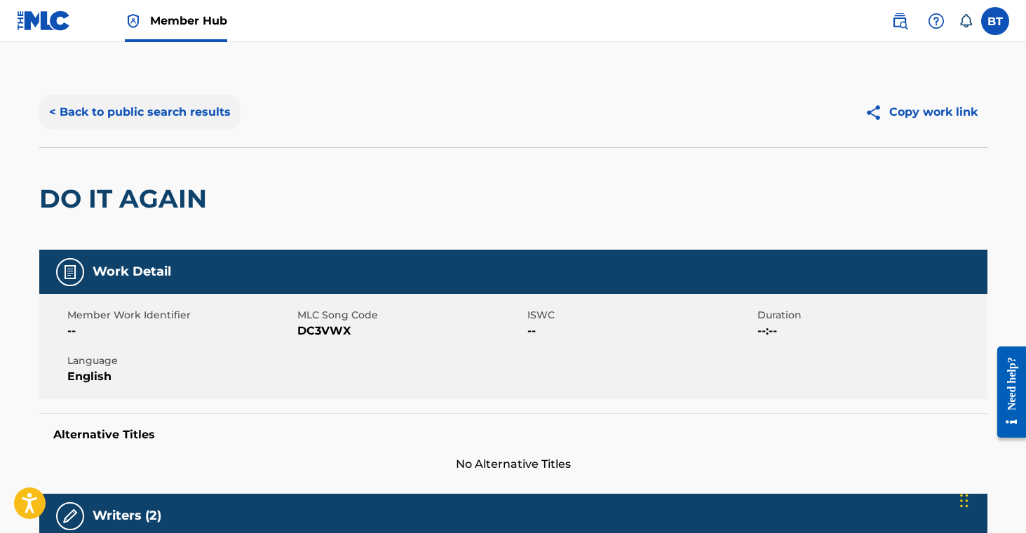
click at [149, 109] on button "< Back to public search results" at bounding box center [139, 112] width 201 height 35
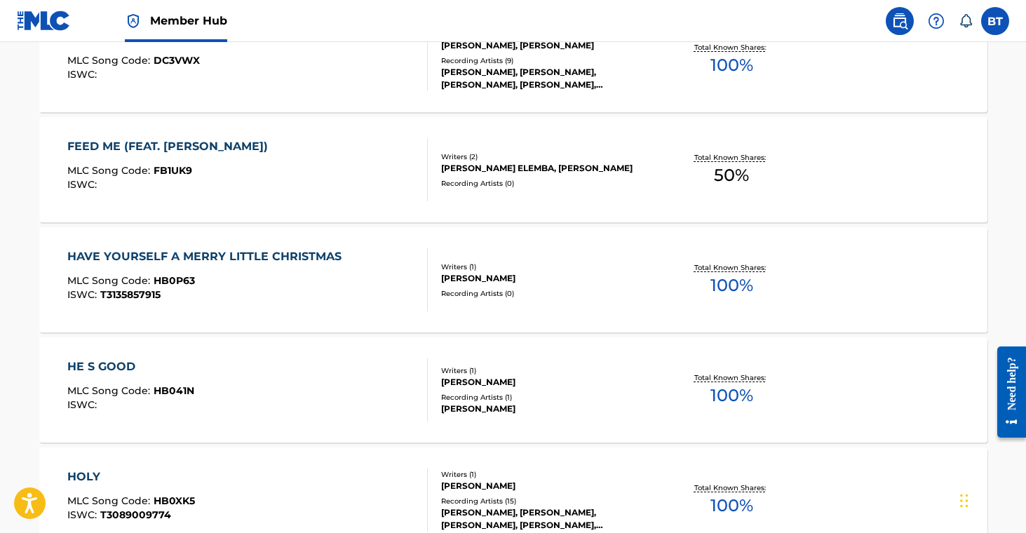
scroll to position [503, 0]
click at [525, 184] on div "Recording Artists ( 0 )" at bounding box center [547, 182] width 212 height 11
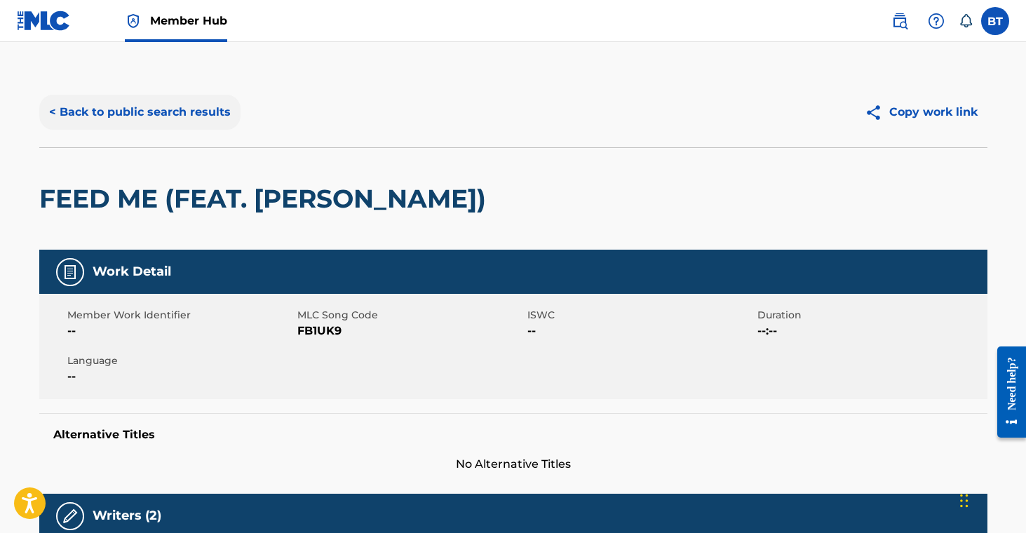
click at [231, 119] on button "< Back to public search results" at bounding box center [139, 112] width 201 height 35
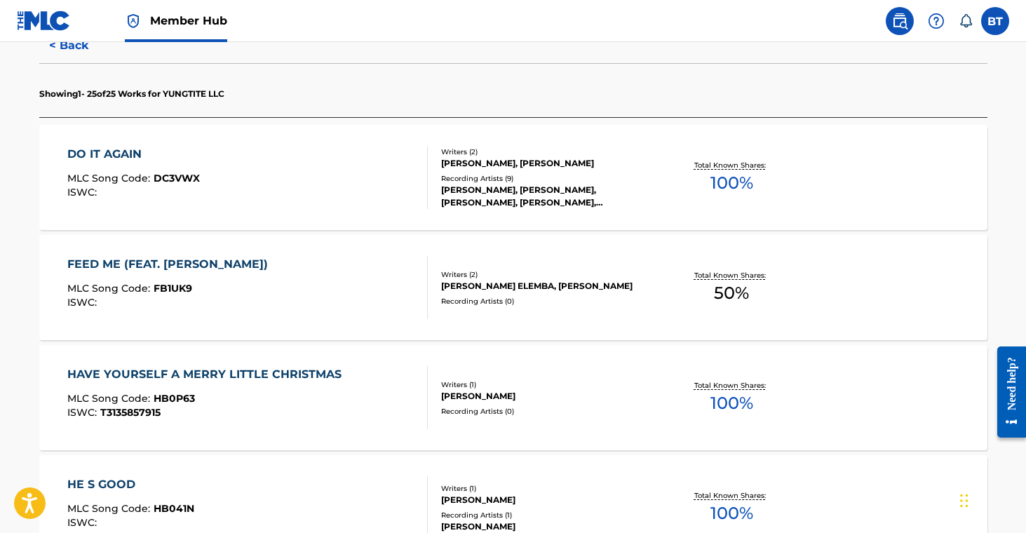
scroll to position [383, 0]
click at [515, 402] on div "[PERSON_NAME]" at bounding box center [547, 397] width 212 height 13
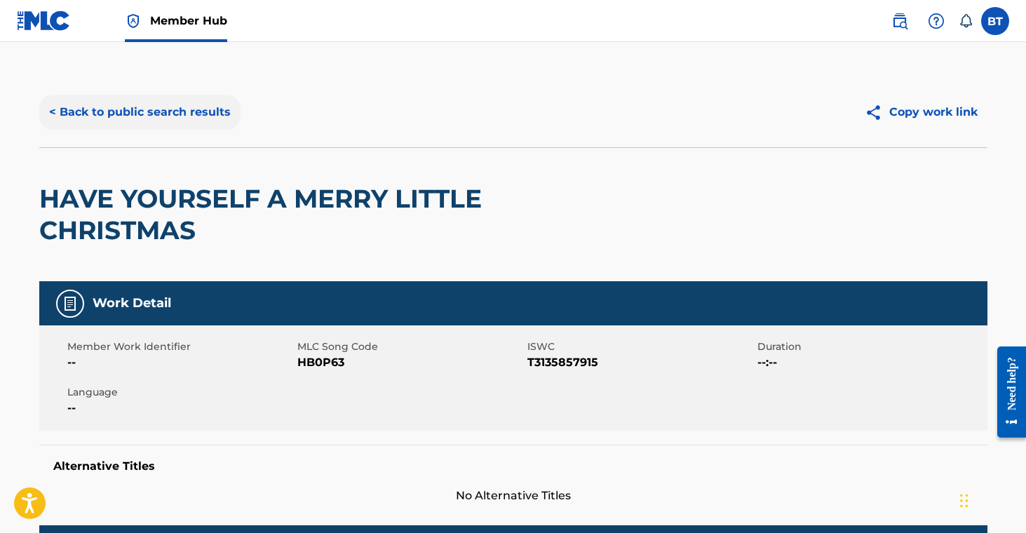
click at [181, 126] on button "< Back to public search results" at bounding box center [139, 112] width 201 height 35
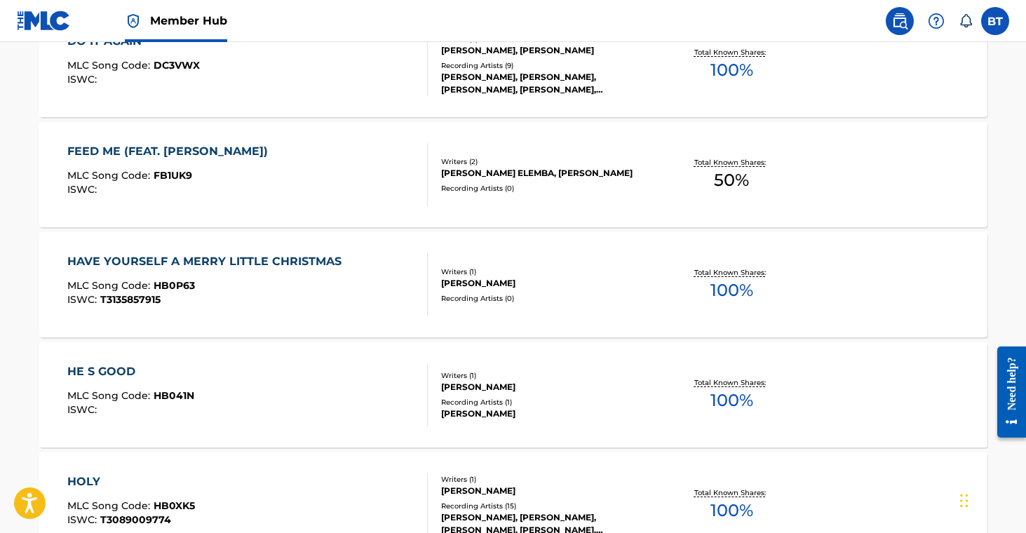
scroll to position [501, 0]
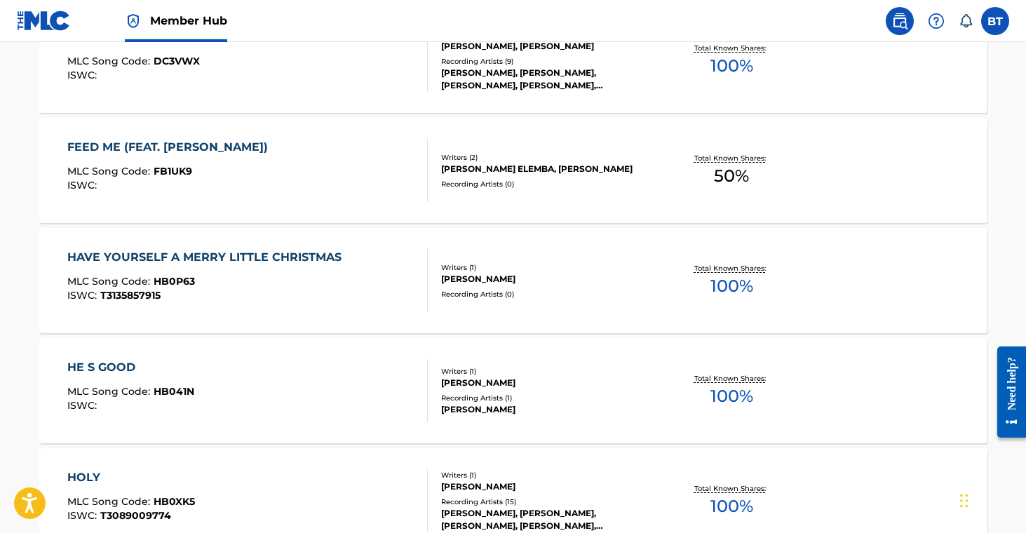
click at [543, 414] on div "[PERSON_NAME]" at bounding box center [547, 409] width 212 height 13
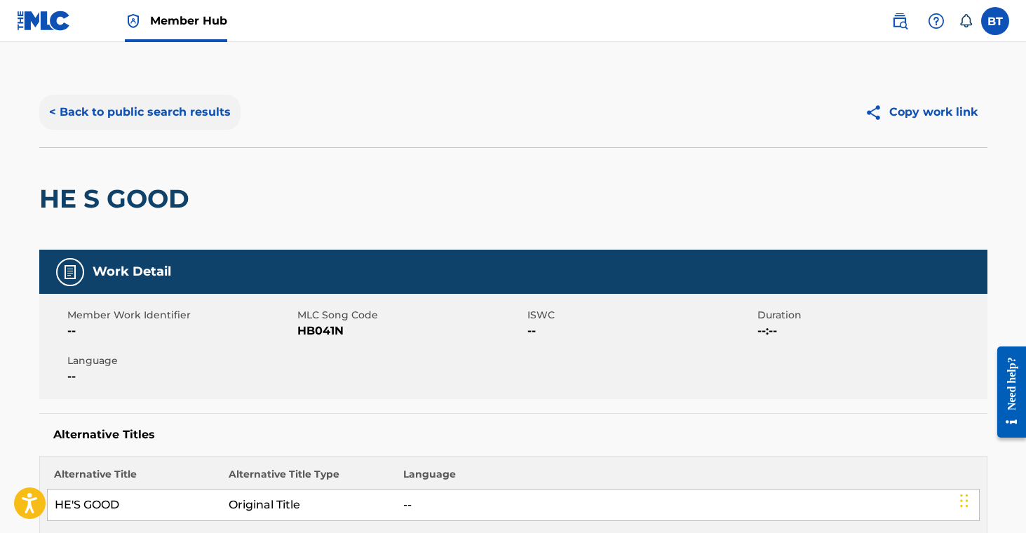
click at [228, 135] on div "< Back to public search results Copy work link" at bounding box center [513, 112] width 948 height 70
click at [214, 124] on button "< Back to public search results" at bounding box center [139, 112] width 201 height 35
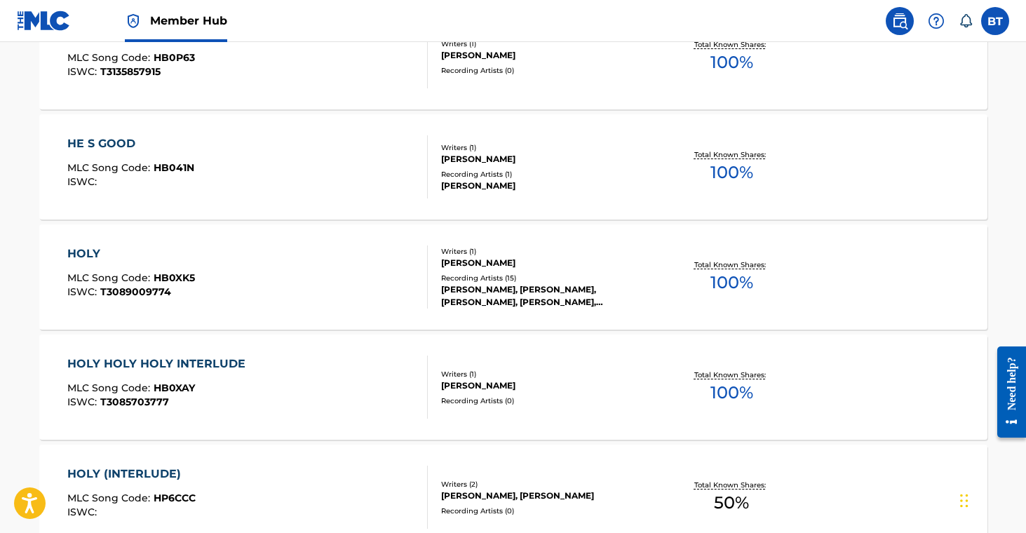
scroll to position [734, 0]
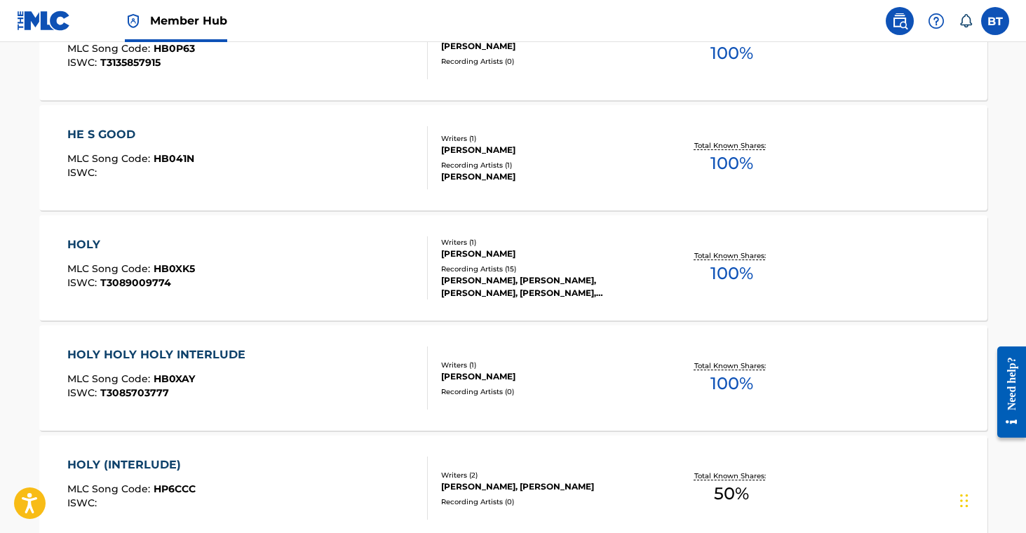
click at [556, 295] on div "[PERSON_NAME], [PERSON_NAME], [PERSON_NAME], [PERSON_NAME], [PERSON_NAME]" at bounding box center [547, 286] width 212 height 25
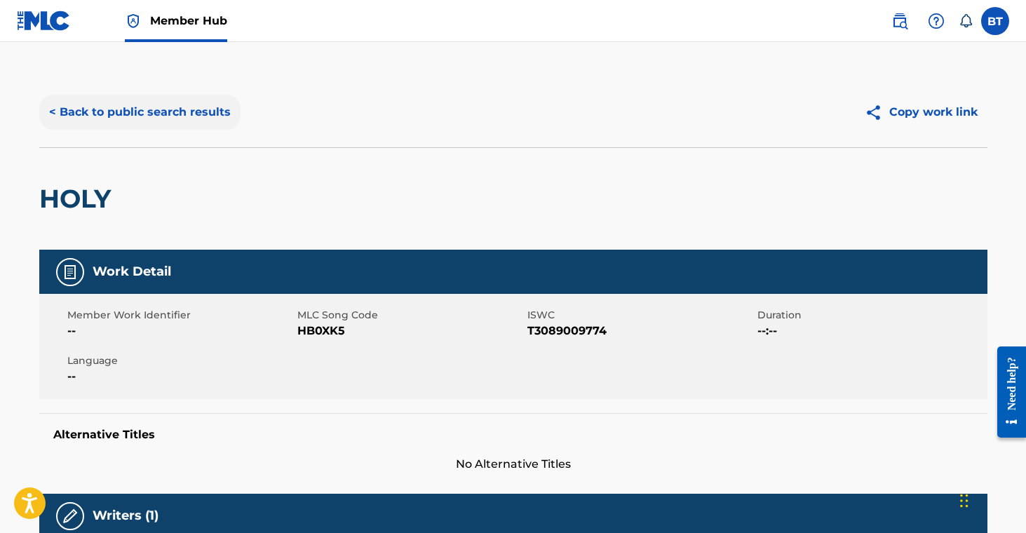
click at [97, 113] on button "< Back to public search results" at bounding box center [139, 112] width 201 height 35
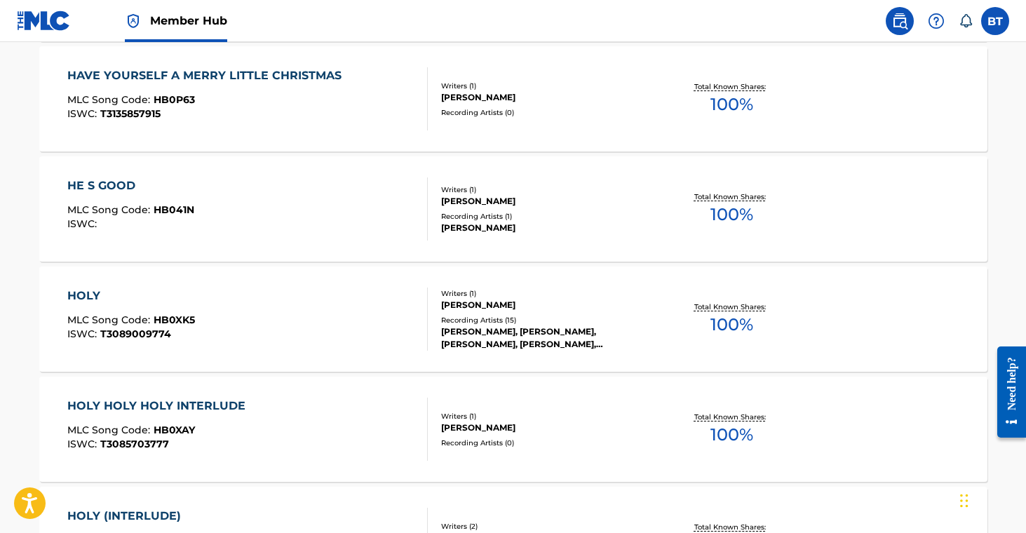
click at [594, 427] on div "[PERSON_NAME]" at bounding box center [547, 428] width 212 height 13
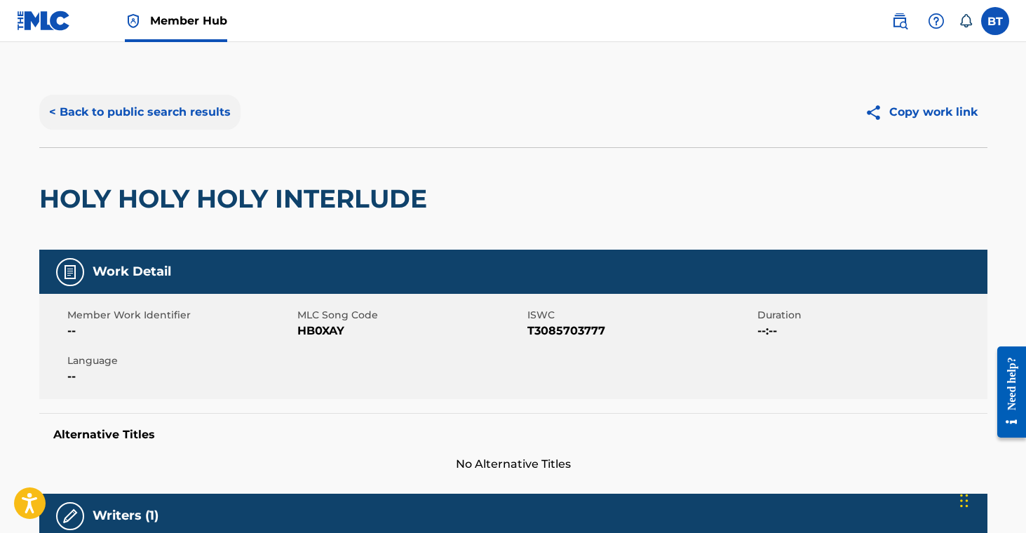
click at [150, 98] on button "< Back to public search results" at bounding box center [139, 112] width 201 height 35
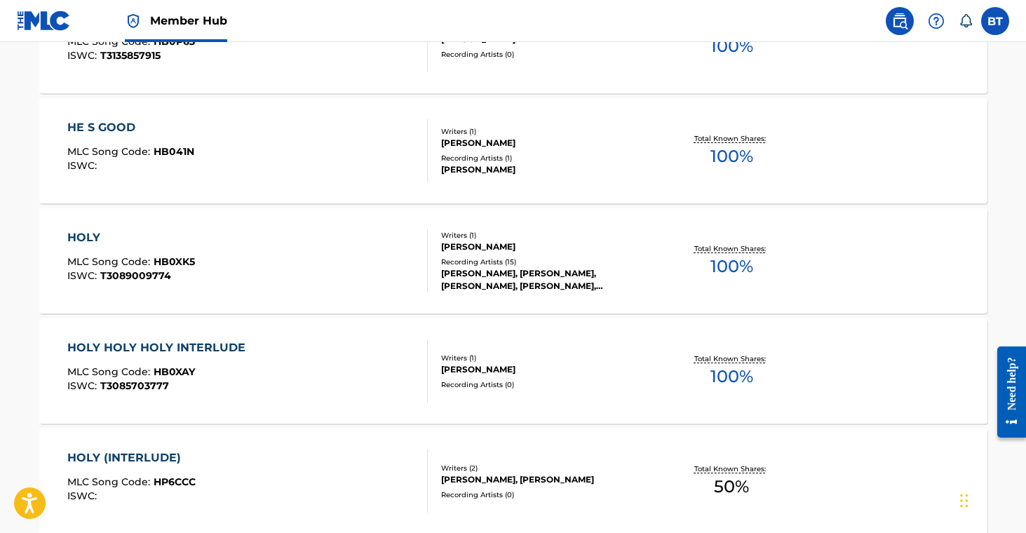
click at [544, 478] on div "[PERSON_NAME], [PERSON_NAME]" at bounding box center [547, 479] width 212 height 13
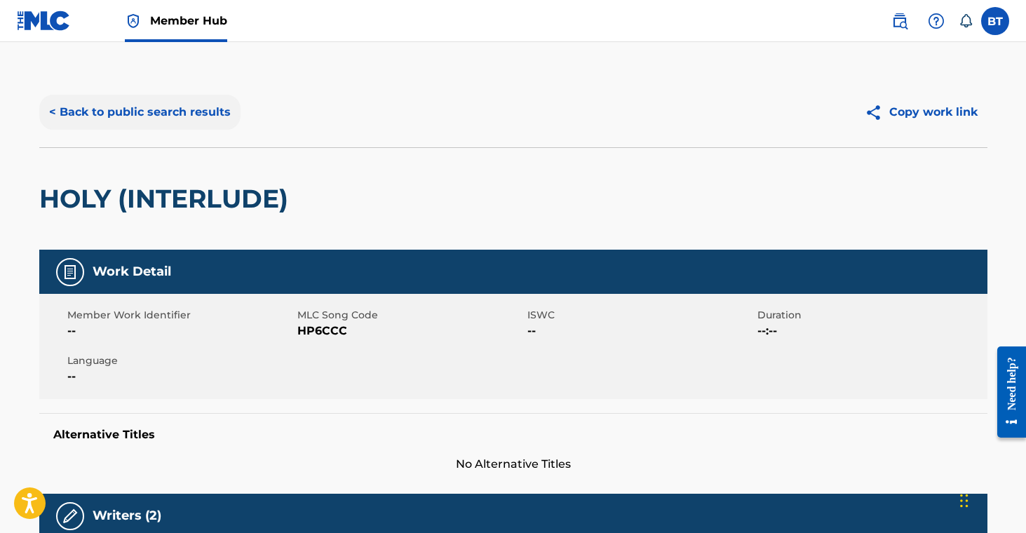
click at [161, 116] on button "< Back to public search results" at bounding box center [139, 112] width 201 height 35
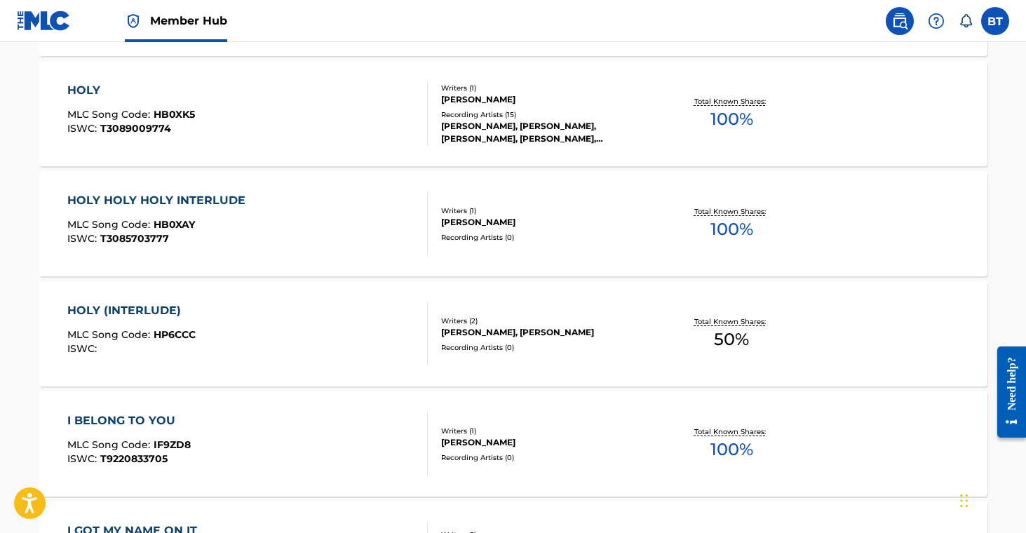
click at [524, 433] on div "Writers ( 1 )" at bounding box center [547, 431] width 212 height 11
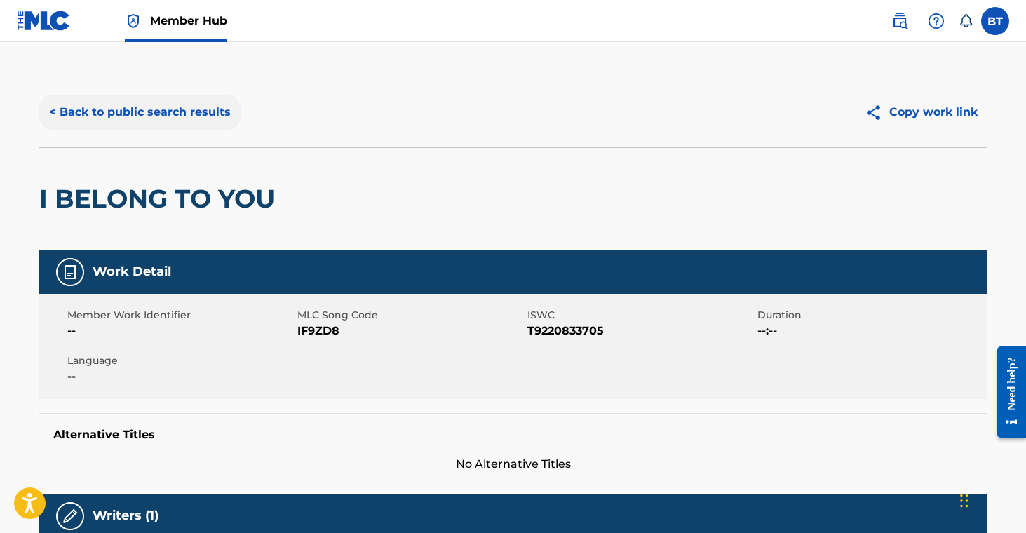
click at [137, 123] on button "< Back to public search results" at bounding box center [139, 112] width 201 height 35
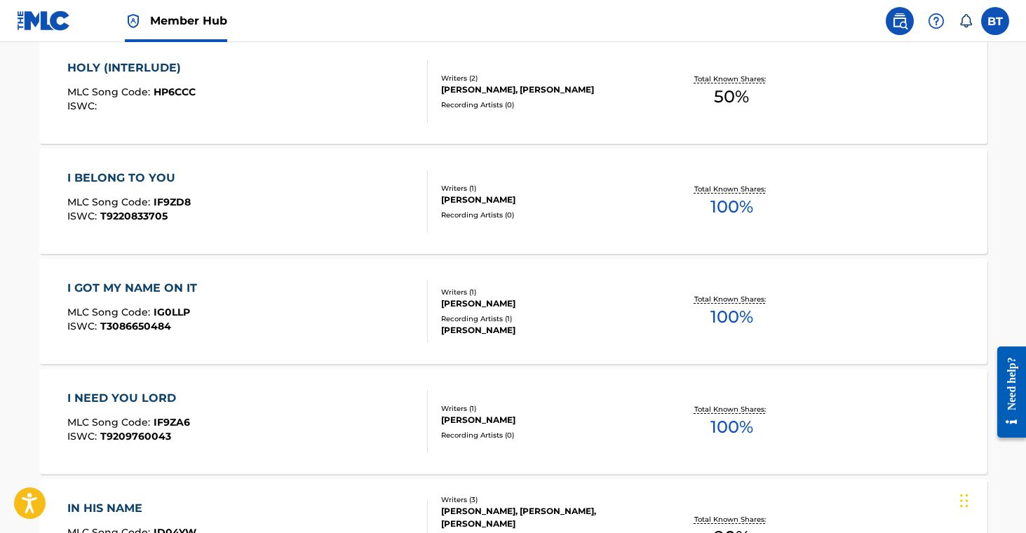
click at [520, 309] on div "[PERSON_NAME]" at bounding box center [547, 303] width 212 height 13
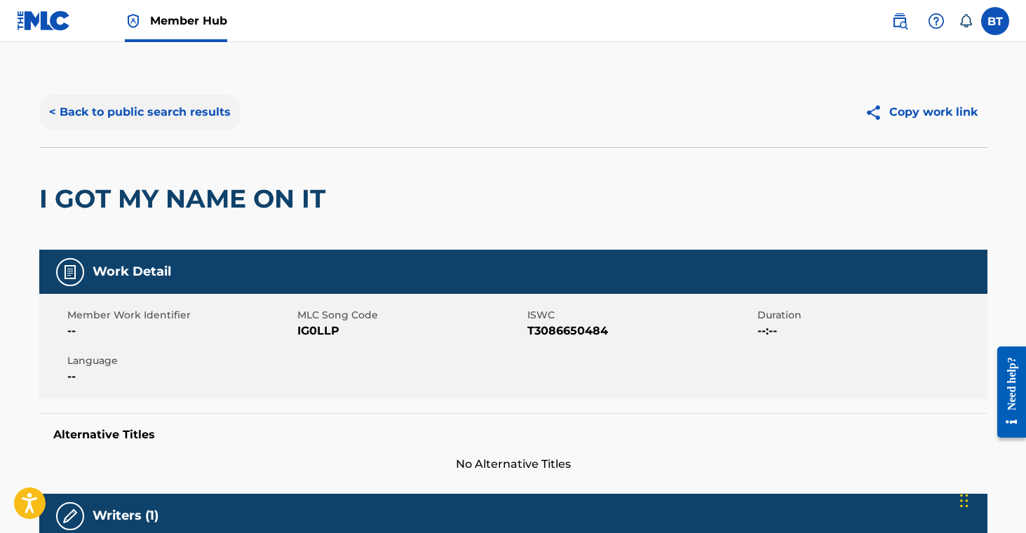
click at [155, 109] on button "< Back to public search results" at bounding box center [139, 112] width 201 height 35
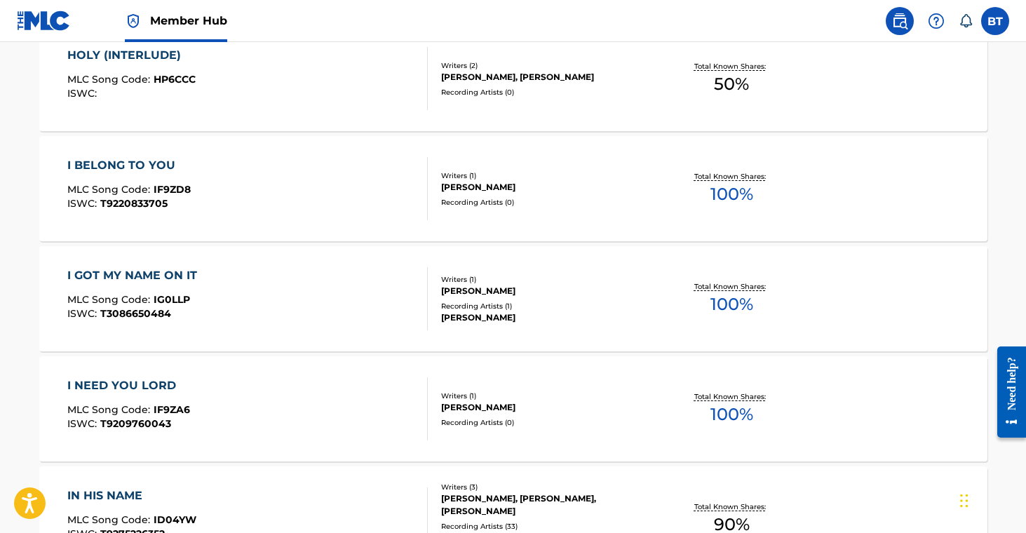
click at [540, 399] on div "Writers ( 1 )" at bounding box center [547, 396] width 212 height 11
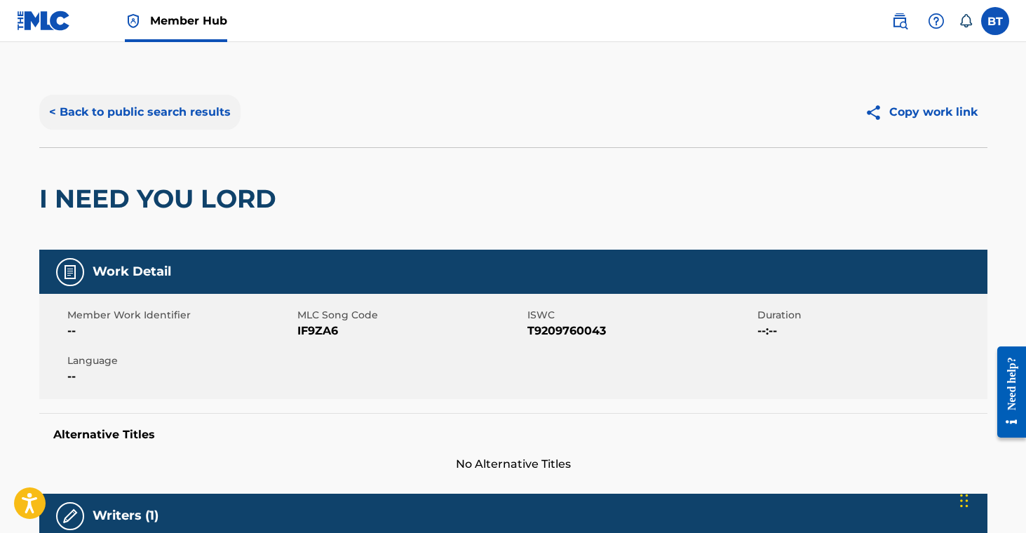
click at [153, 115] on button "< Back to public search results" at bounding box center [139, 112] width 201 height 35
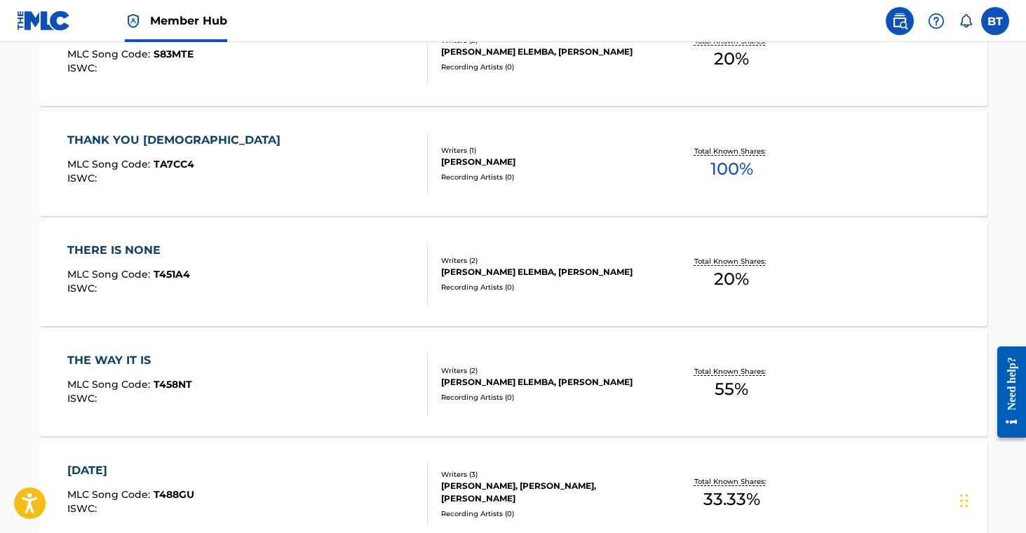
scroll to position [2887, 0]
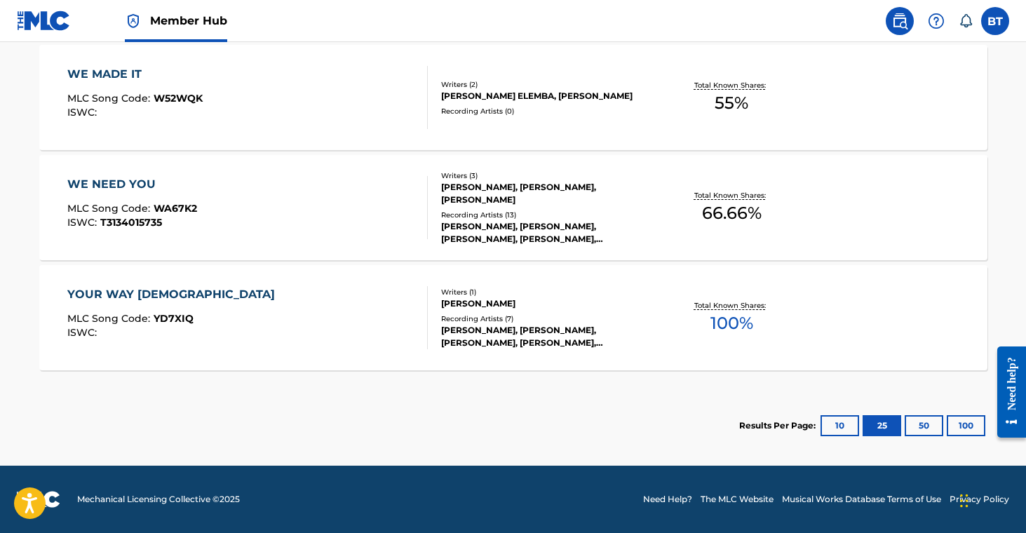
click at [587, 335] on div "[PERSON_NAME], [PERSON_NAME], [PERSON_NAME], [PERSON_NAME], [PERSON_NAME]" at bounding box center [547, 336] width 212 height 25
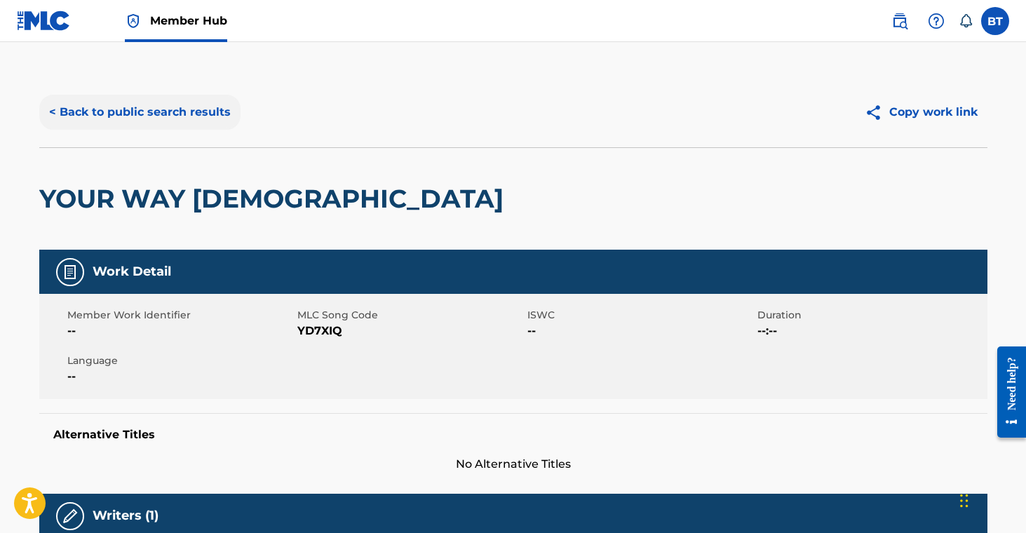
click at [168, 124] on button "< Back to public search results" at bounding box center [139, 112] width 201 height 35
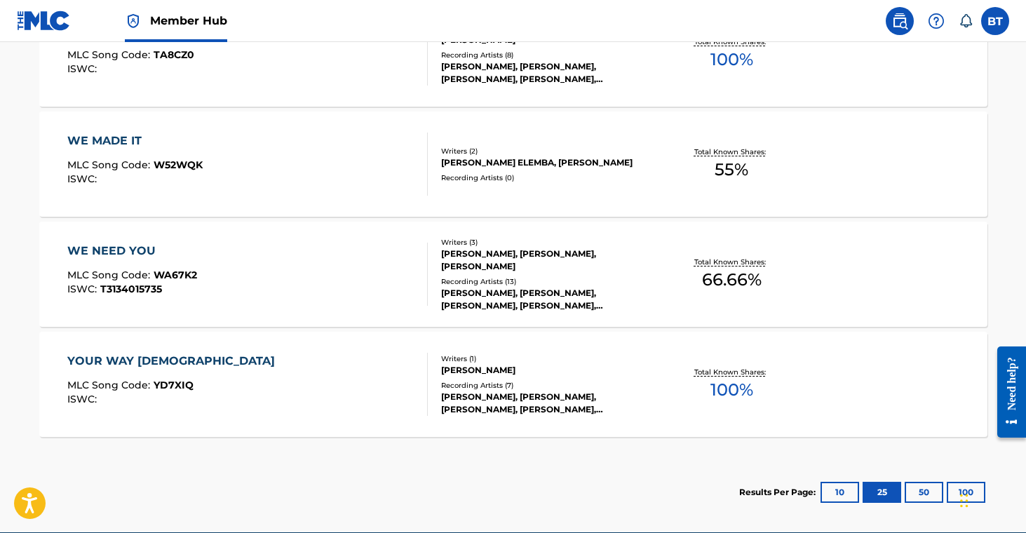
scroll to position [2887, 0]
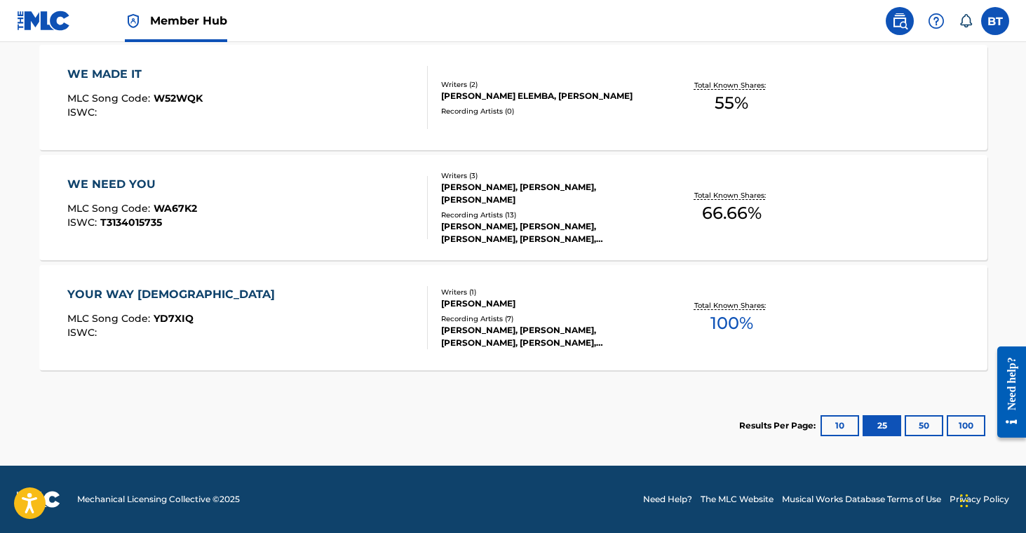
click at [506, 214] on div "Recording Artists ( 13 )" at bounding box center [547, 215] width 212 height 11
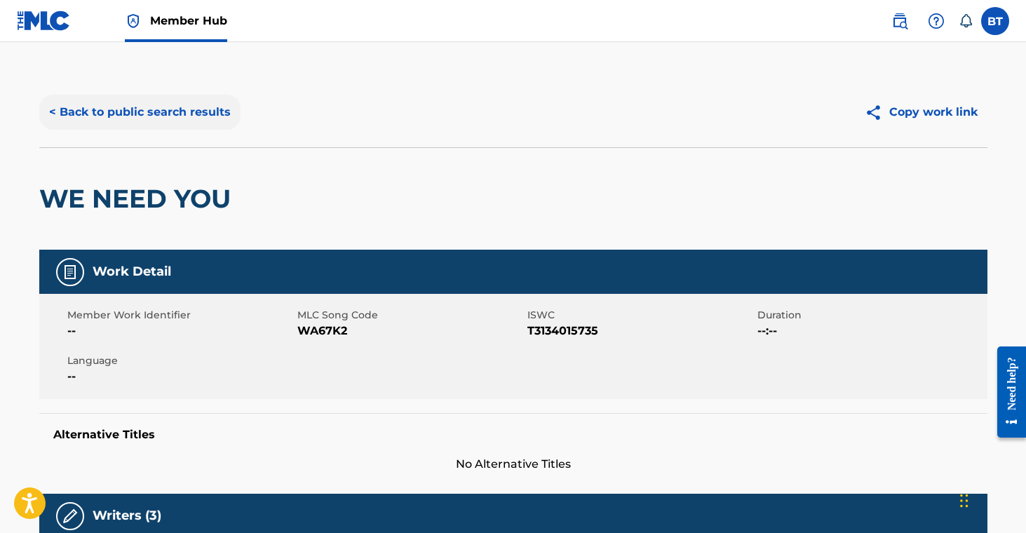
click at [154, 102] on button "< Back to public search results" at bounding box center [139, 112] width 201 height 35
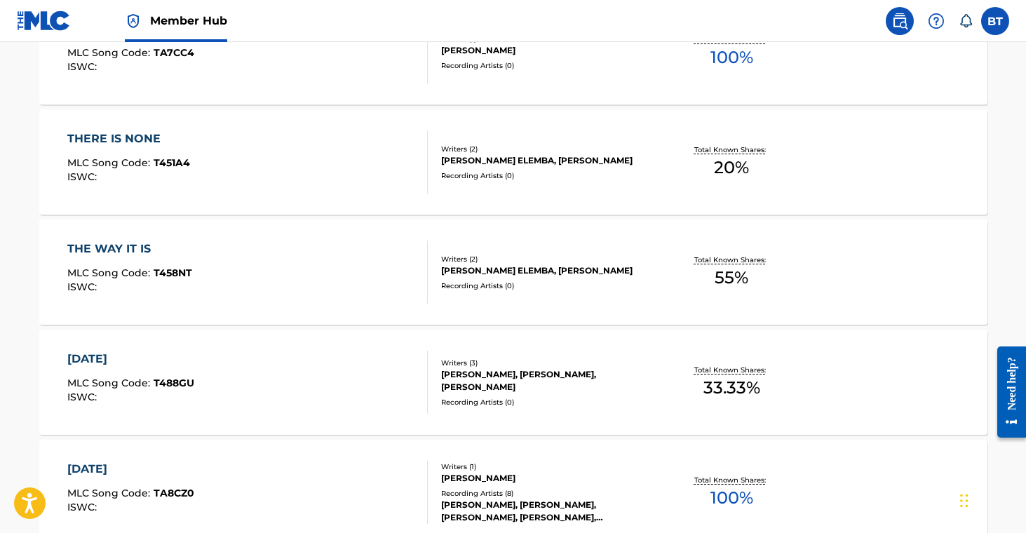
scroll to position [2887, 0]
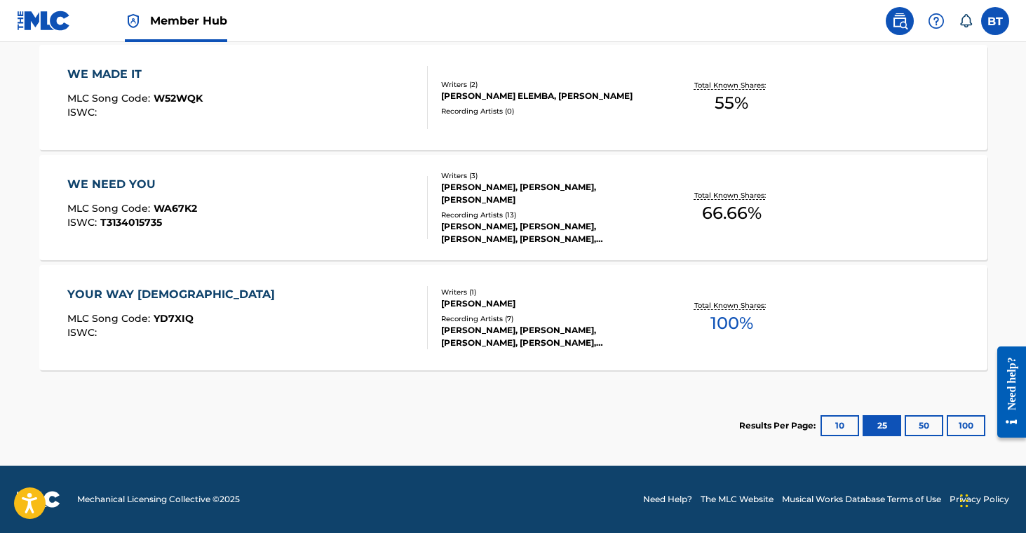
click at [472, 108] on div "Writers ( 2 ) [PERSON_NAME] ELEMBA, [PERSON_NAME] Recording Artists ( 0 )" at bounding box center [540, 97] width 225 height 37
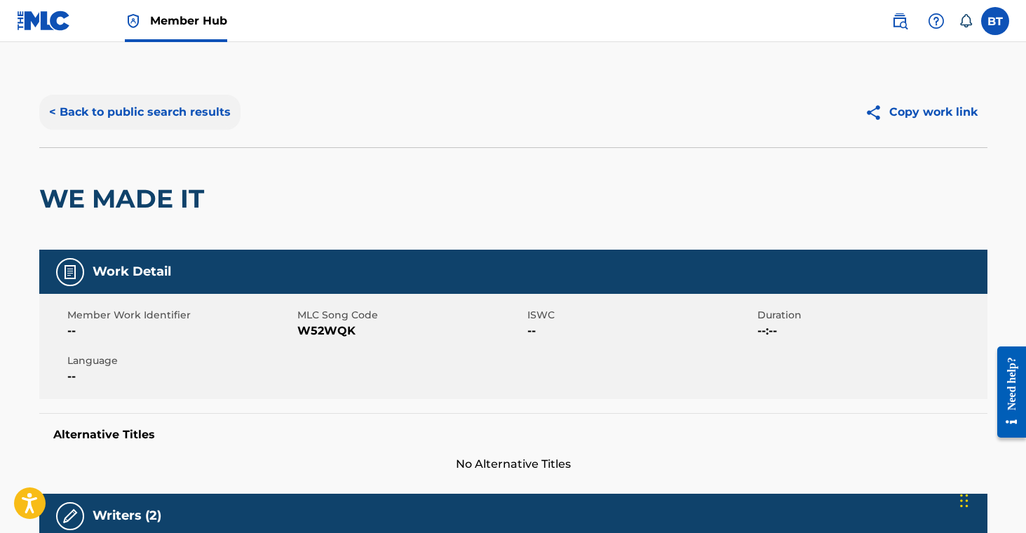
click at [166, 109] on button "< Back to public search results" at bounding box center [139, 112] width 201 height 35
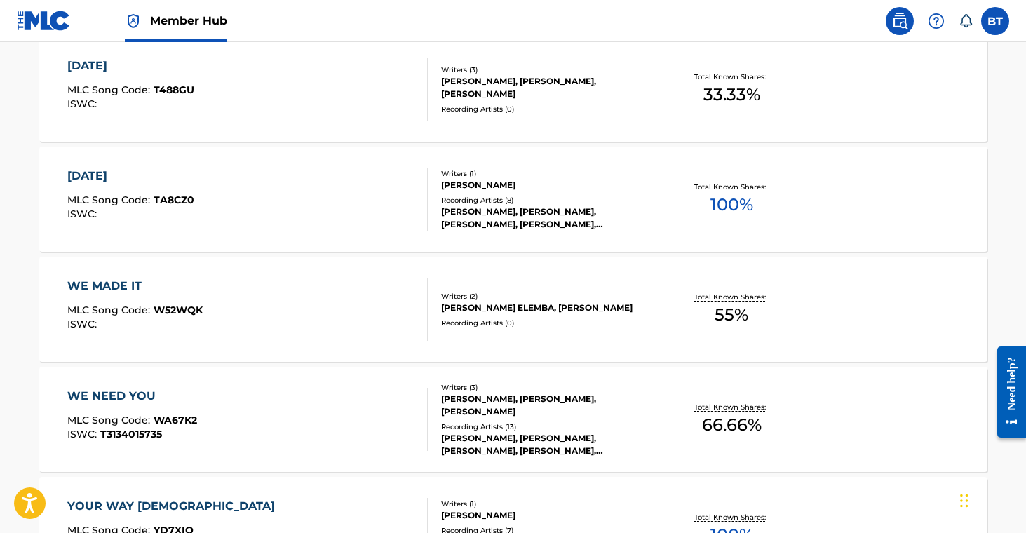
scroll to position [2671, 0]
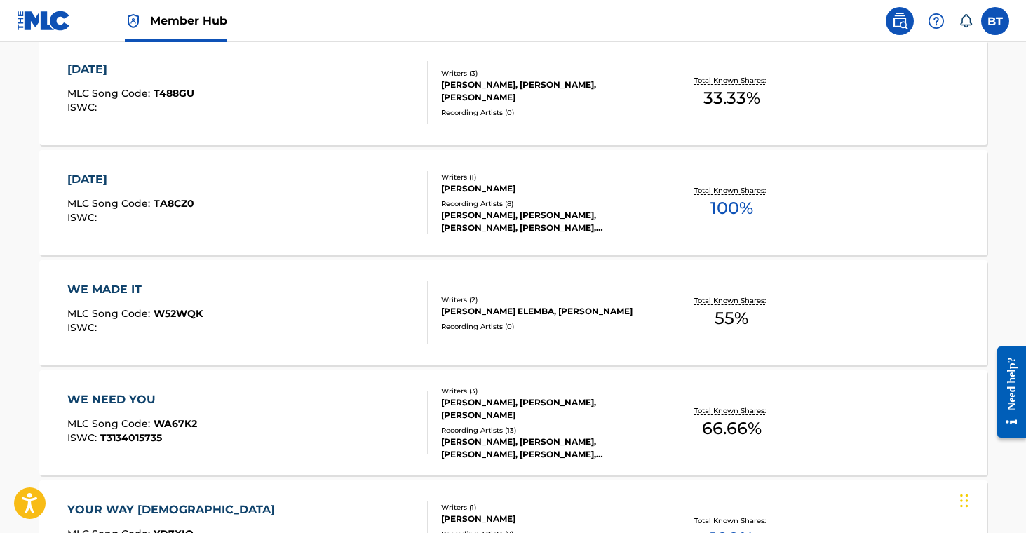
click at [523, 228] on div "[PERSON_NAME], [PERSON_NAME], [PERSON_NAME], [PERSON_NAME], [PERSON_NAME]" at bounding box center [547, 221] width 212 height 25
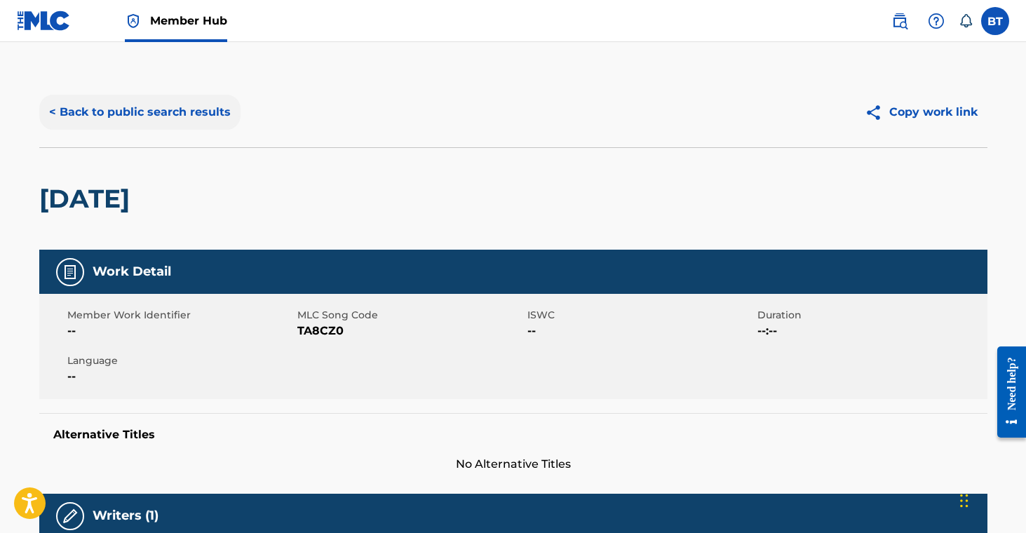
click at [101, 121] on button "< Back to public search results" at bounding box center [139, 112] width 201 height 35
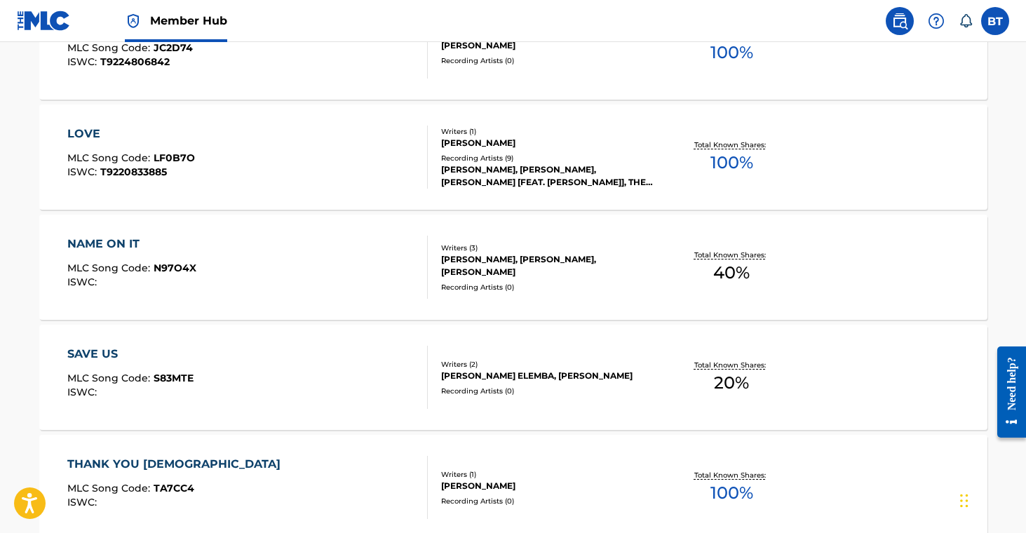
scroll to position [1975, 0]
